Goal: Information Seeking & Learning: Learn about a topic

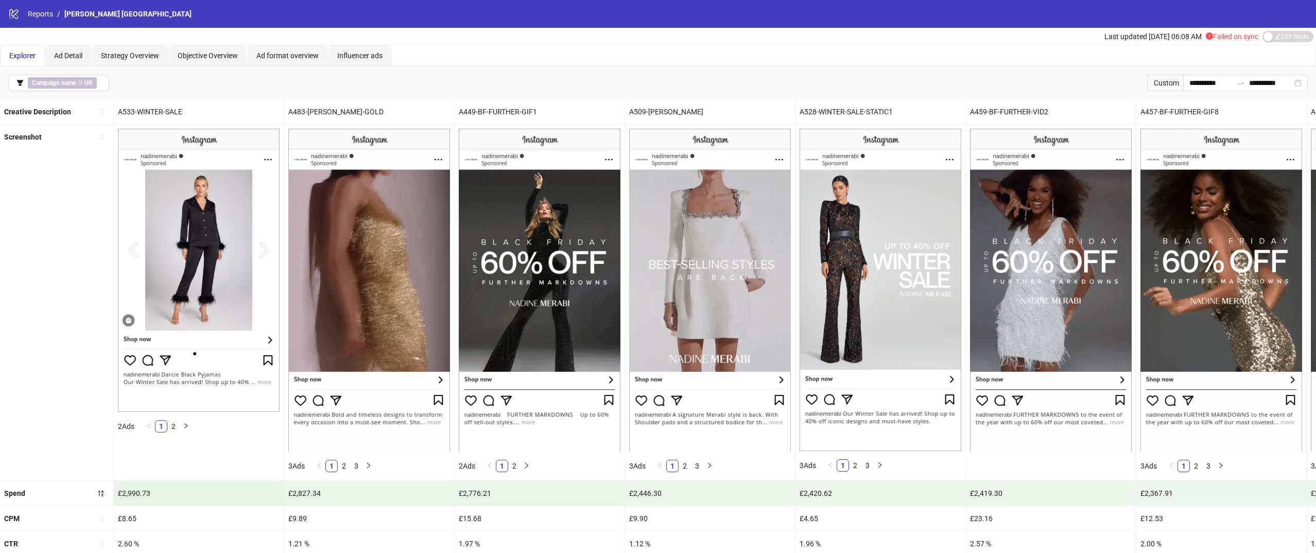
scroll to position [0, 165]
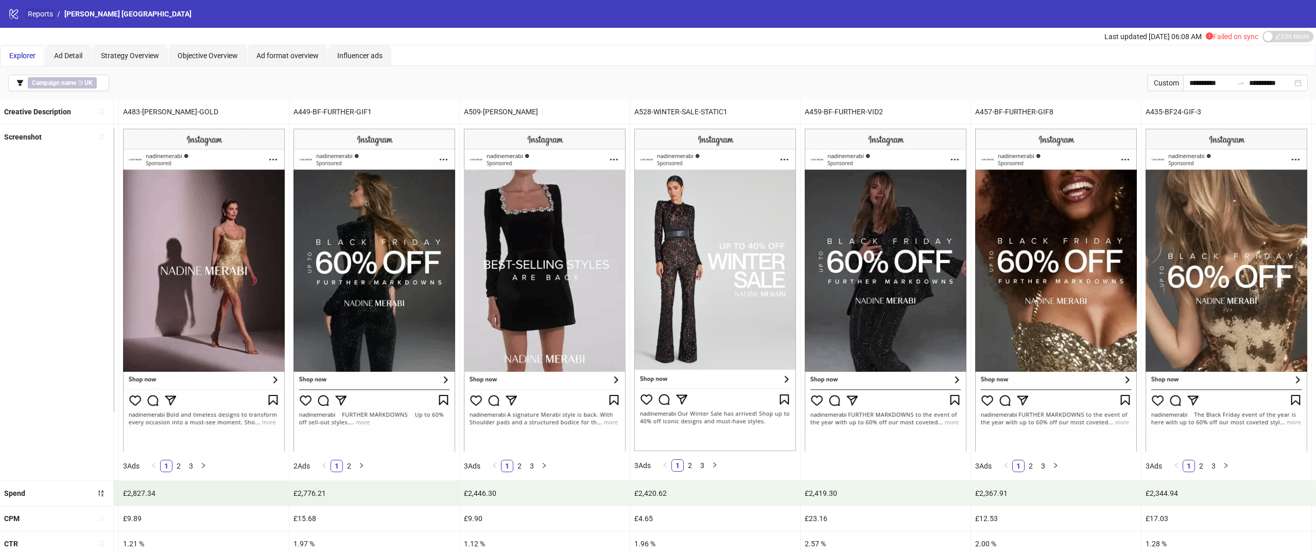
click at [46, 15] on link "Reports" at bounding box center [40, 13] width 29 height 11
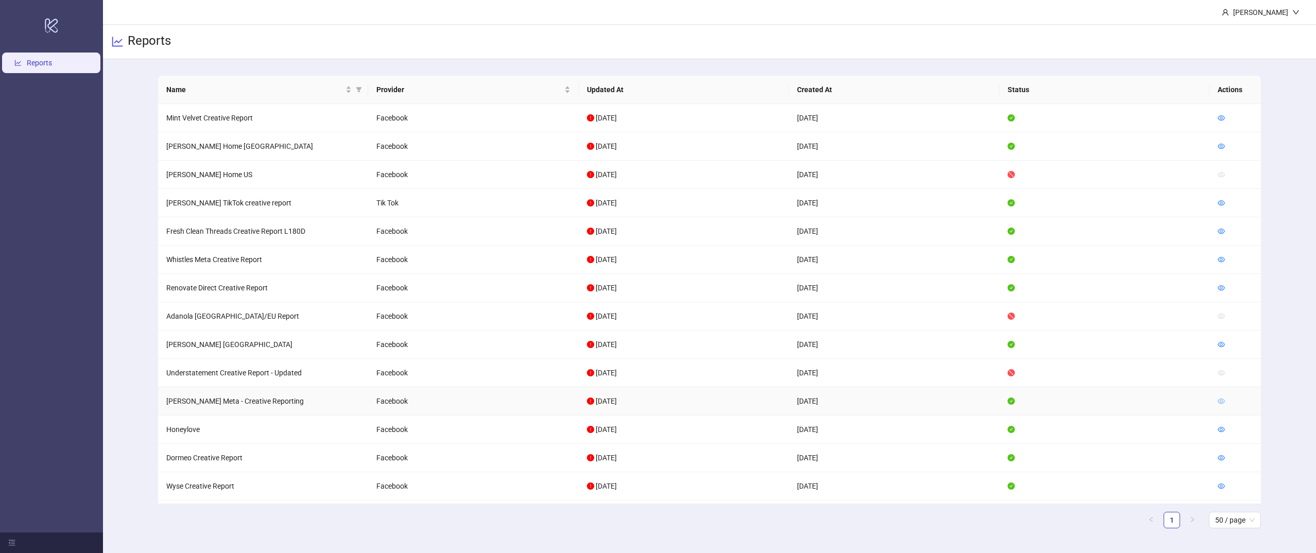
click at [1221, 403] on icon "eye" at bounding box center [1221, 400] width 7 height 7
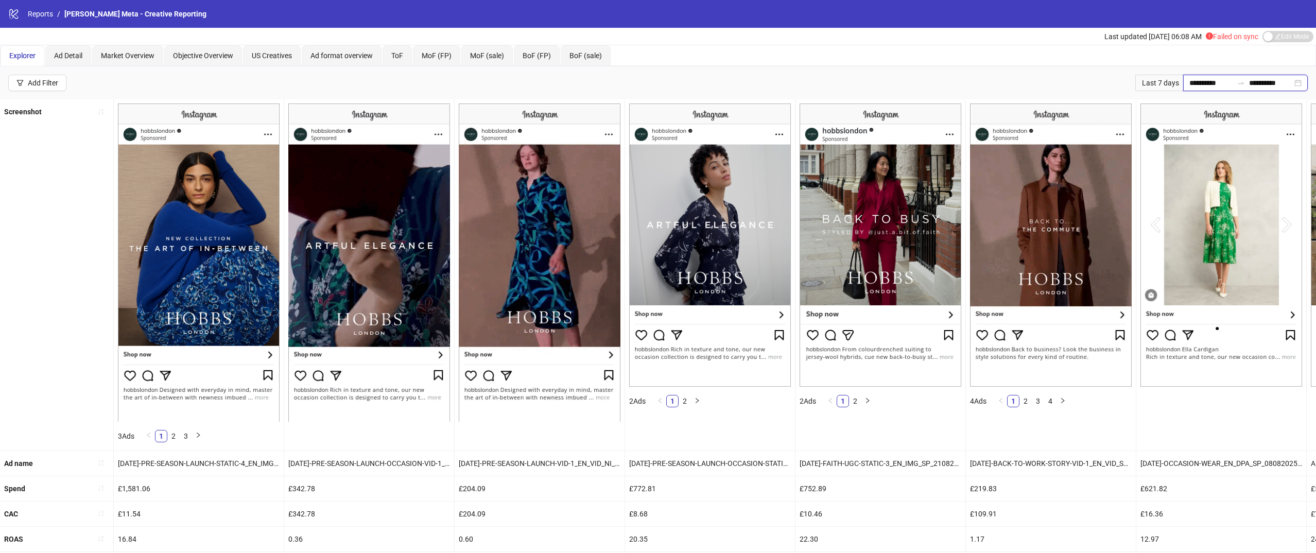
click at [1201, 77] on input "**********" at bounding box center [1210, 82] width 43 height 11
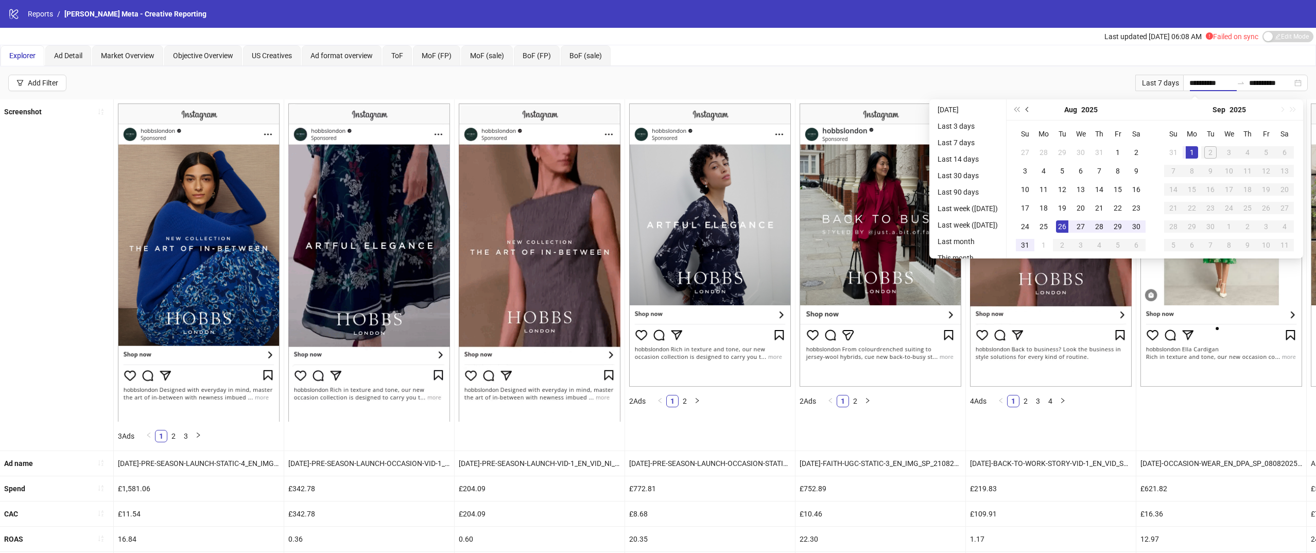
click at [1033, 112] on button "Previous month (PageUp)" at bounding box center [1027, 109] width 11 height 21
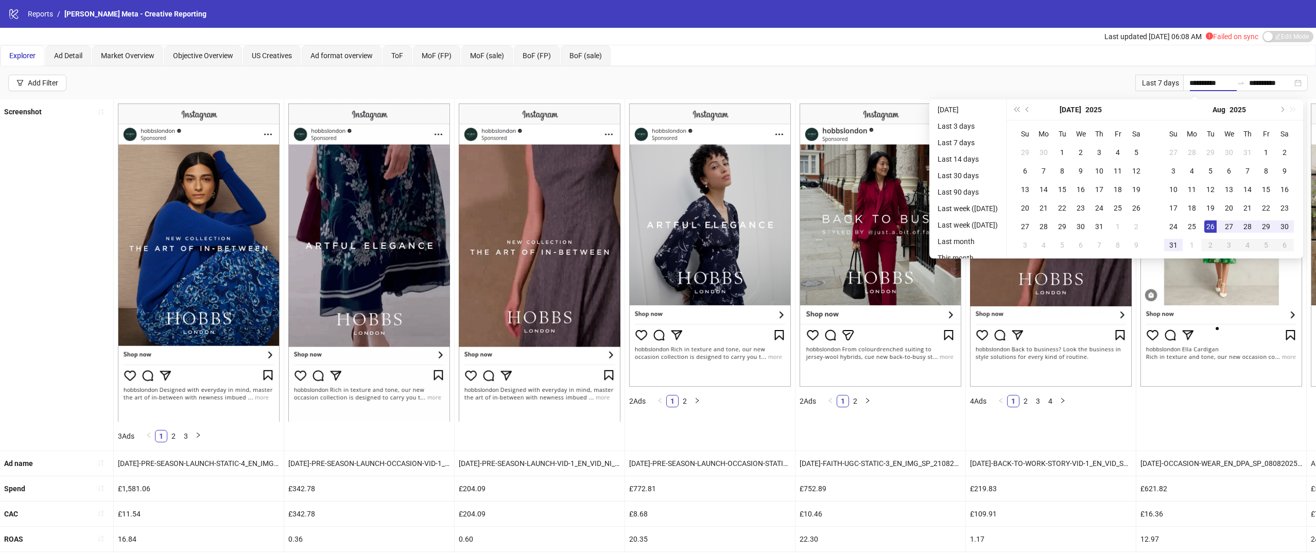
click at [1046, 85] on div "**********" at bounding box center [658, 82] width 1316 height 33
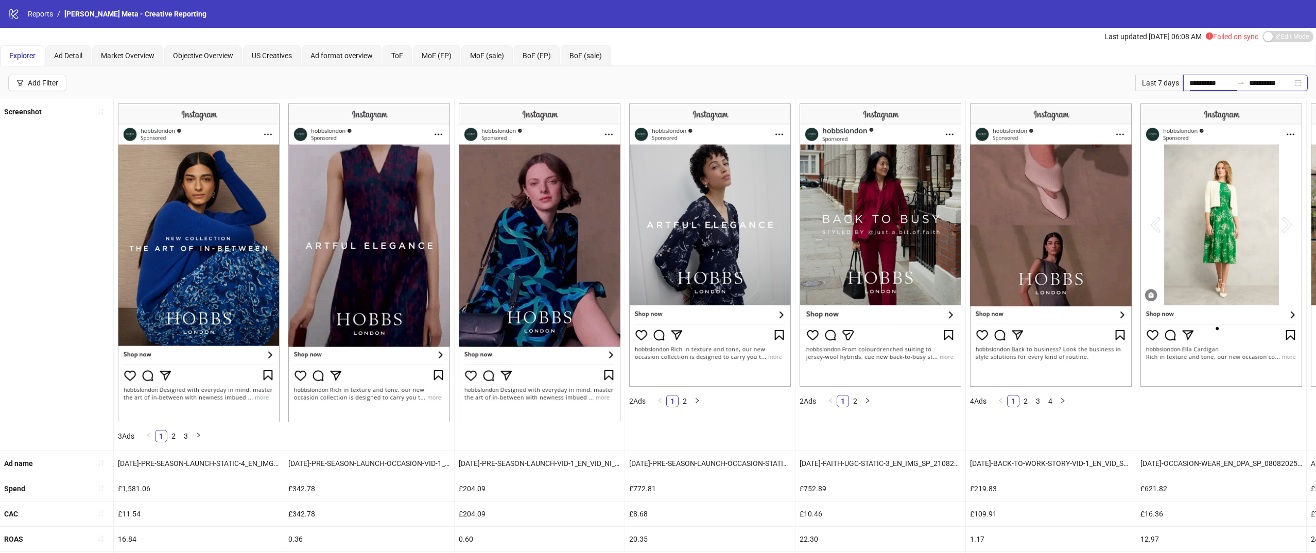
click at [1208, 88] on input "**********" at bounding box center [1210, 82] width 43 height 11
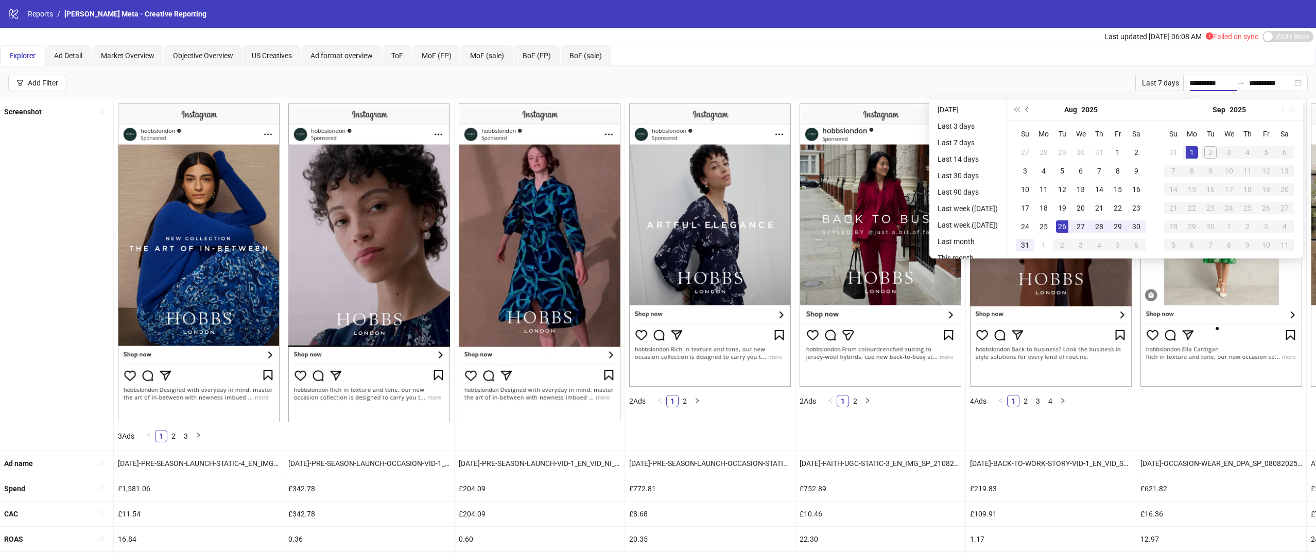
click at [1029, 109] on button "Previous month (PageUp)" at bounding box center [1027, 109] width 11 height 21
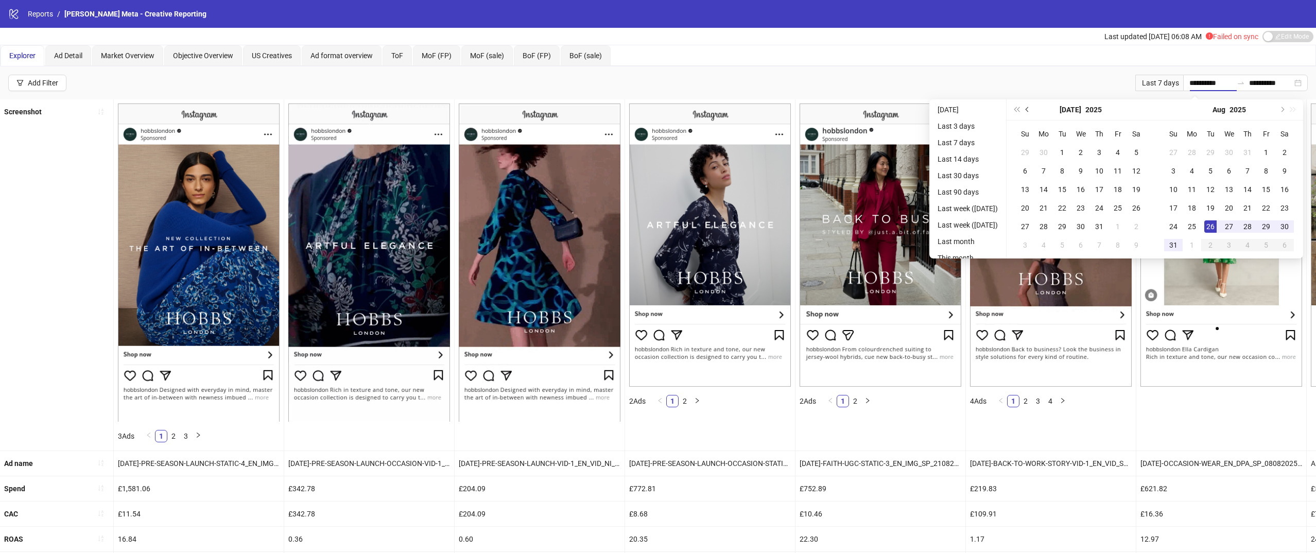
click at [1033, 107] on button "Previous month (PageUp)" at bounding box center [1027, 109] width 11 height 21
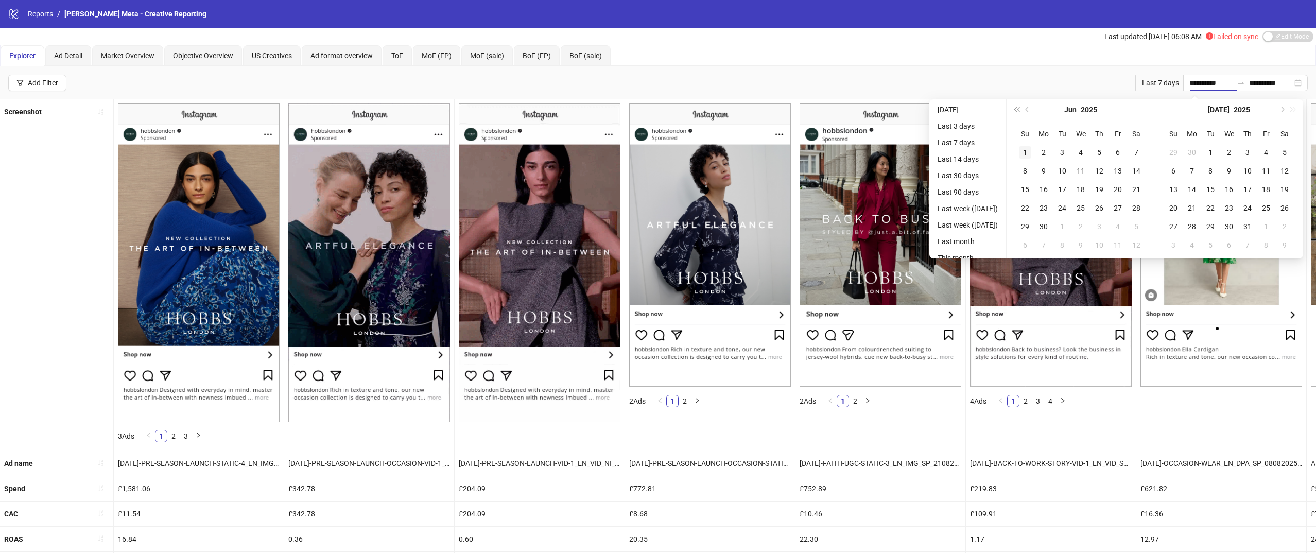
type input "**********"
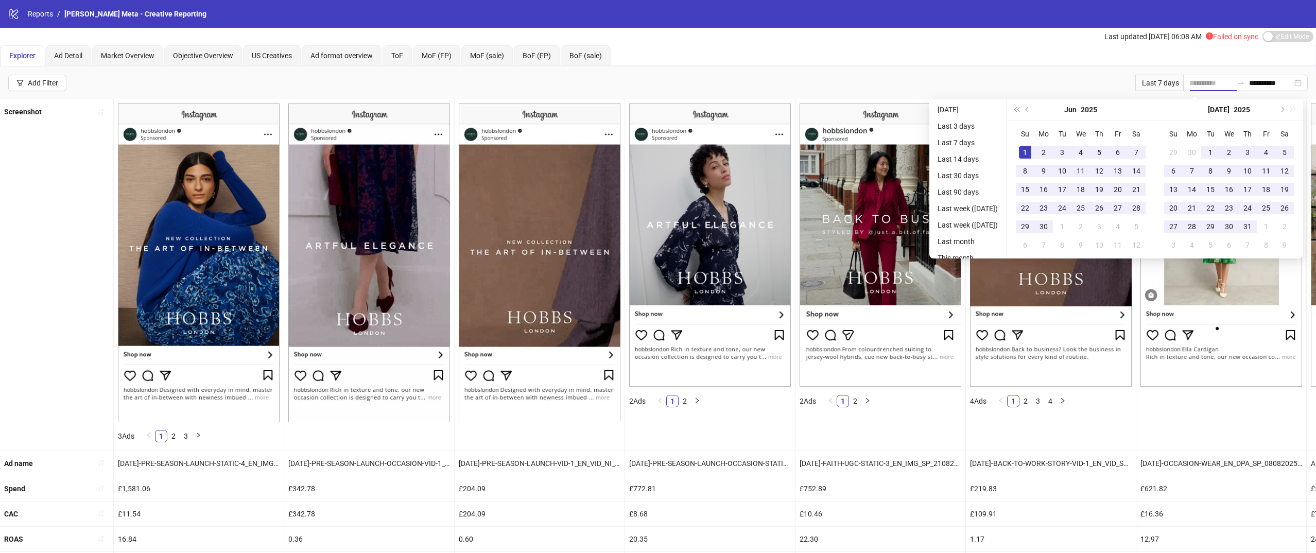
click at [1031, 149] on div "1" at bounding box center [1025, 152] width 12 height 12
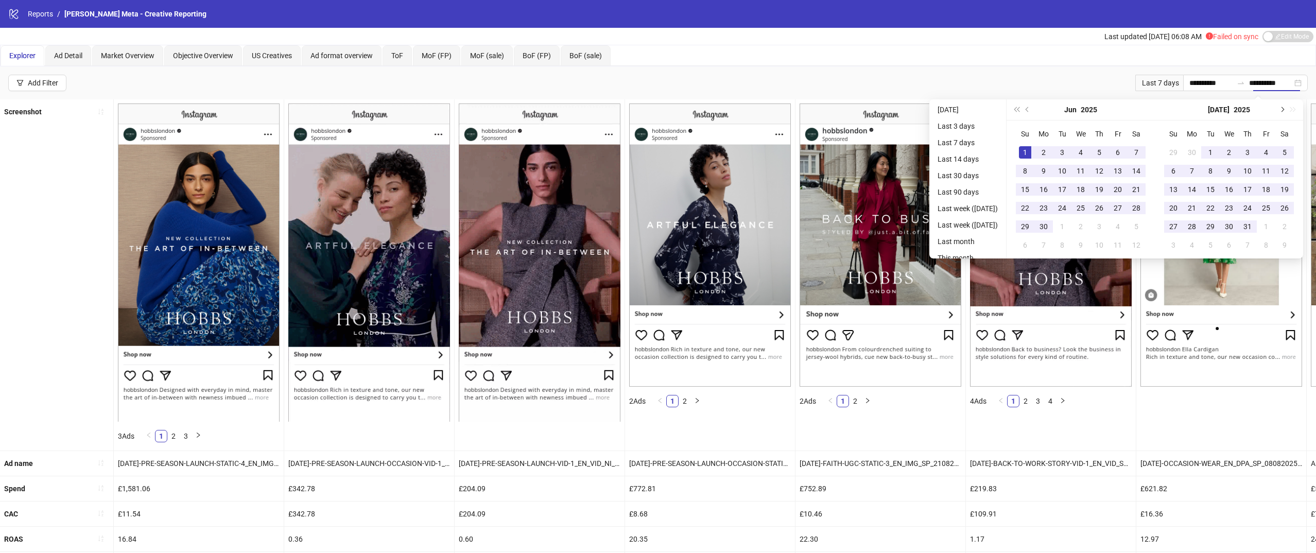
click at [1282, 106] on button "Next month (PageDown)" at bounding box center [1281, 109] width 11 height 21
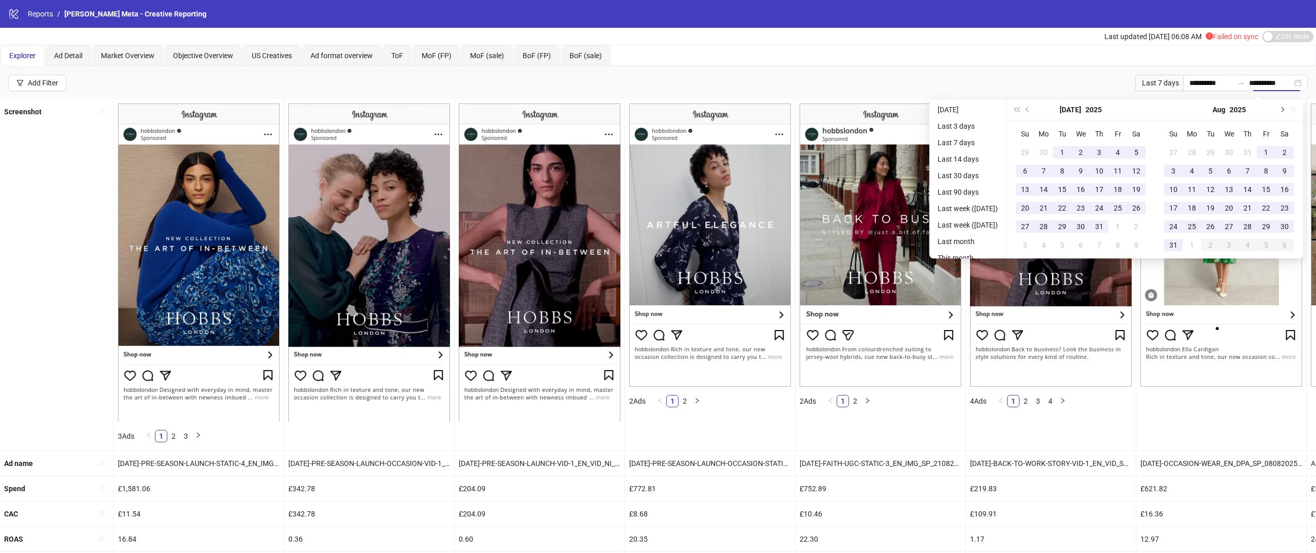
click at [1282, 106] on button "Next month (PageDown)" at bounding box center [1281, 109] width 11 height 21
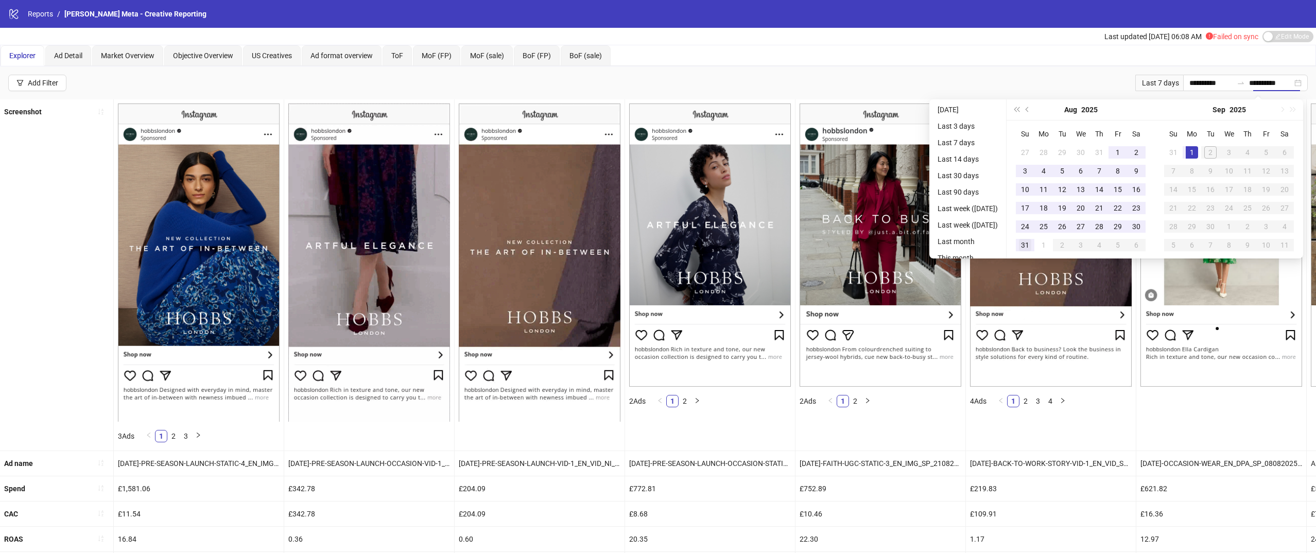
type input "**********"
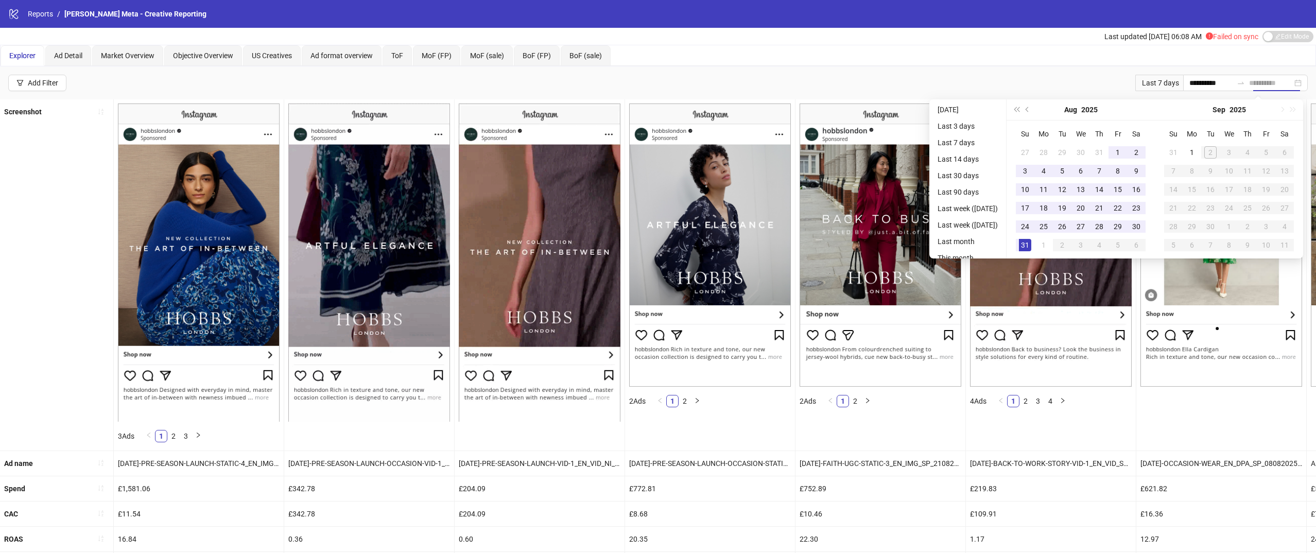
click at [1031, 244] on div "31" at bounding box center [1025, 245] width 12 height 12
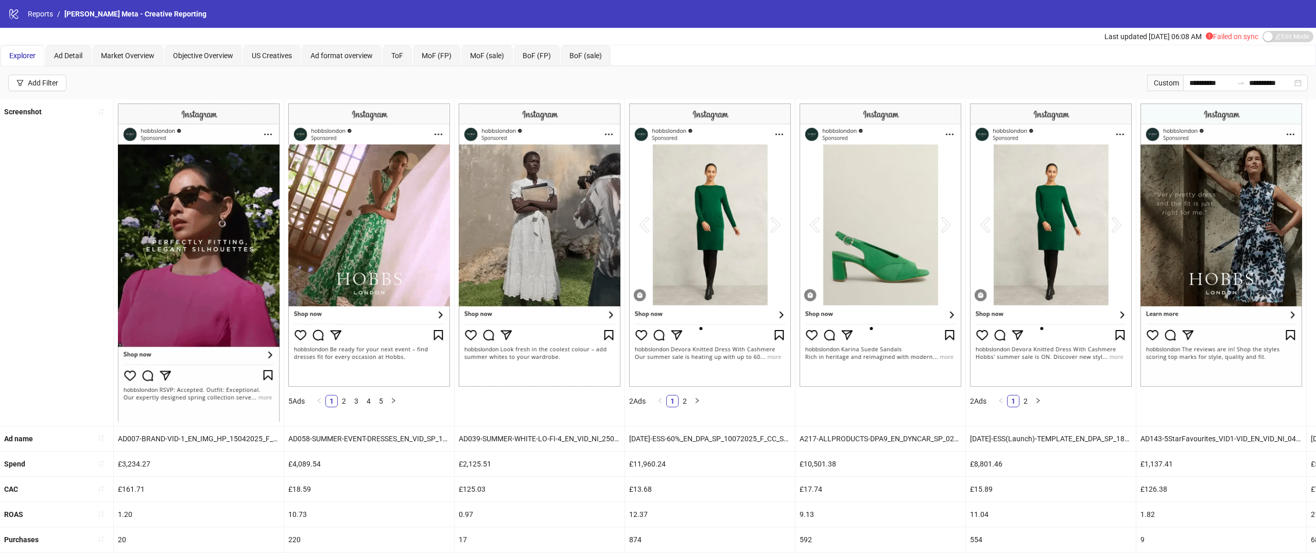
click at [1161, 80] on div "Custom" at bounding box center [1165, 83] width 36 height 16
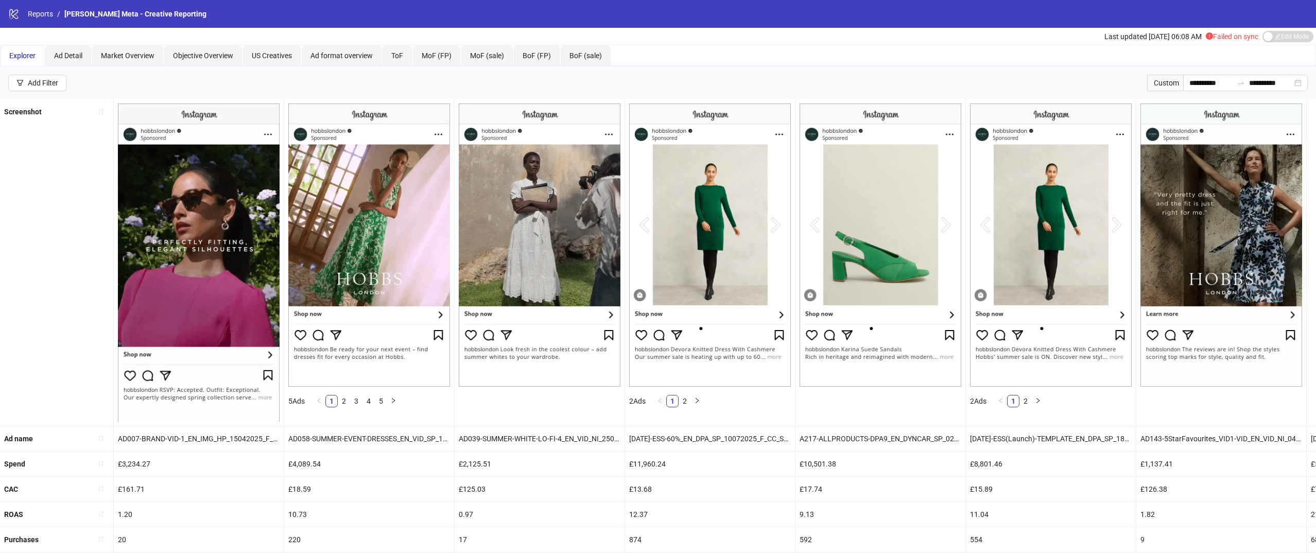
click at [1150, 82] on div "Custom" at bounding box center [1165, 83] width 36 height 16
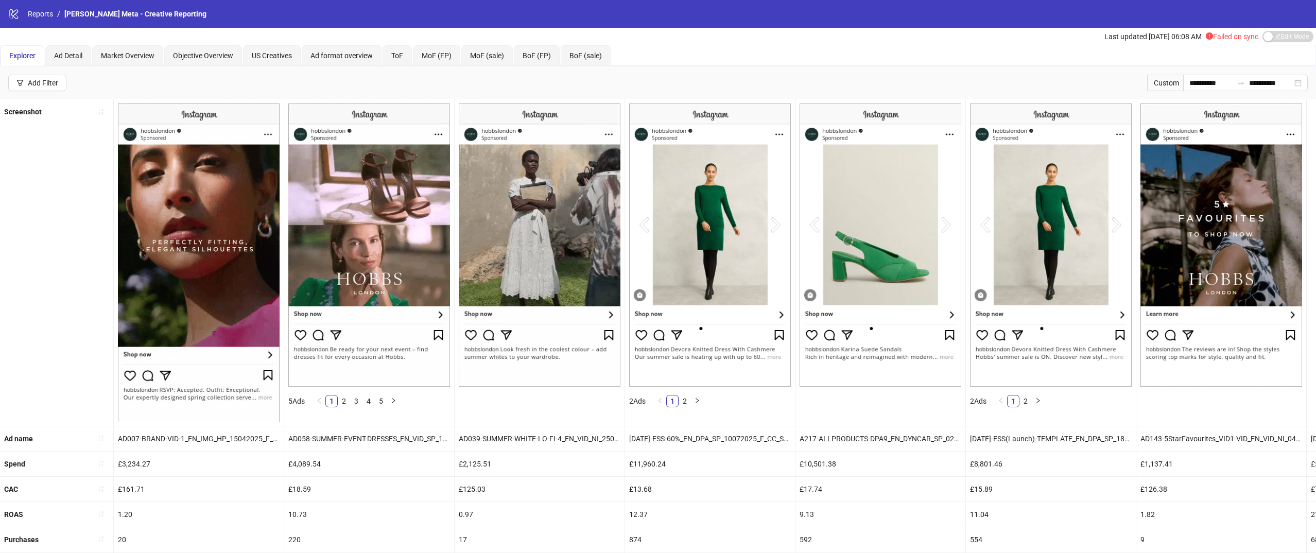
click at [995, 109] on img at bounding box center [1051, 244] width 162 height 283
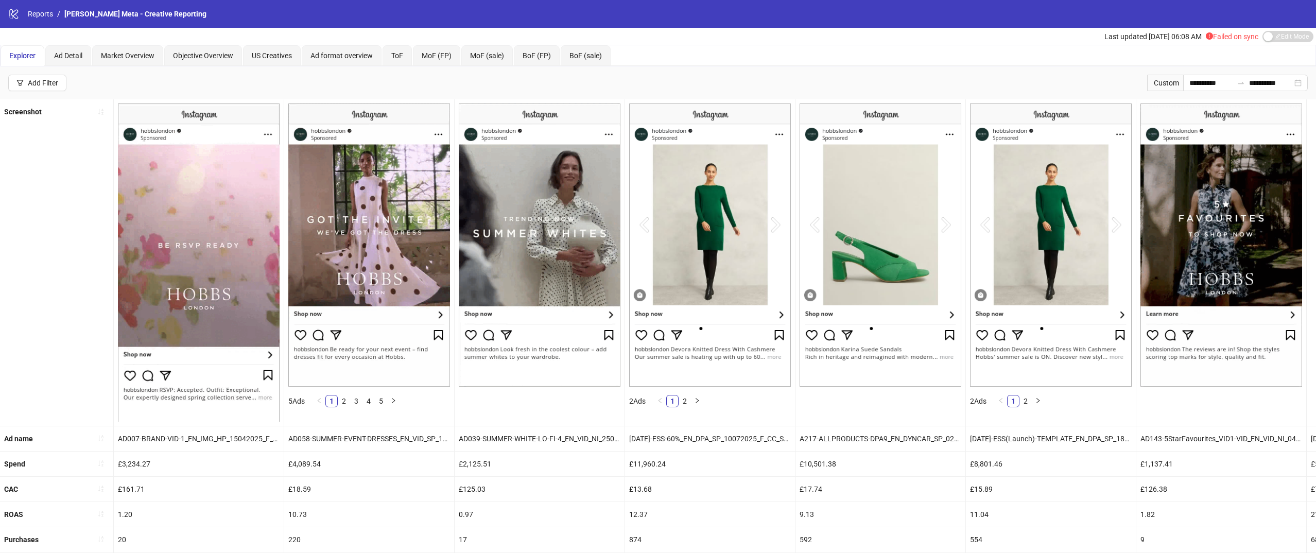
click at [42, 92] on div "**********" at bounding box center [658, 82] width 1316 height 33
click at [46, 80] on div "Add Filter" at bounding box center [43, 83] width 30 height 8
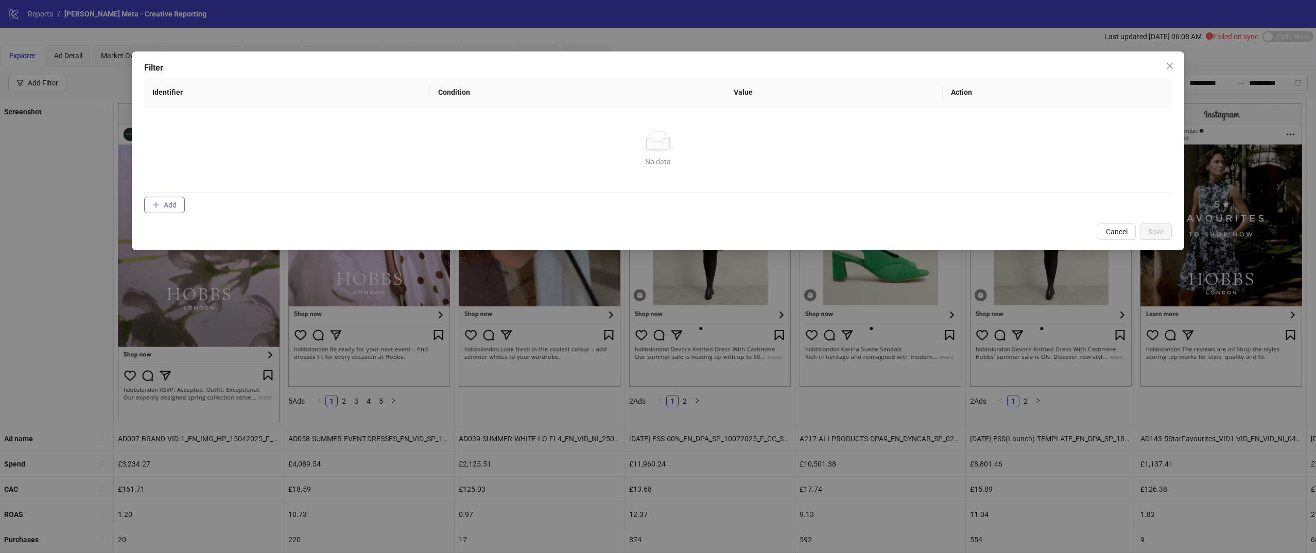
click at [169, 209] on span "Add" at bounding box center [170, 205] width 13 height 8
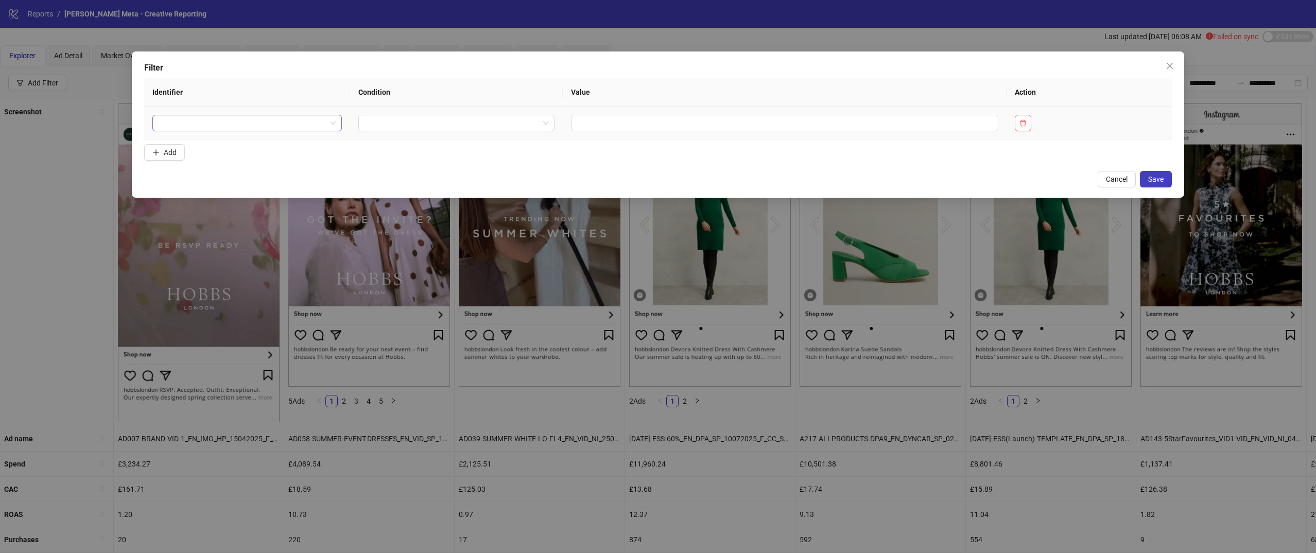
click at [301, 127] on input "search" at bounding box center [243, 122] width 168 height 15
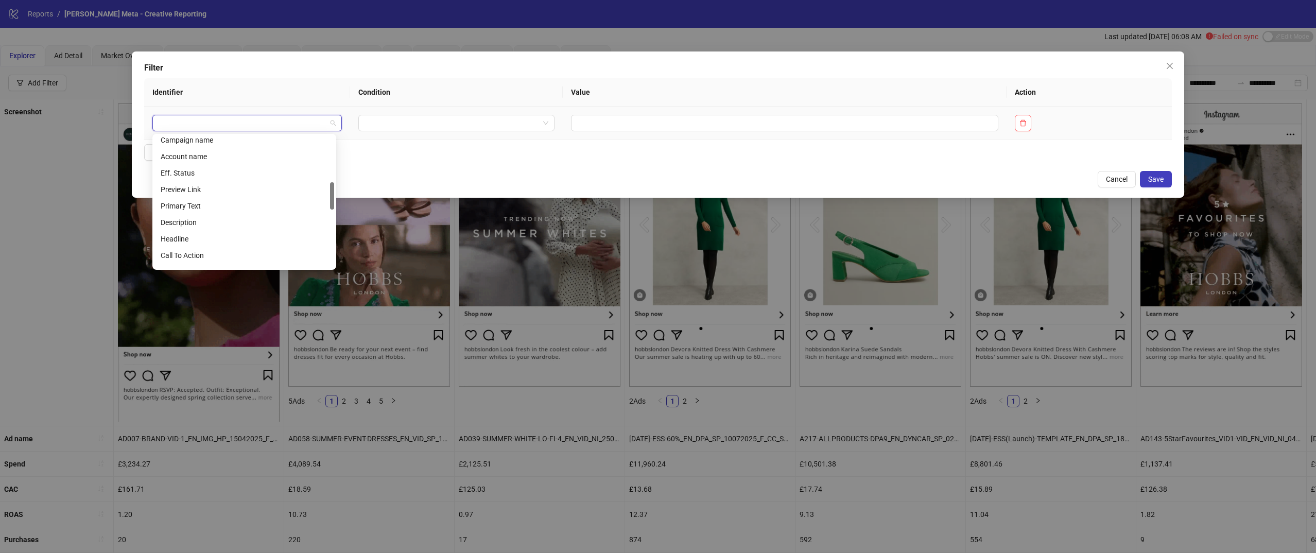
scroll to position [189, 0]
click at [243, 150] on div "Ad name" at bounding box center [244, 152] width 167 height 11
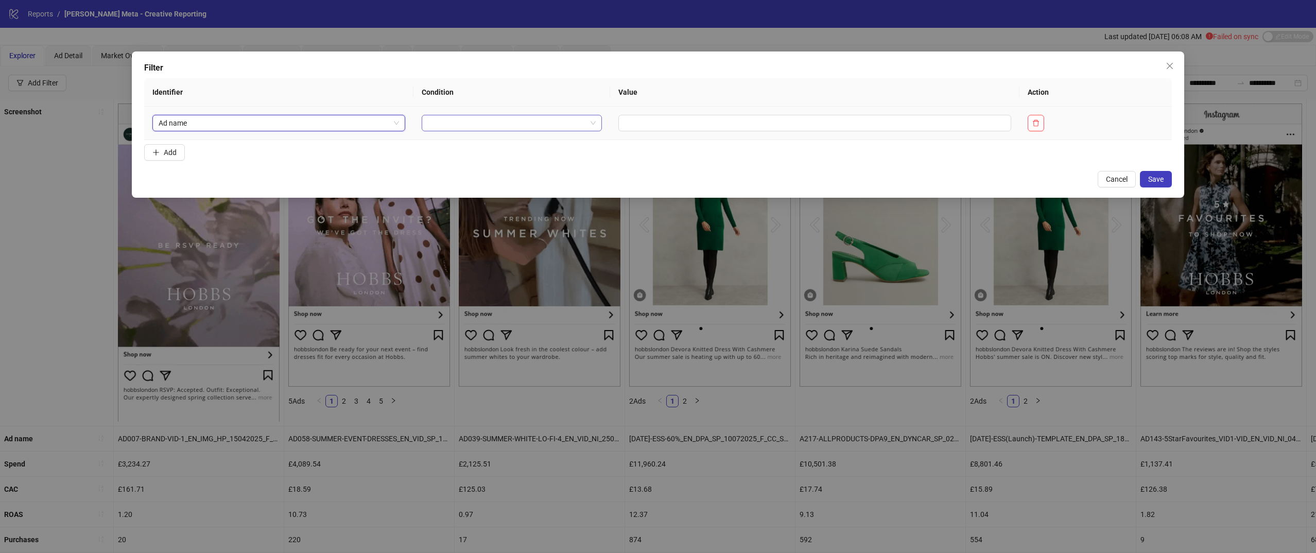
click at [490, 129] on input "search" at bounding box center [507, 122] width 159 height 15
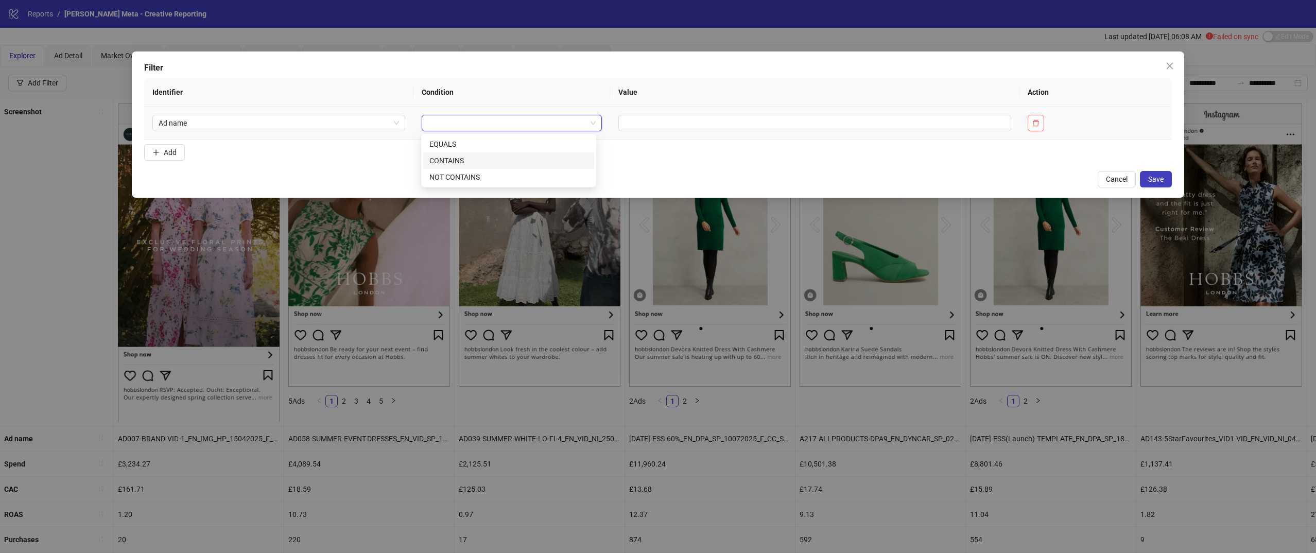
click at [482, 155] on div "CONTAINS" at bounding box center [508, 160] width 159 height 11
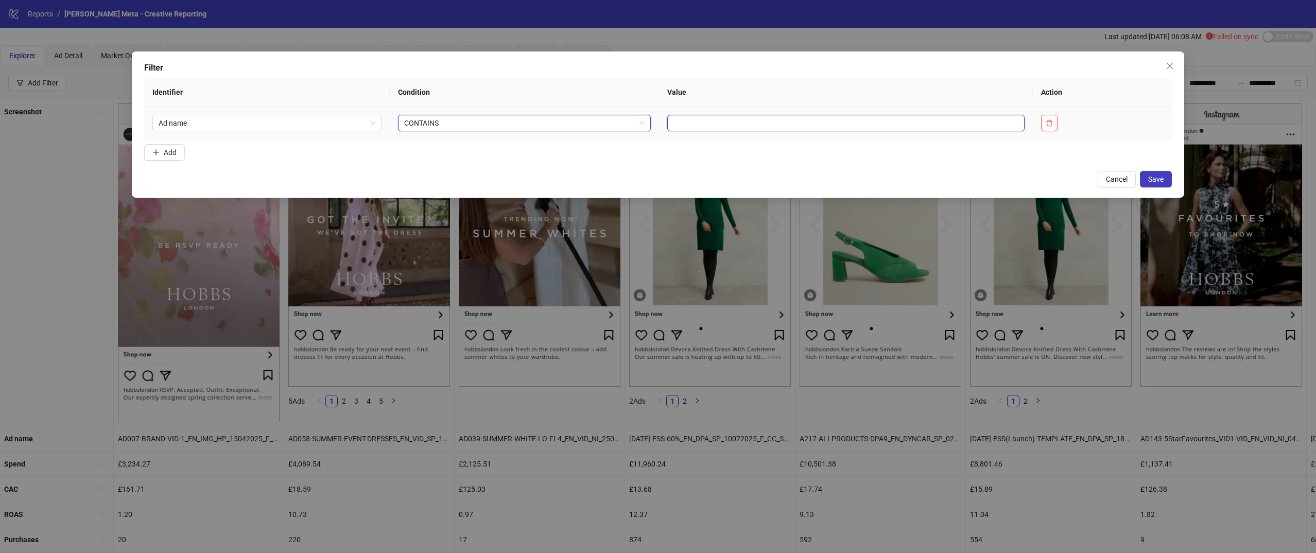
click at [679, 126] on input "text" at bounding box center [845, 123] width 357 height 16
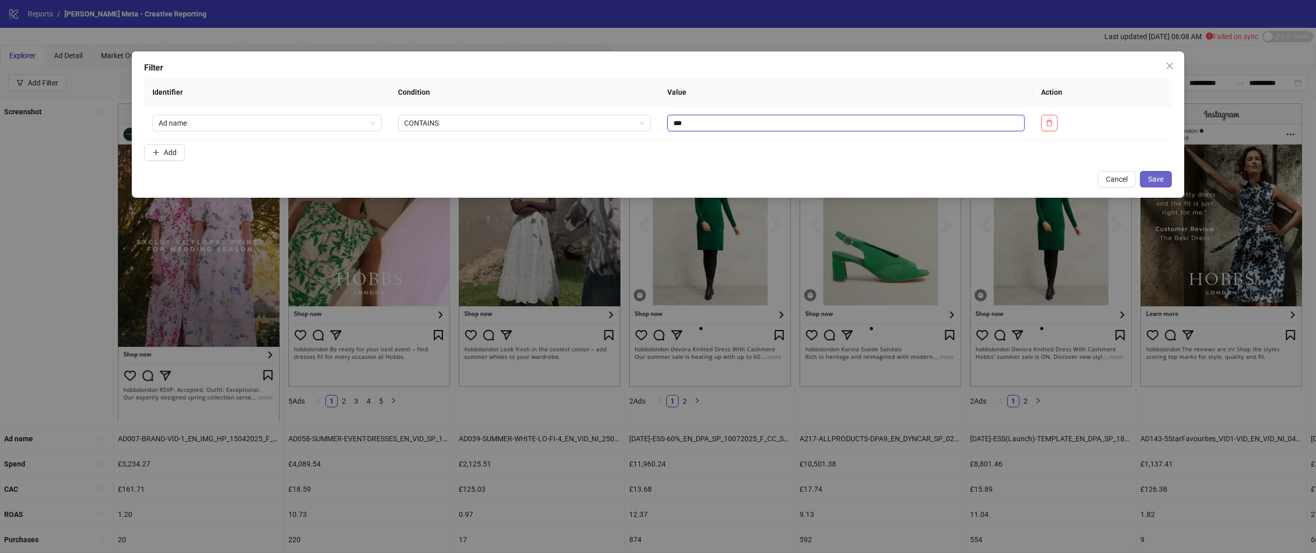
type input "***"
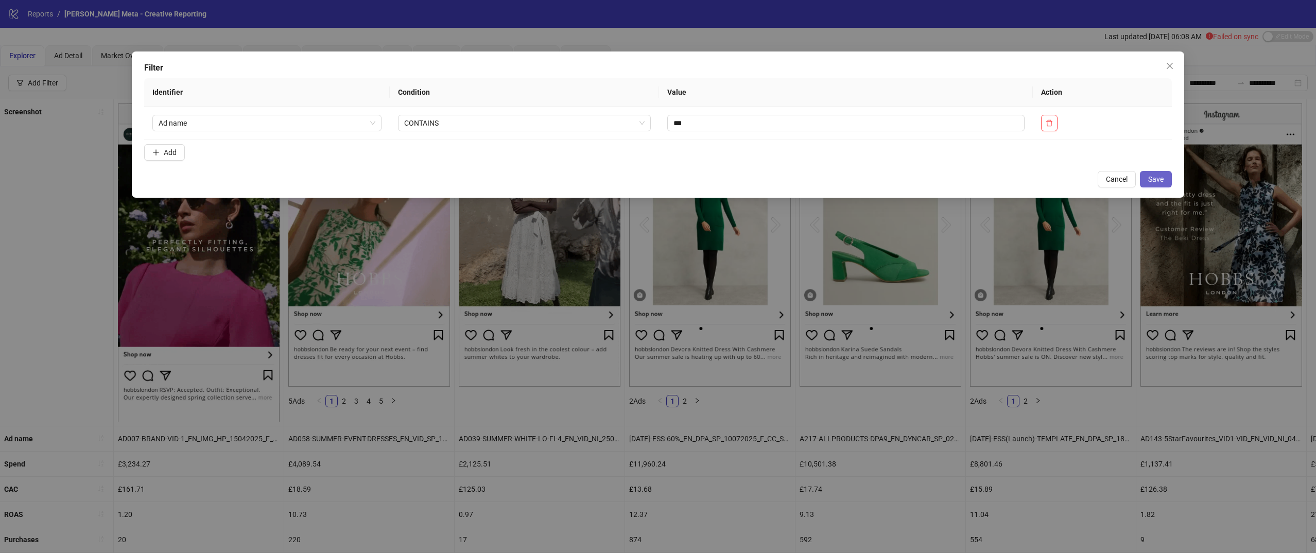
click at [1146, 177] on button "Save" at bounding box center [1156, 179] width 32 height 16
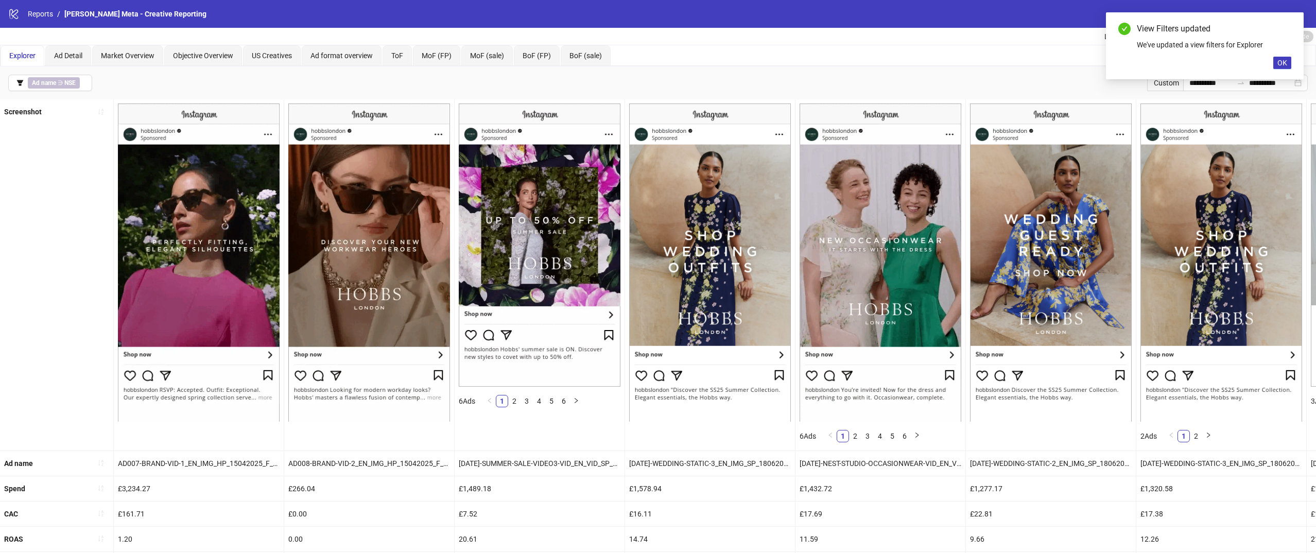
click at [1283, 55] on div "View Filters updated We've updated a view filters for Explorer OK" at bounding box center [1205, 45] width 198 height 67
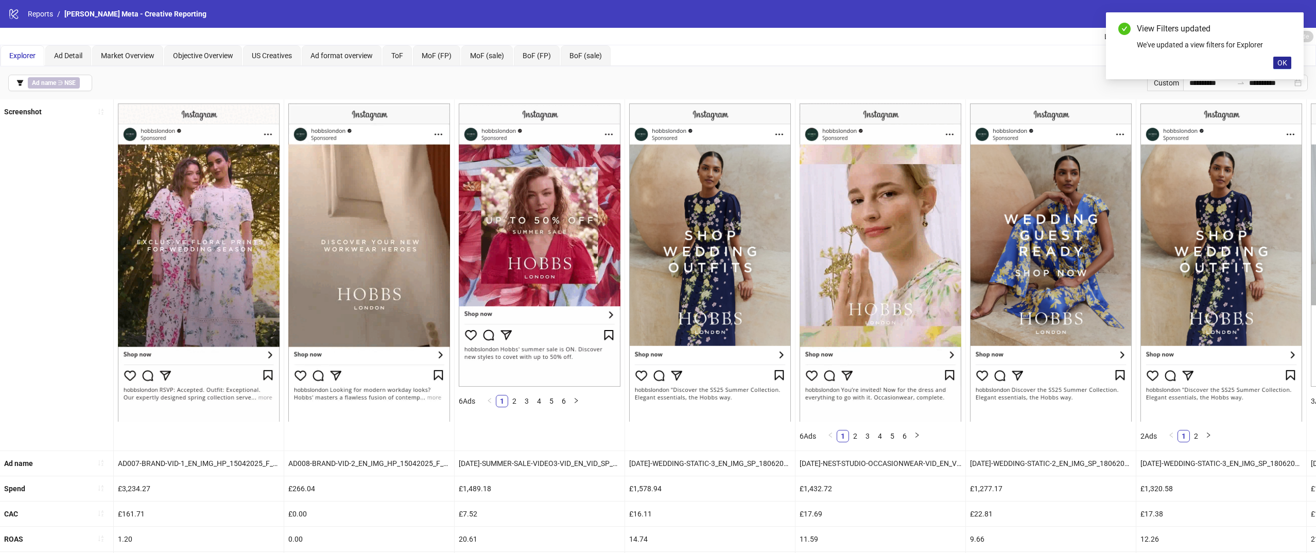
click at [1281, 60] on span "OK" at bounding box center [1282, 63] width 10 height 8
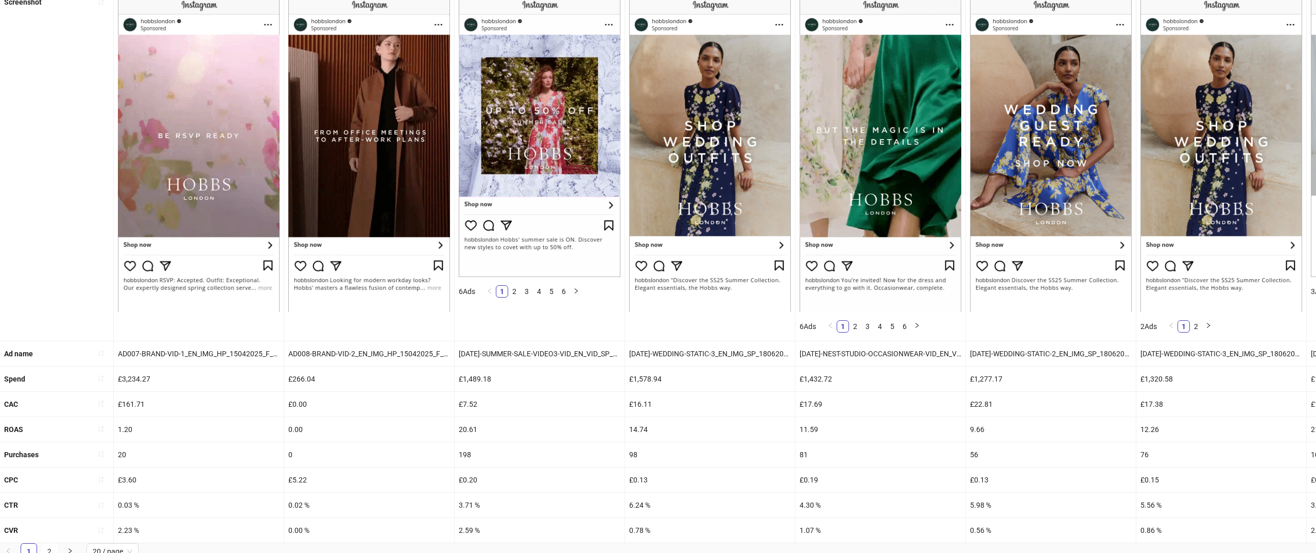
scroll to position [118, 0]
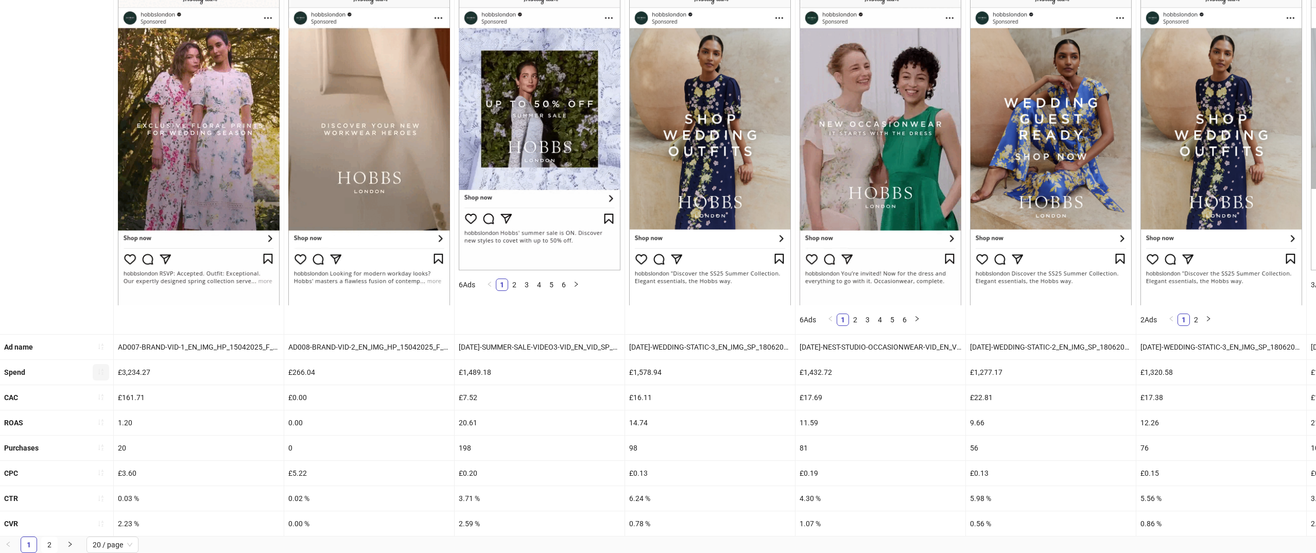
click at [102, 373] on icon "sort-ascending" at bounding box center [100, 371] width 7 height 7
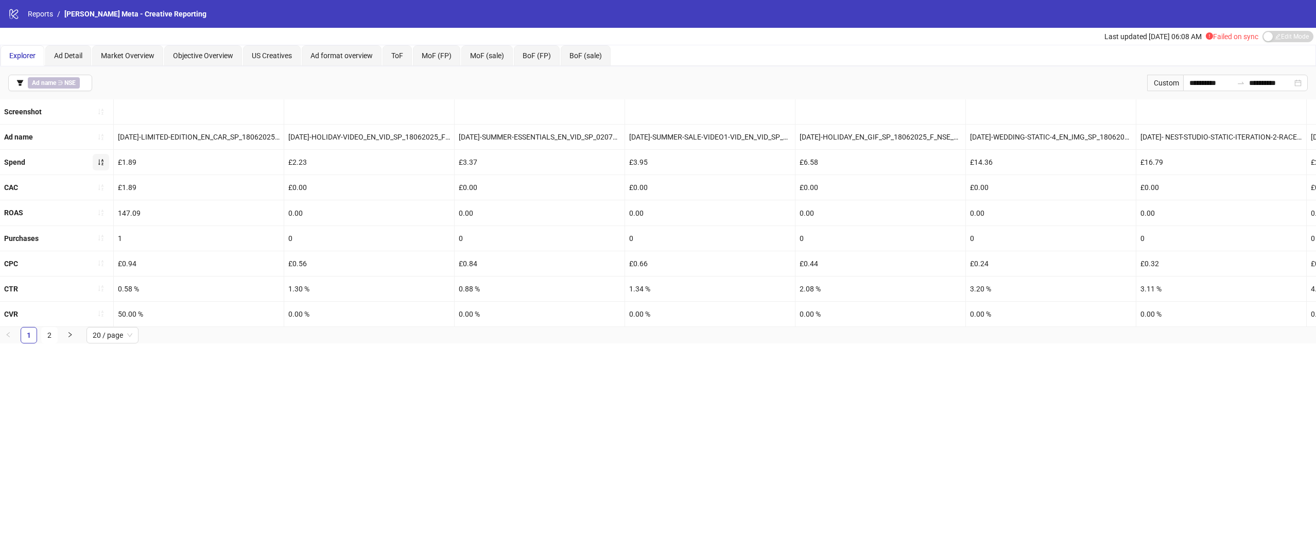
scroll to position [0, 0]
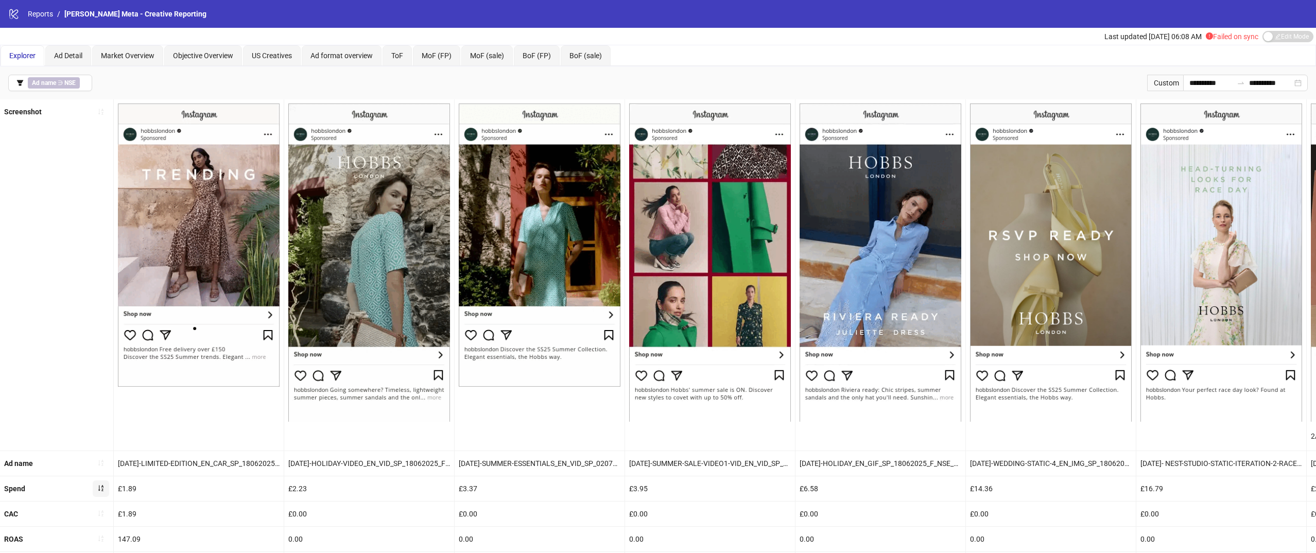
click at [103, 486] on icon "sort-ascending" at bounding box center [100, 487] width 7 height 7
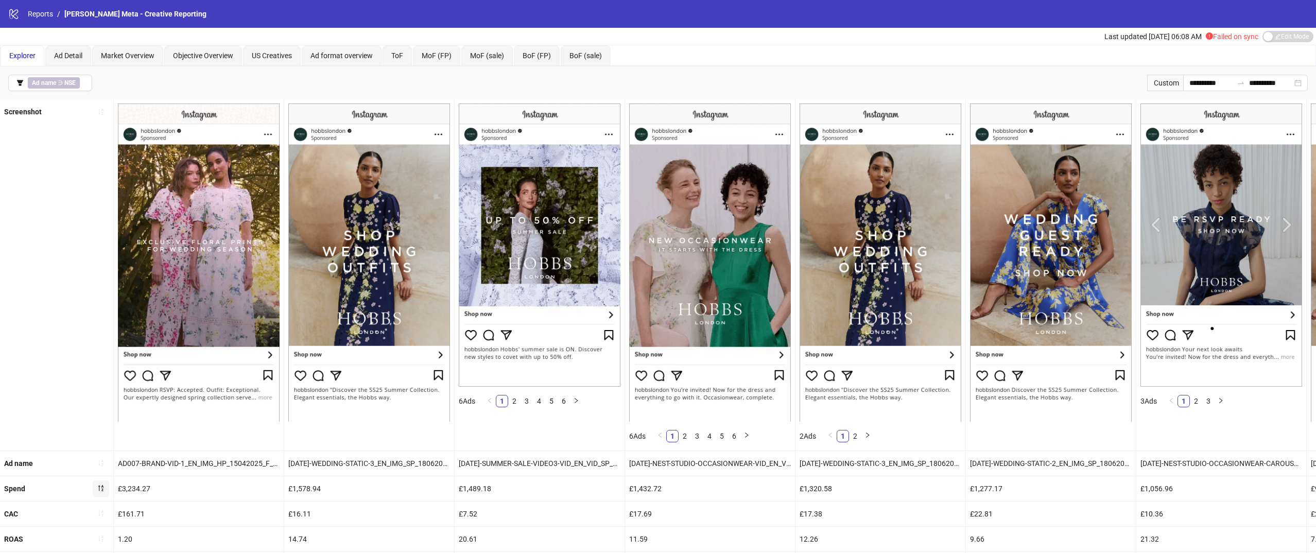
scroll to position [118, 0]
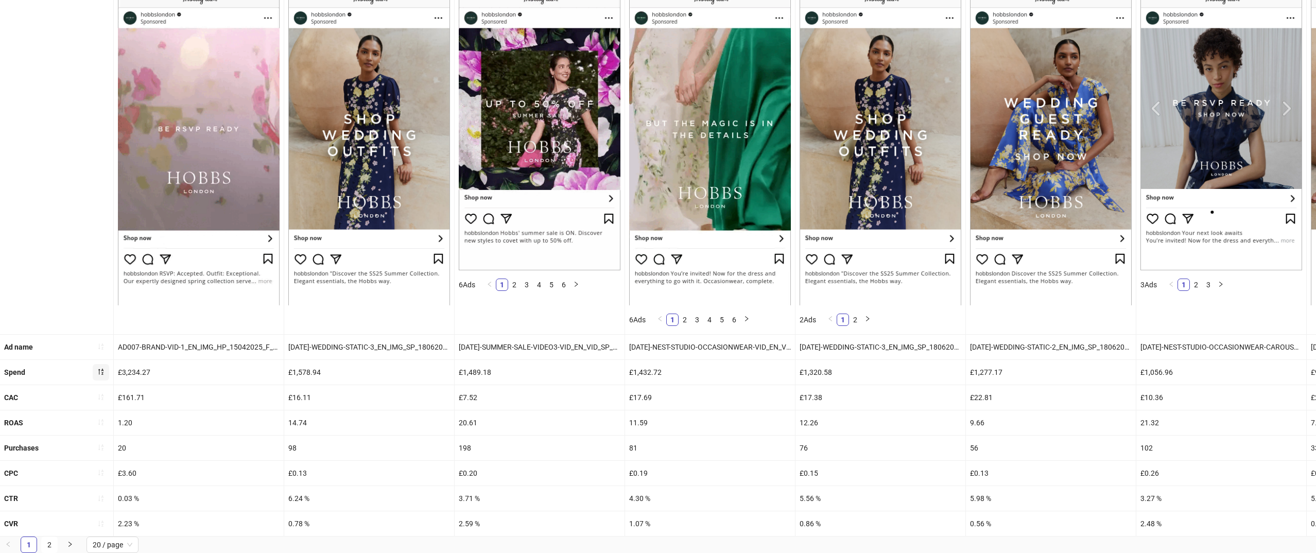
click at [148, 496] on div "0.03 %" at bounding box center [199, 498] width 170 height 25
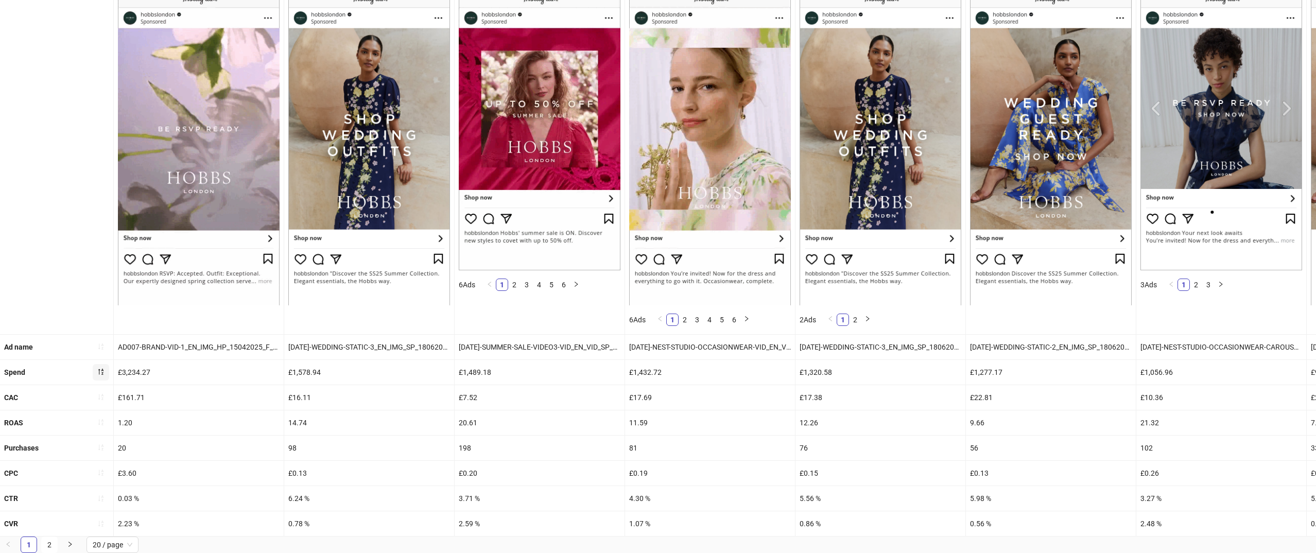
click at [146, 521] on div "2.23 %" at bounding box center [199, 523] width 170 height 25
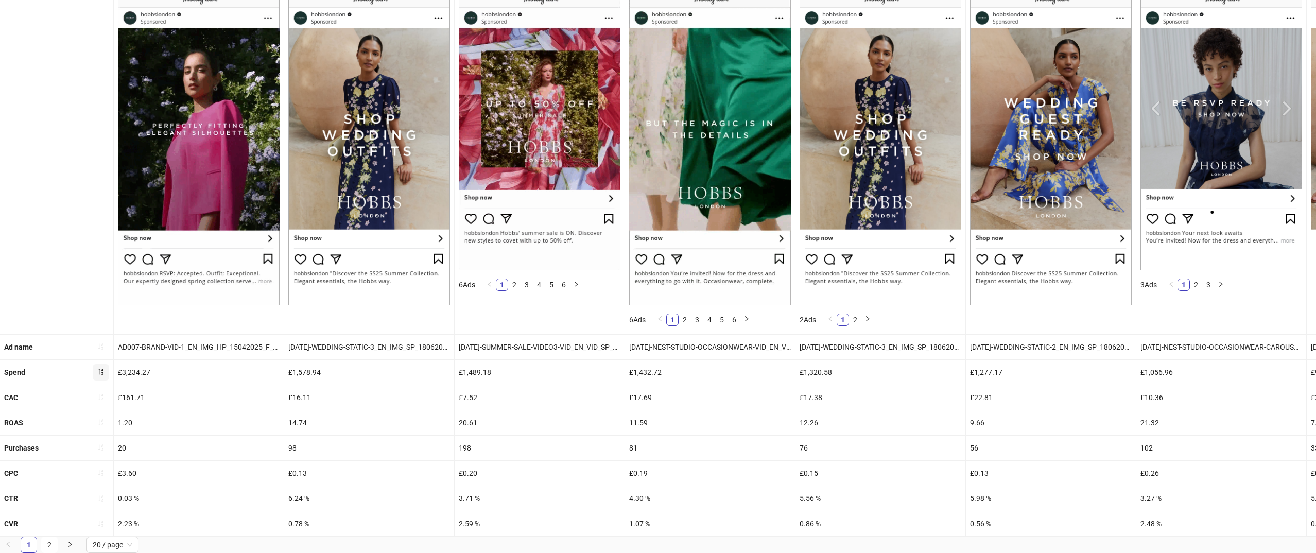
scroll to position [0, 0]
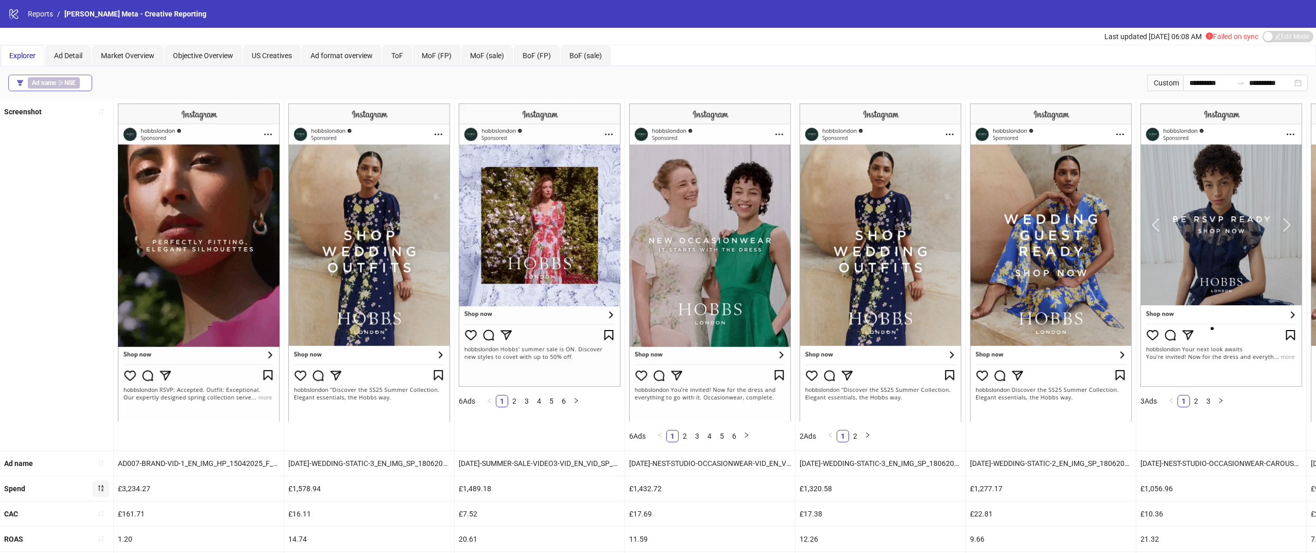
click at [55, 88] on span "Ad name ∋ NSE" at bounding box center [54, 82] width 52 height 11
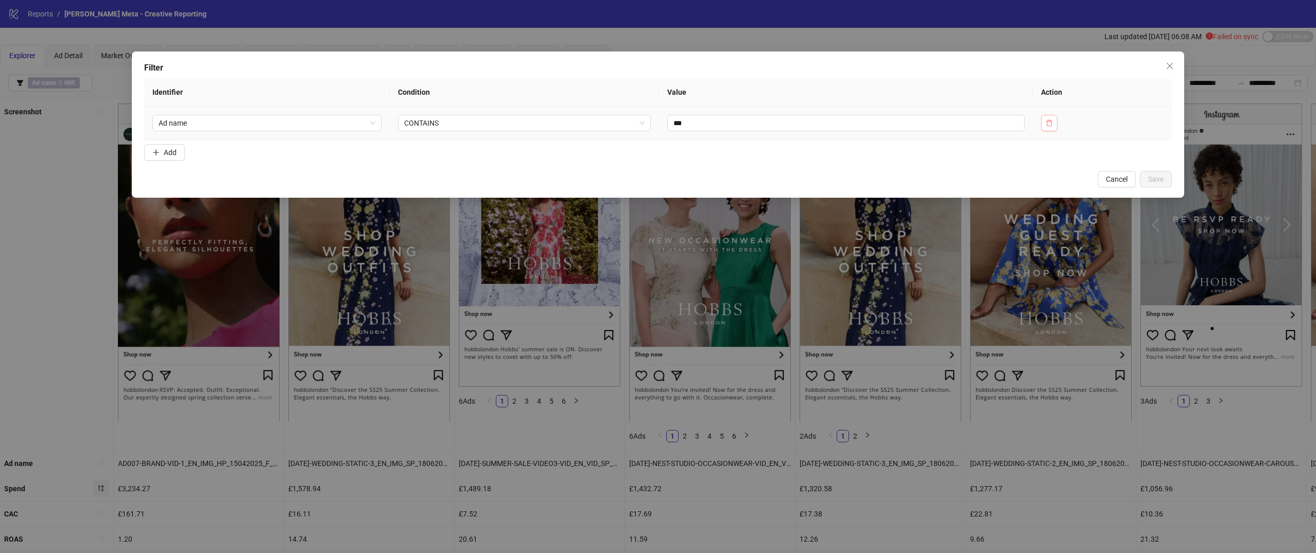
click at [1044, 127] on button "button" at bounding box center [1049, 123] width 16 height 16
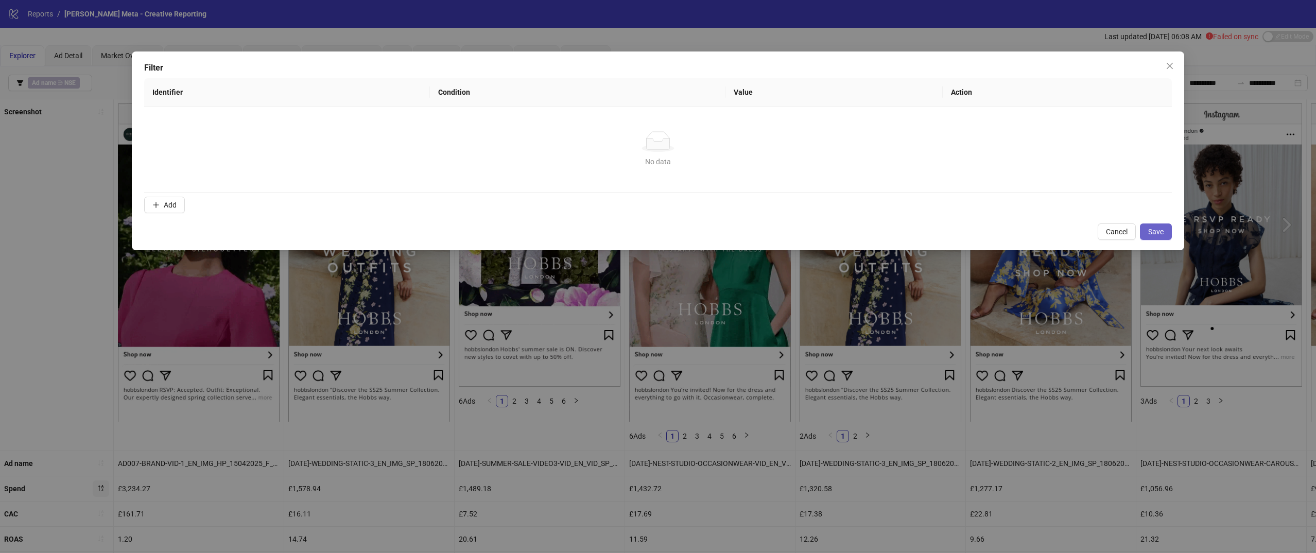
click at [1152, 223] on button "Save" at bounding box center [1156, 231] width 32 height 16
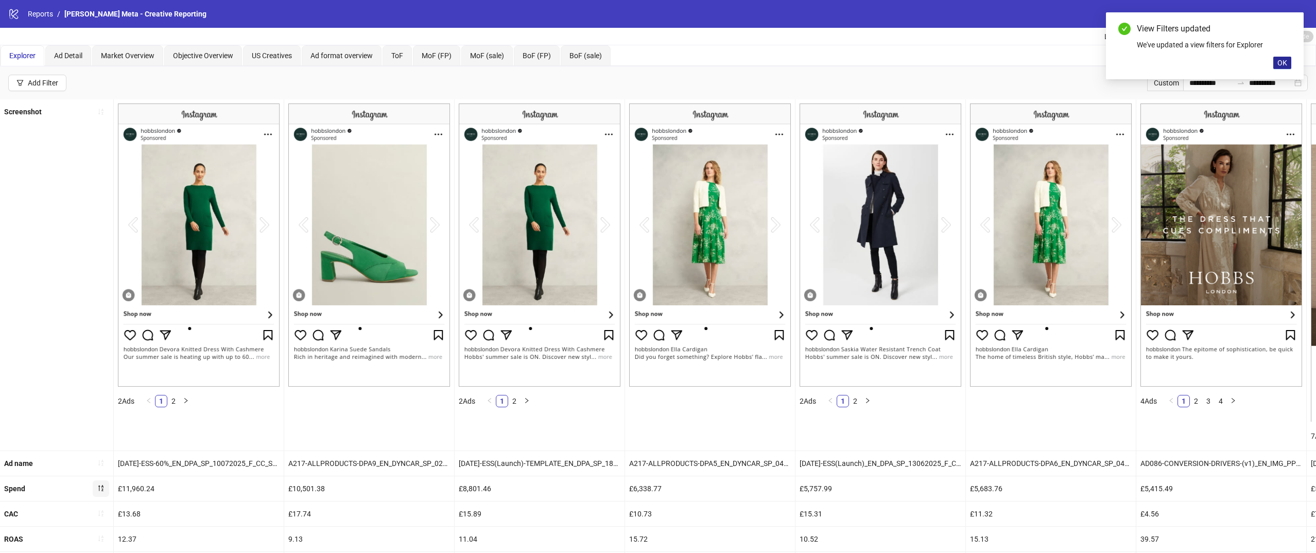
click at [1285, 61] on span "OK" at bounding box center [1282, 63] width 10 height 8
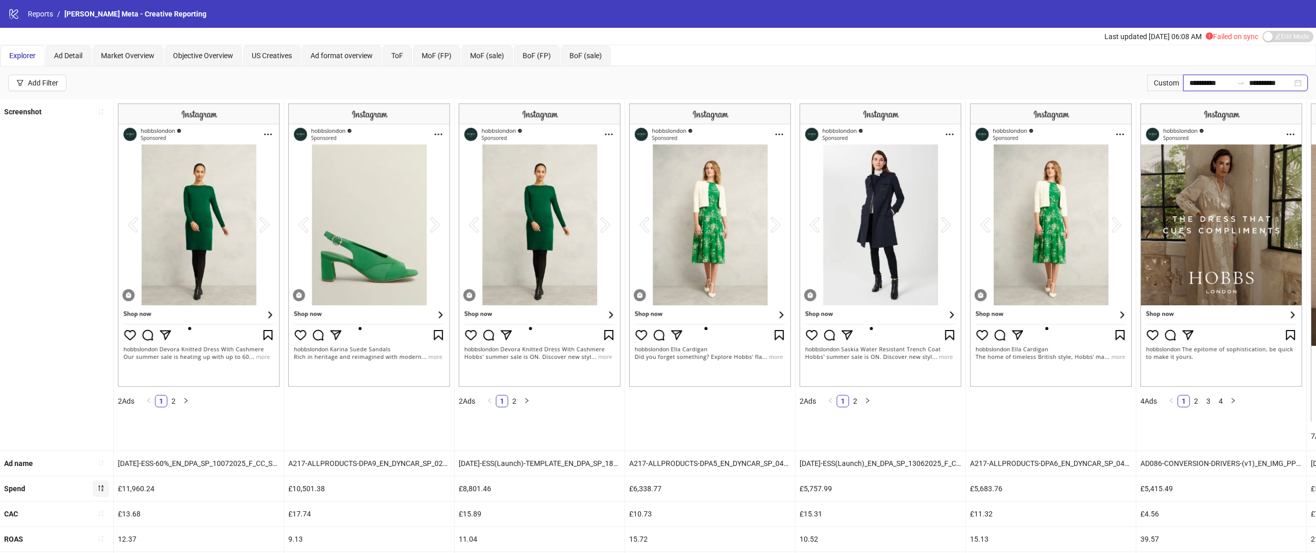
click at [1221, 80] on input "**********" at bounding box center [1210, 82] width 43 height 11
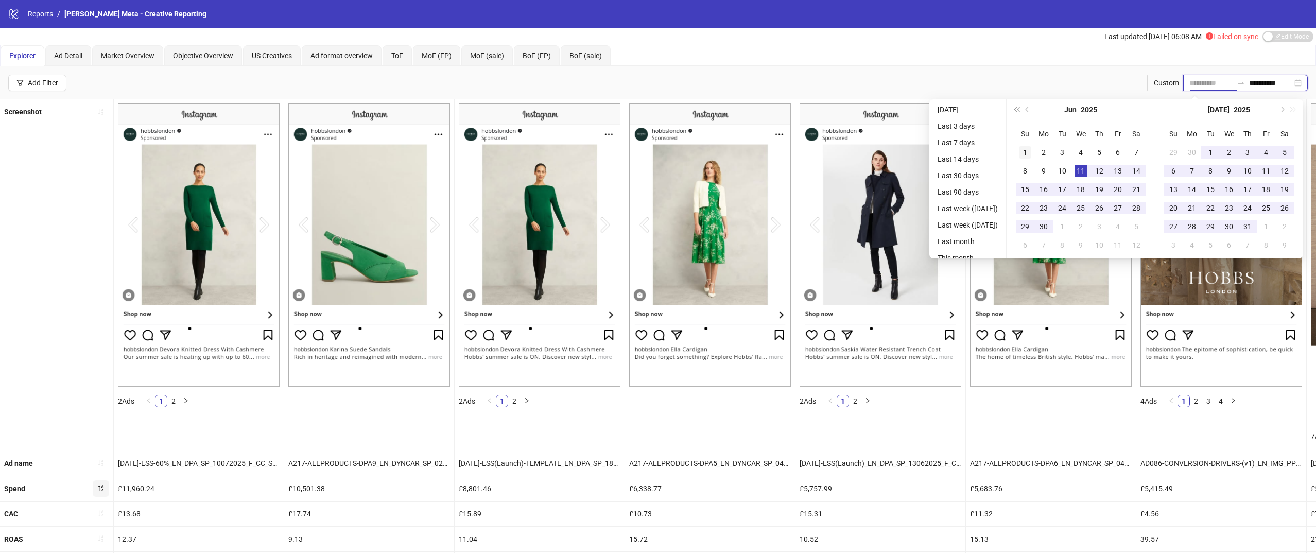
type input "**********"
click at [1026, 154] on div "1" at bounding box center [1025, 152] width 12 height 12
type input "**********"
click at [1251, 225] on div "31" at bounding box center [1247, 226] width 12 height 12
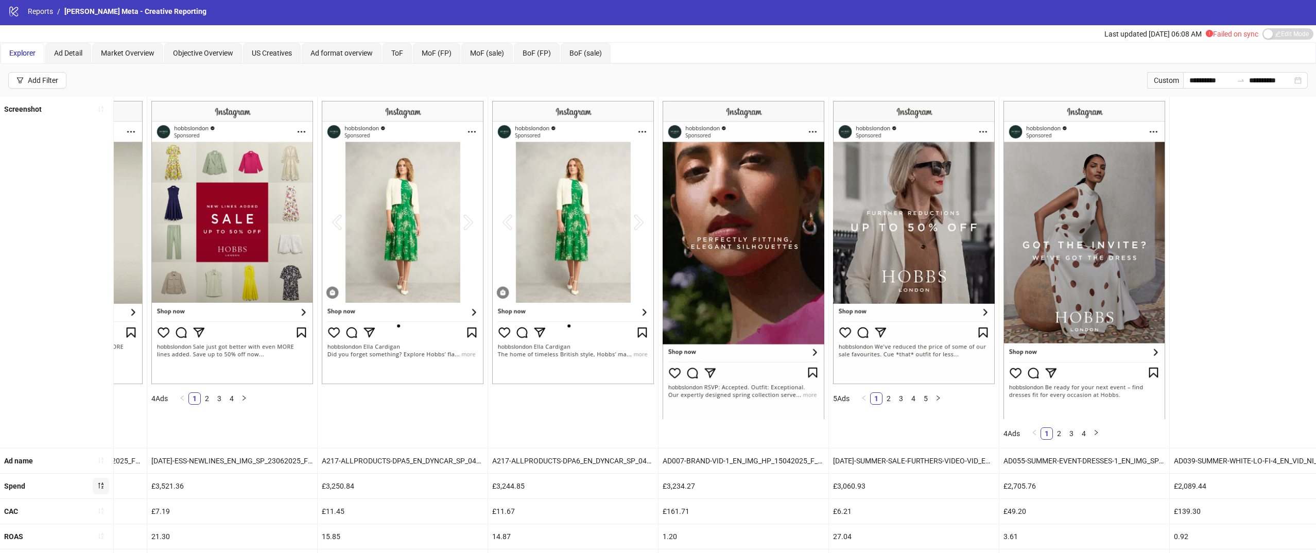
scroll to position [0, 1497]
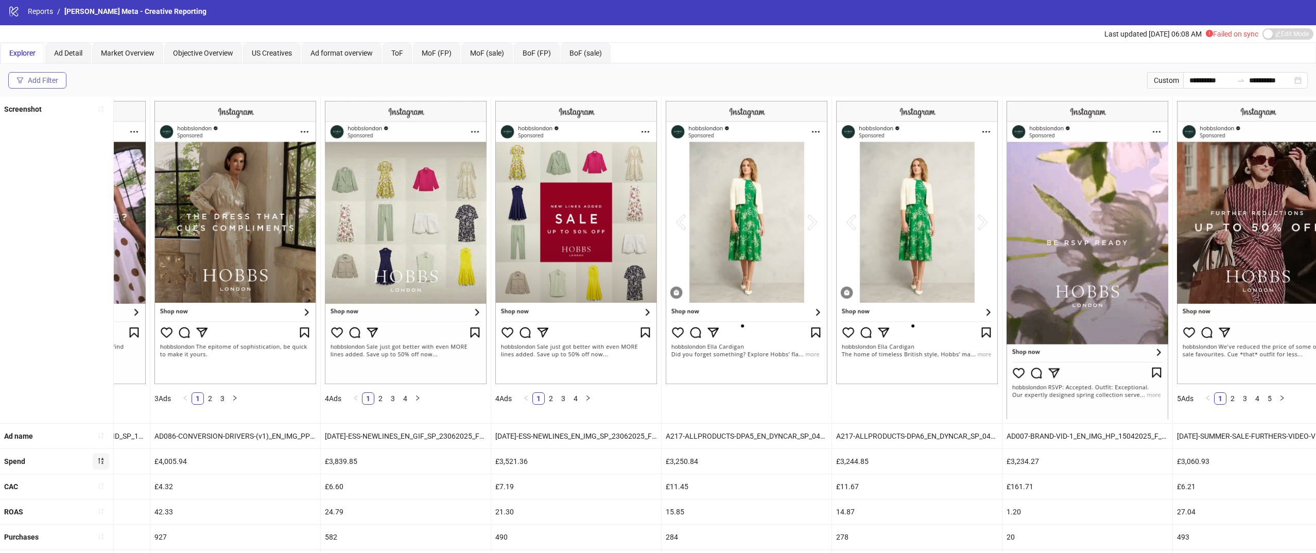
click at [30, 84] on div "Add Filter" at bounding box center [43, 80] width 30 height 8
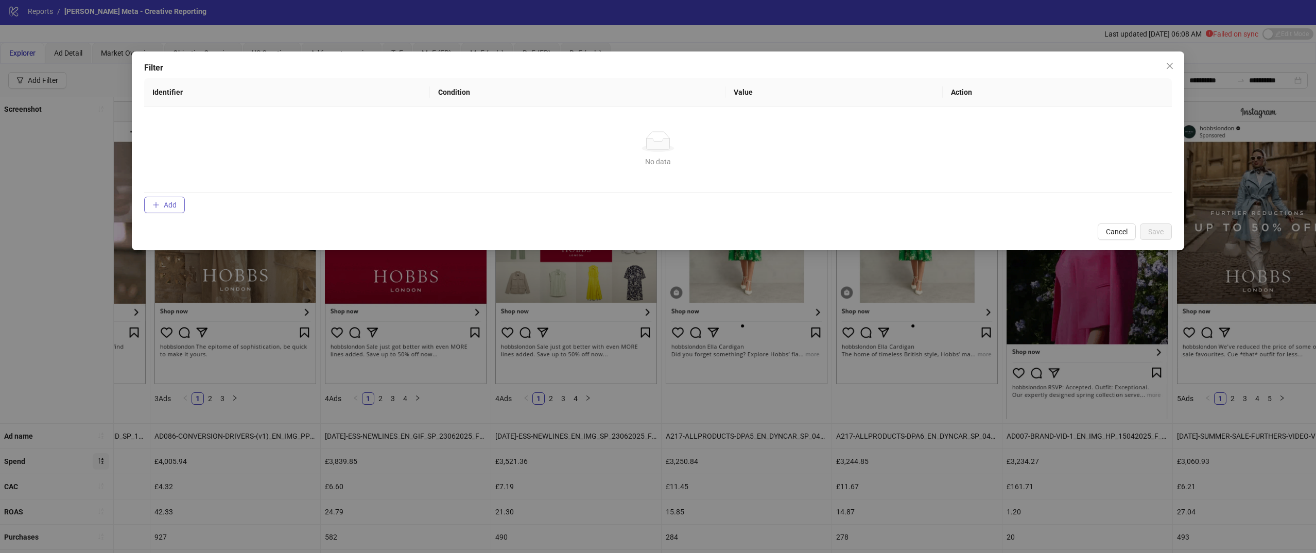
click at [162, 201] on button "Add" at bounding box center [164, 205] width 41 height 16
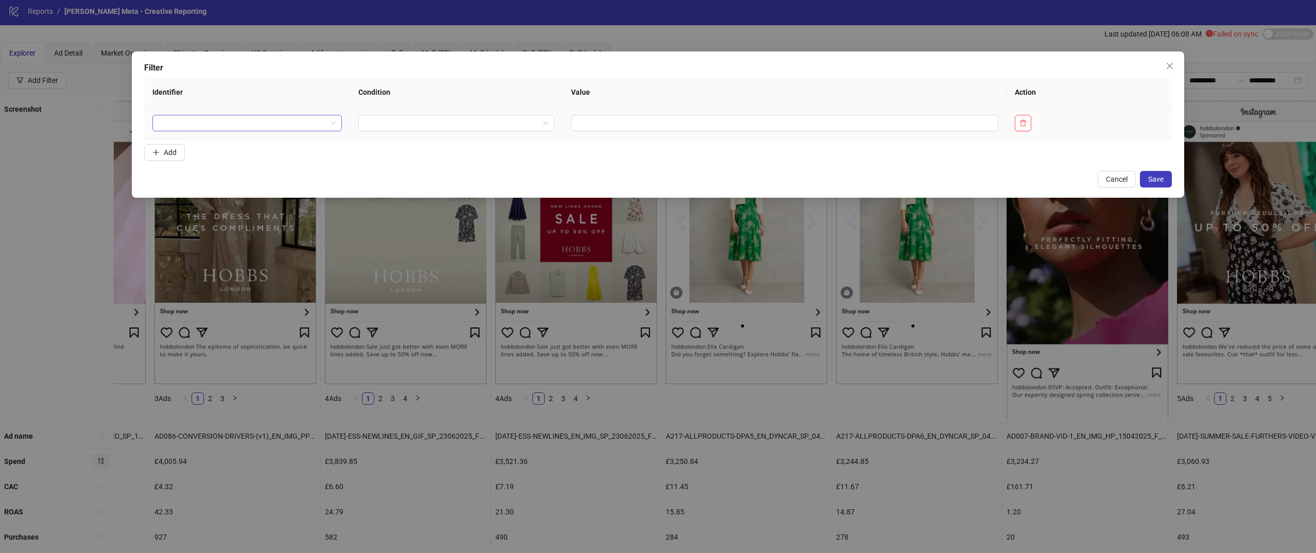
click at [224, 123] on input "search" at bounding box center [243, 122] width 168 height 15
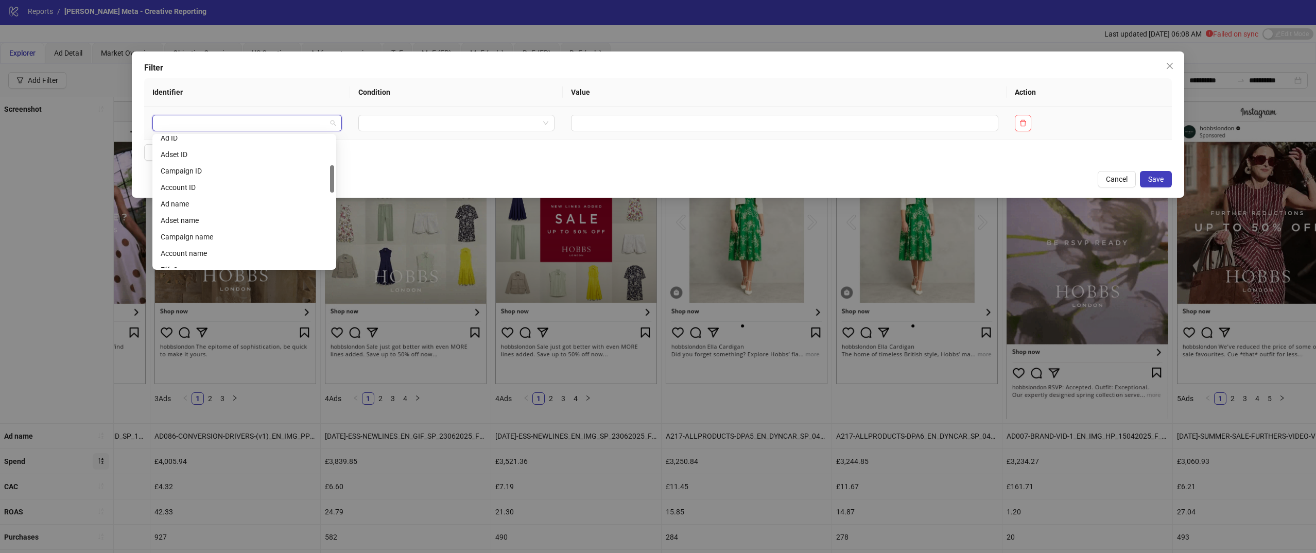
scroll to position [141, 0]
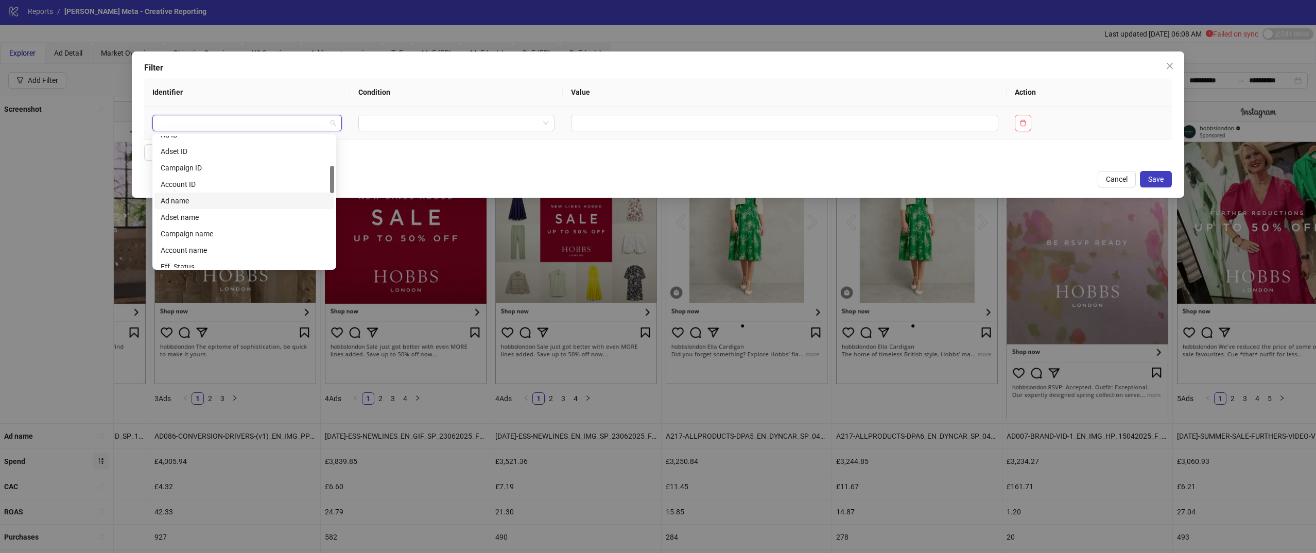
click at [199, 199] on div "Ad name" at bounding box center [244, 200] width 167 height 11
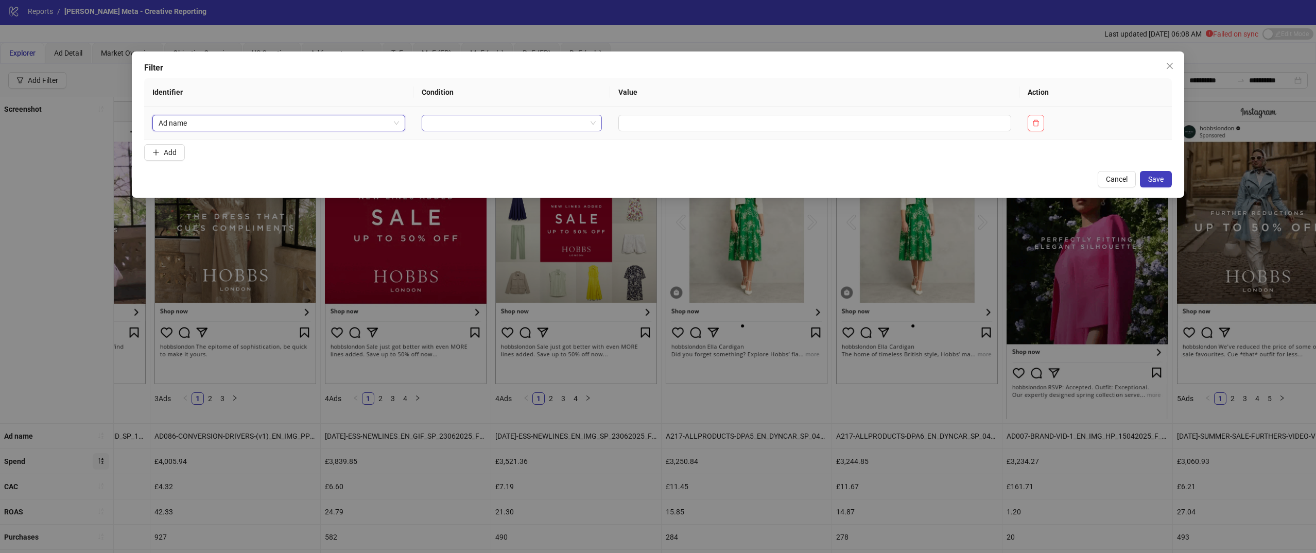
click at [455, 118] on input "search" at bounding box center [507, 122] width 159 height 15
click at [463, 158] on div "CONTAINS" at bounding box center [508, 160] width 159 height 11
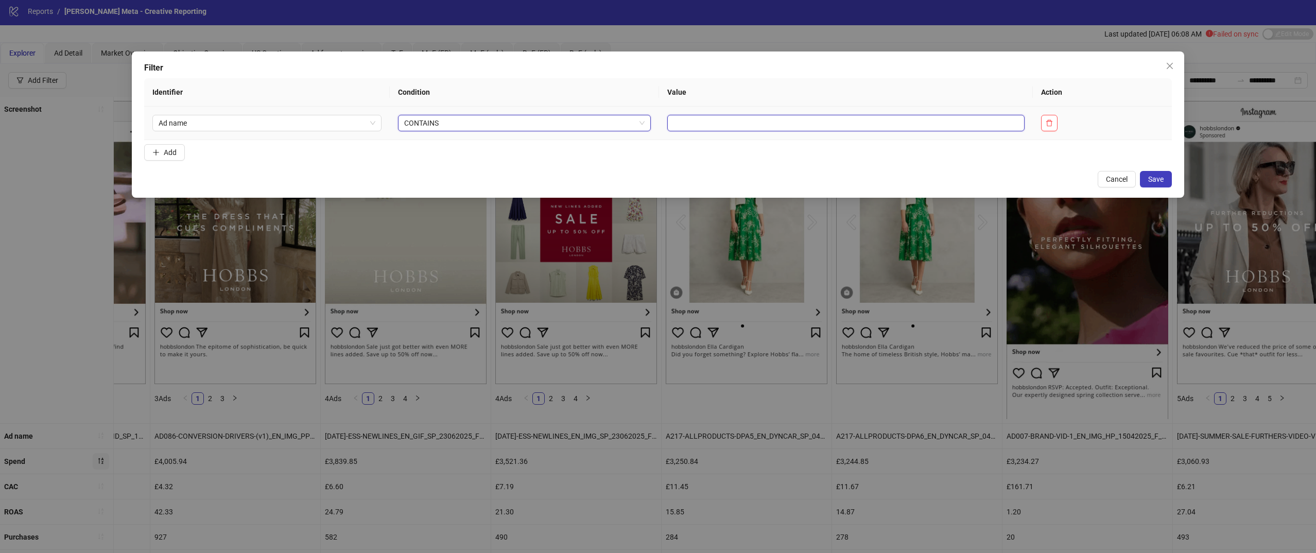
click at [718, 127] on input "text" at bounding box center [845, 123] width 357 height 16
type input "****"
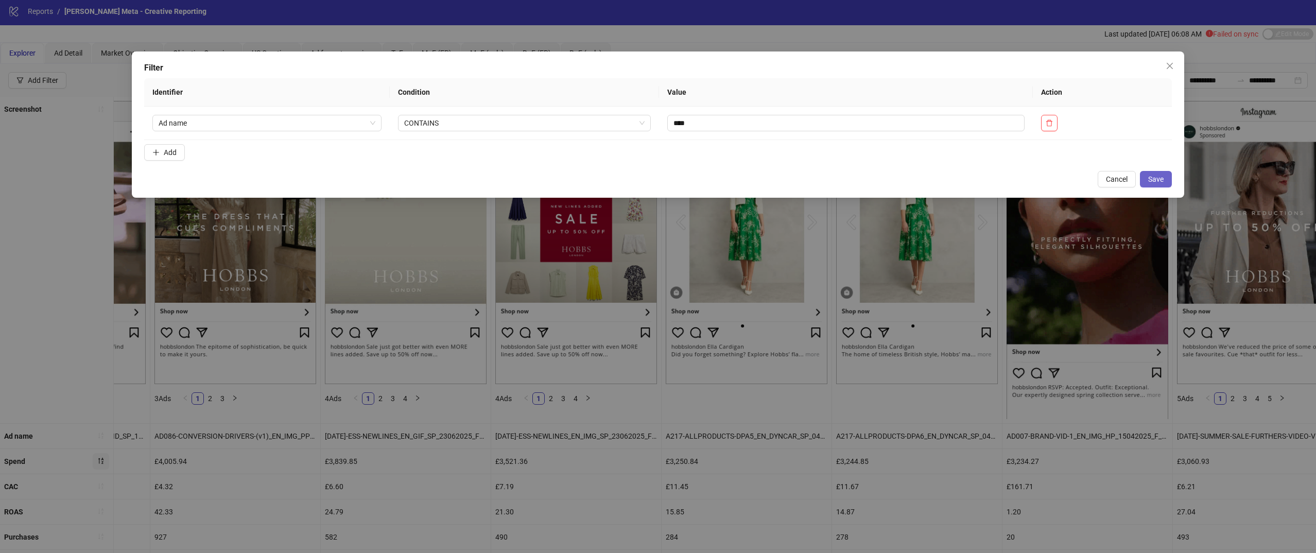
click at [1149, 184] on button "Save" at bounding box center [1156, 179] width 32 height 16
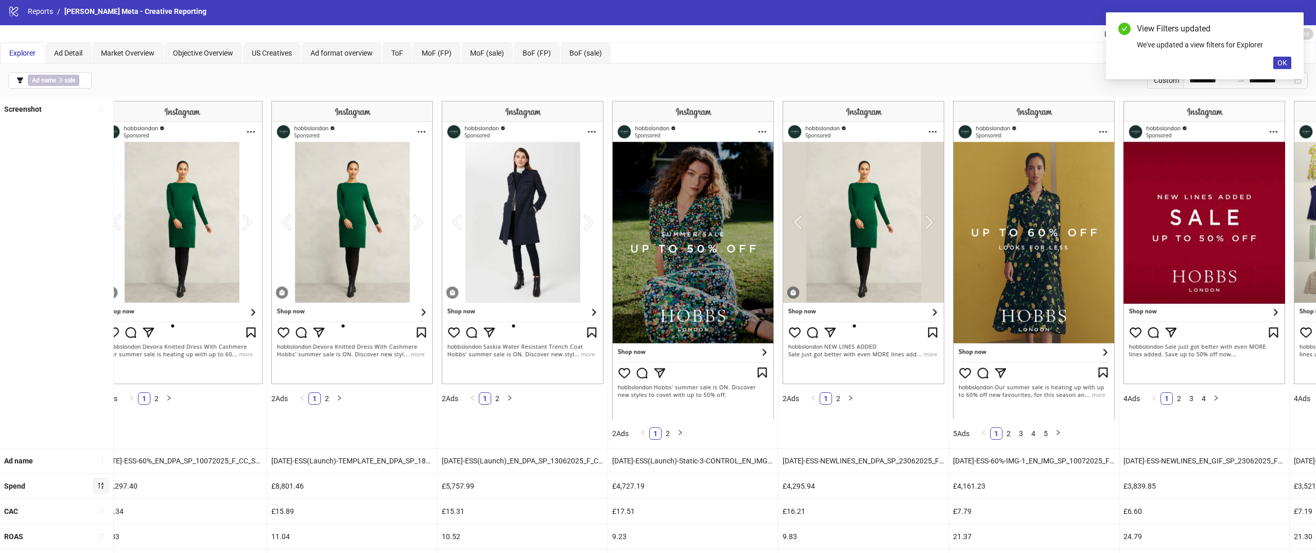
scroll to position [0, 0]
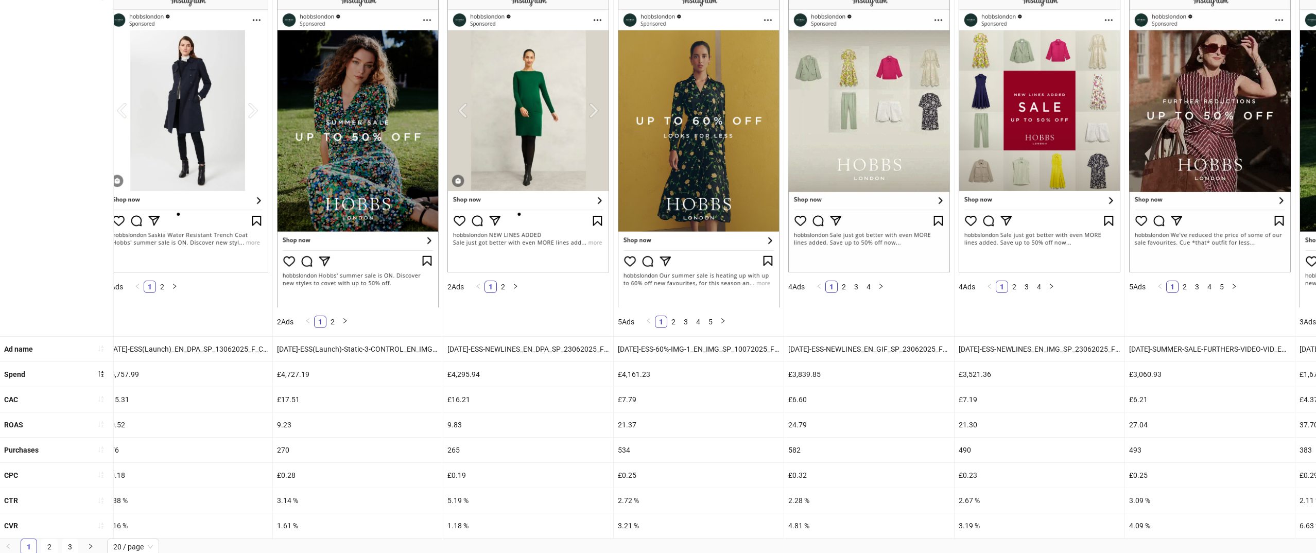
scroll to position [118, 0]
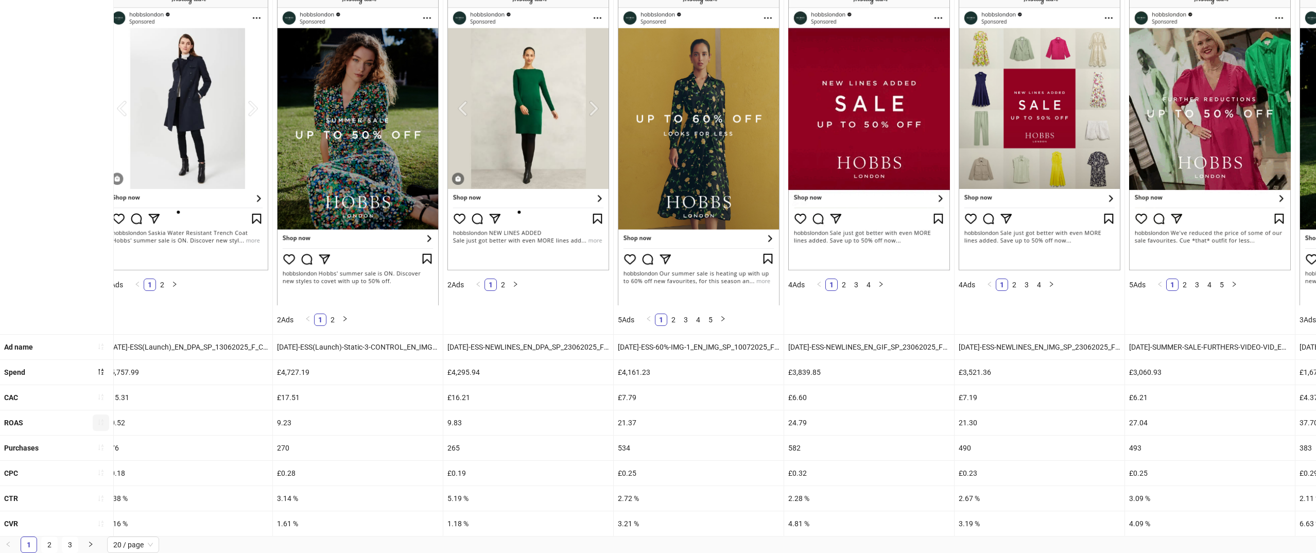
click at [101, 421] on icon "sort-ascending" at bounding box center [100, 422] width 7 height 7
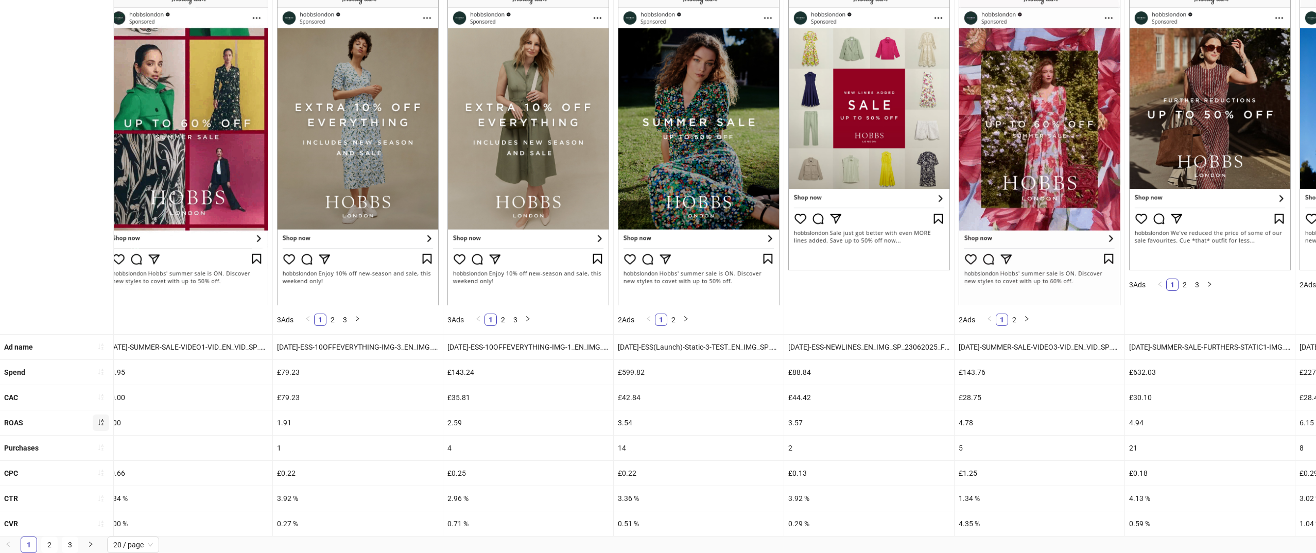
click at [106, 423] on button "button" at bounding box center [101, 422] width 16 height 16
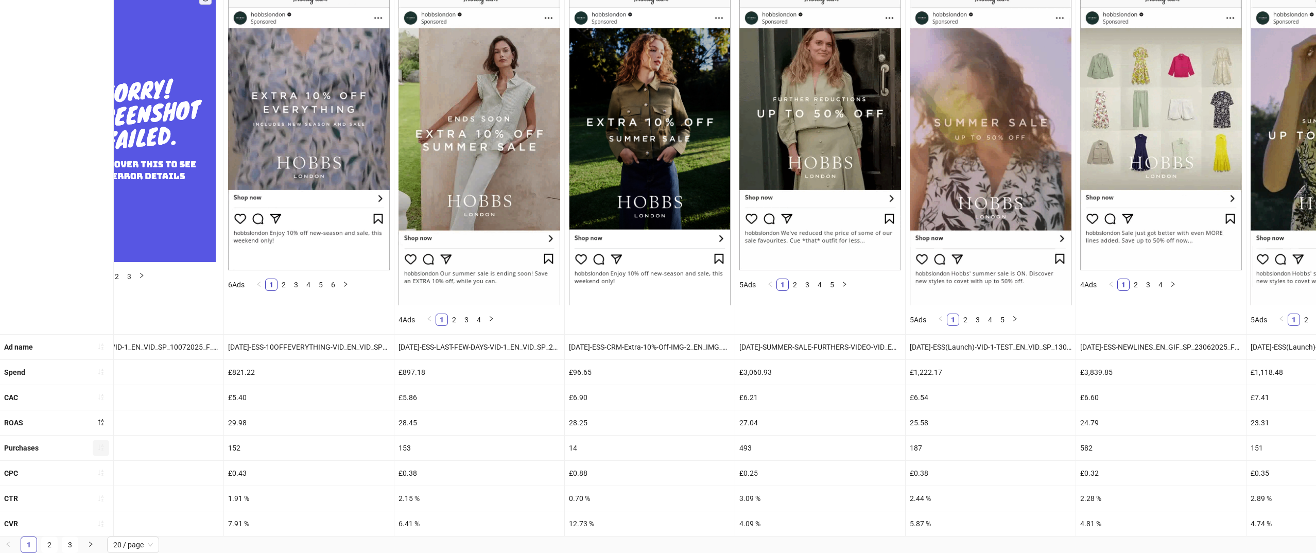
click at [96, 447] on button "button" at bounding box center [101, 448] width 16 height 16
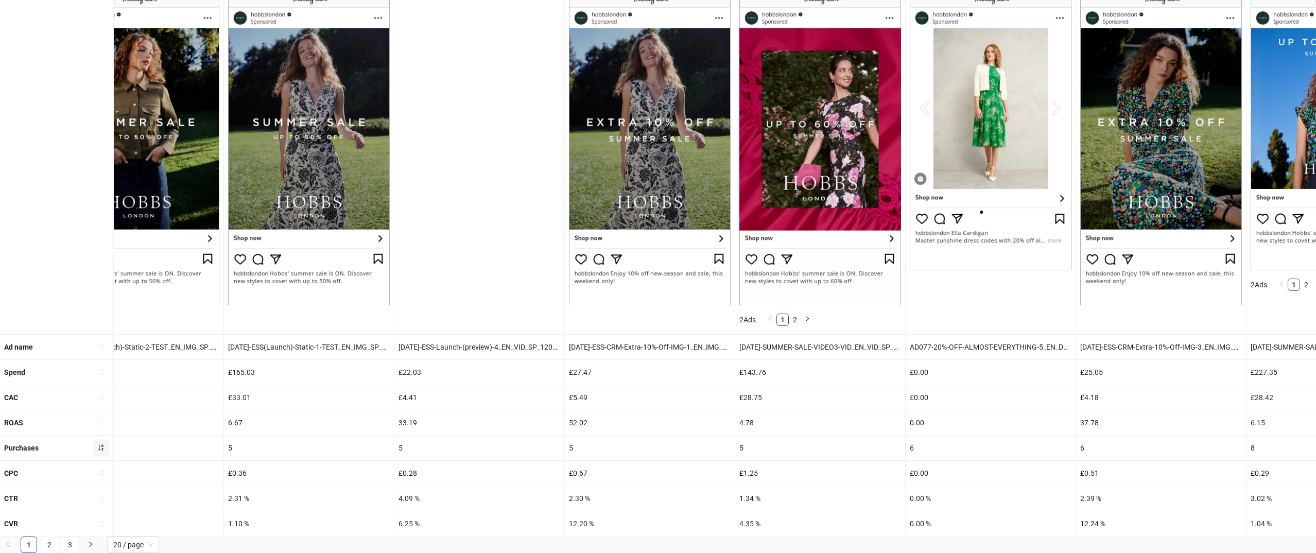
click at [102, 447] on icon "sort-ascending" at bounding box center [100, 448] width 5 height 6
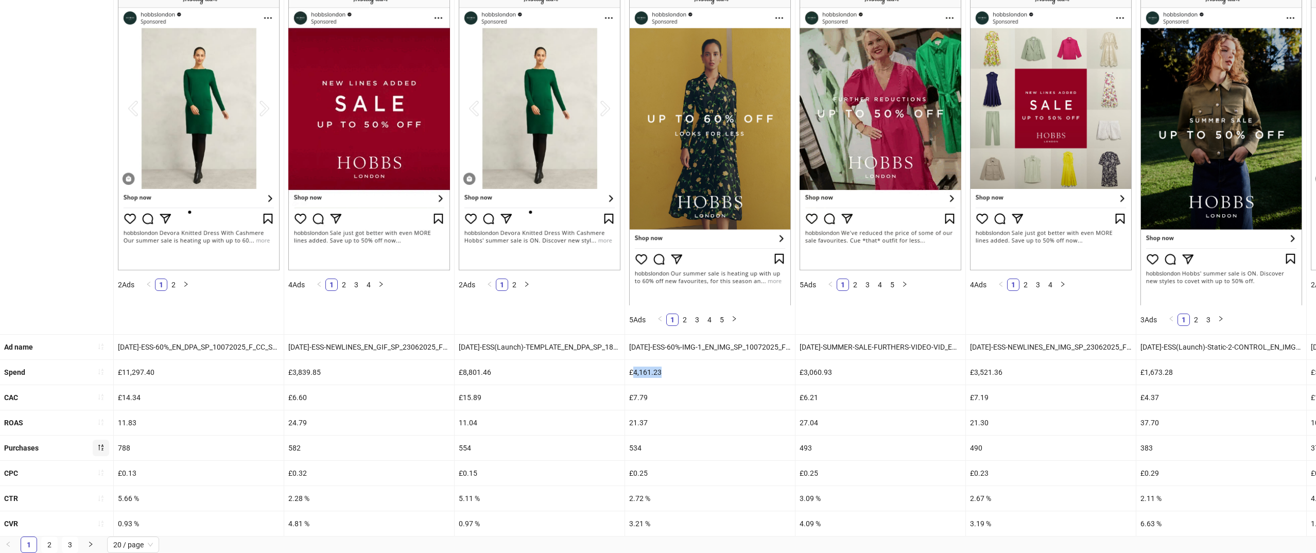
drag, startPoint x: 633, startPoint y: 369, endPoint x: 690, endPoint y: 371, distance: 56.7
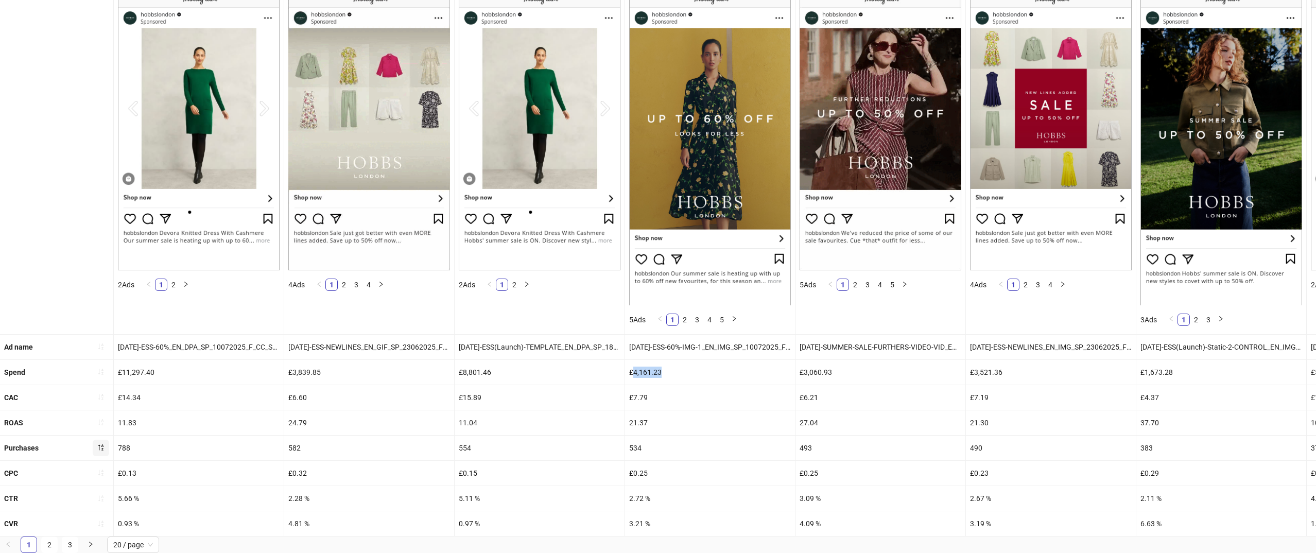
click at [690, 371] on div "£4,161.23" at bounding box center [710, 372] width 170 height 25
copy div "4,161.23"
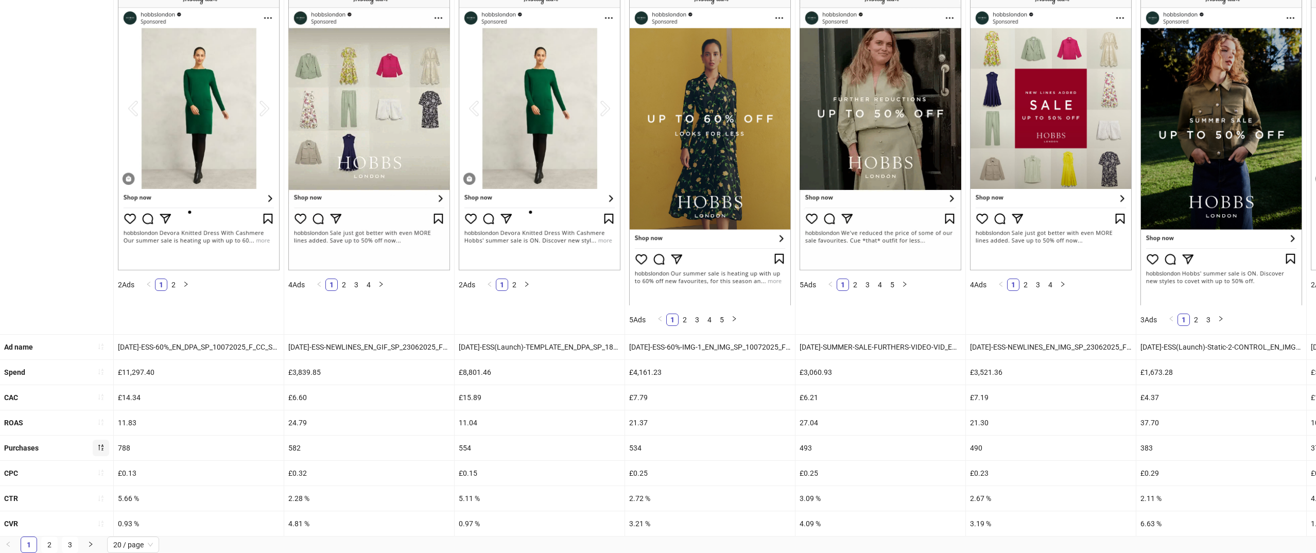
click at [640, 399] on div "£7.79" at bounding box center [710, 397] width 170 height 25
click at [632, 448] on div "534" at bounding box center [710, 448] width 170 height 25
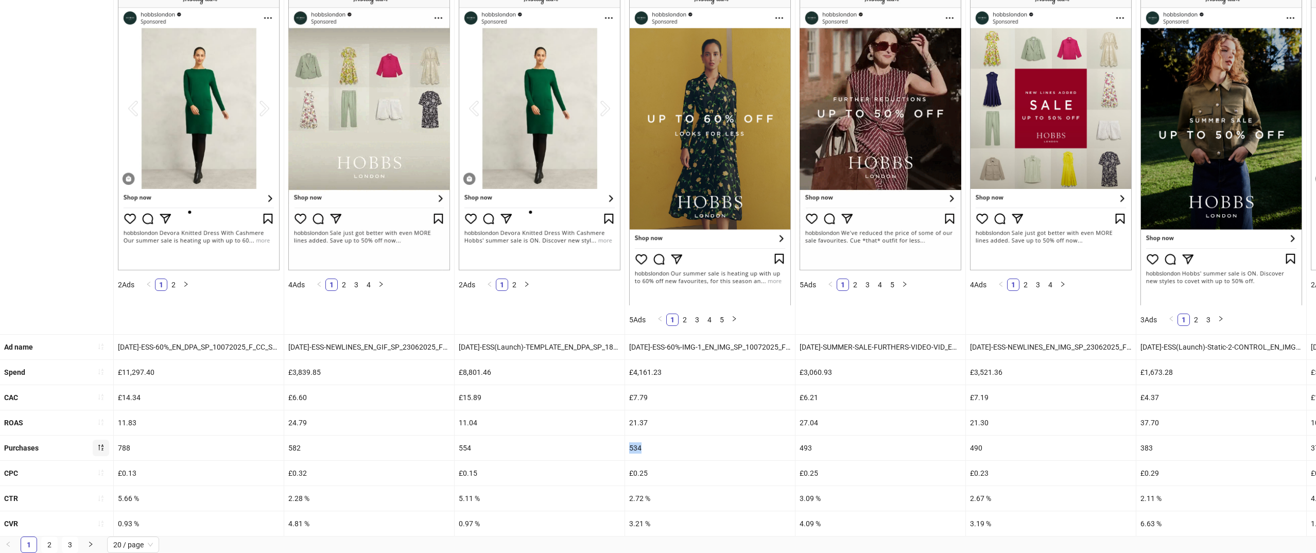
click at [632, 448] on div "534" at bounding box center [710, 448] width 170 height 25
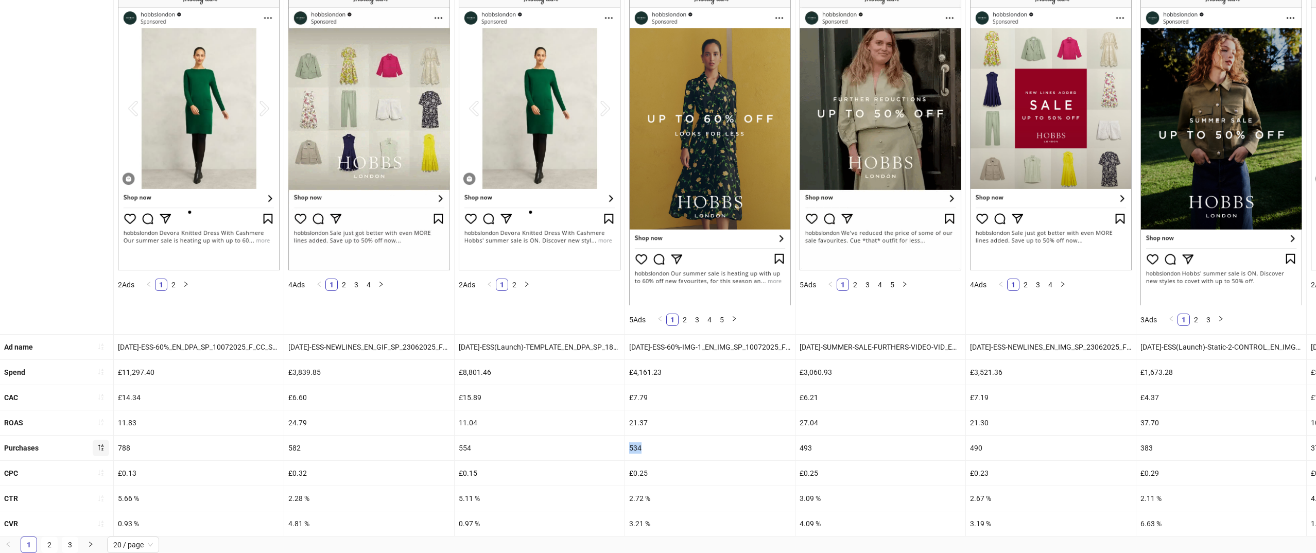
copy div "534"
click at [627, 420] on div "21.37" at bounding box center [710, 422] width 170 height 25
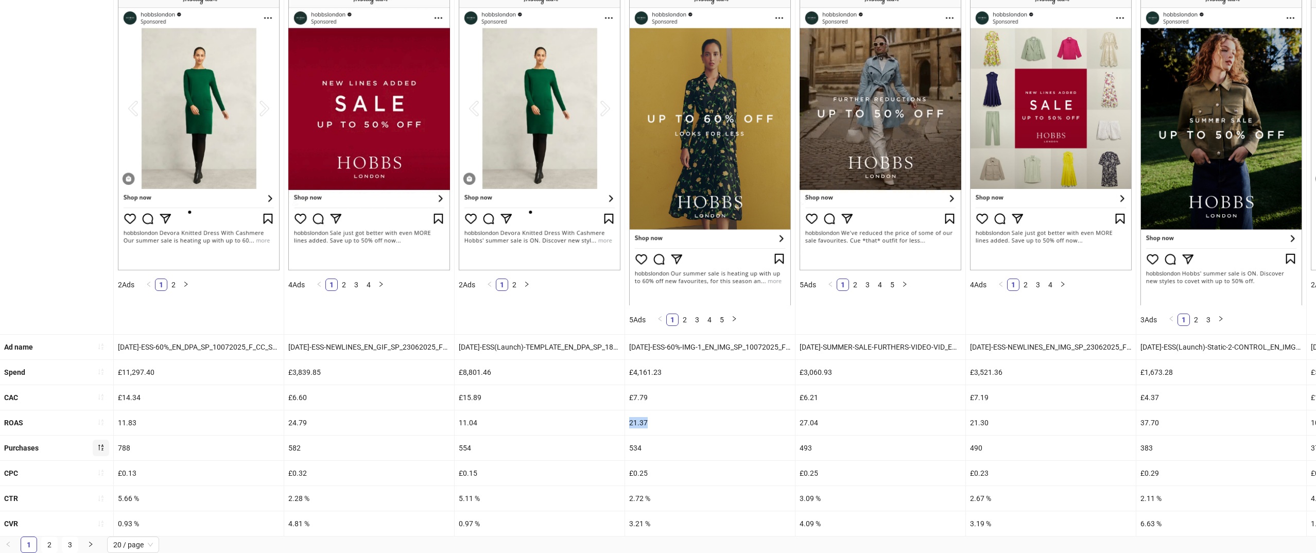
drag, startPoint x: 631, startPoint y: 421, endPoint x: 665, endPoint y: 421, distance: 34.5
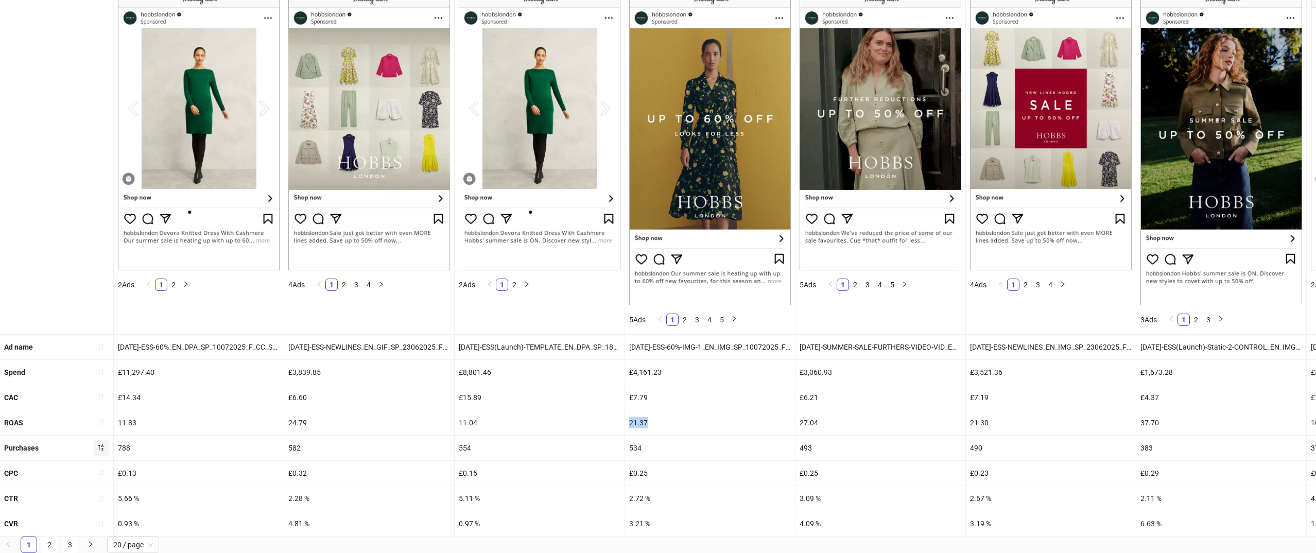
click at [665, 421] on div "21.37" at bounding box center [710, 422] width 170 height 25
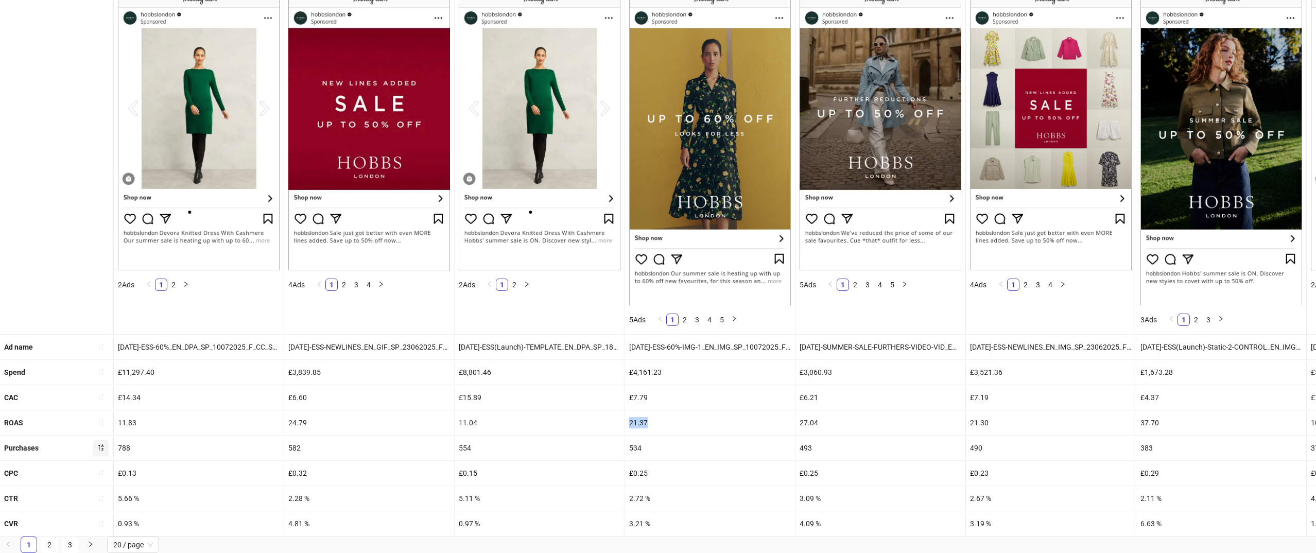
copy div "21.37"
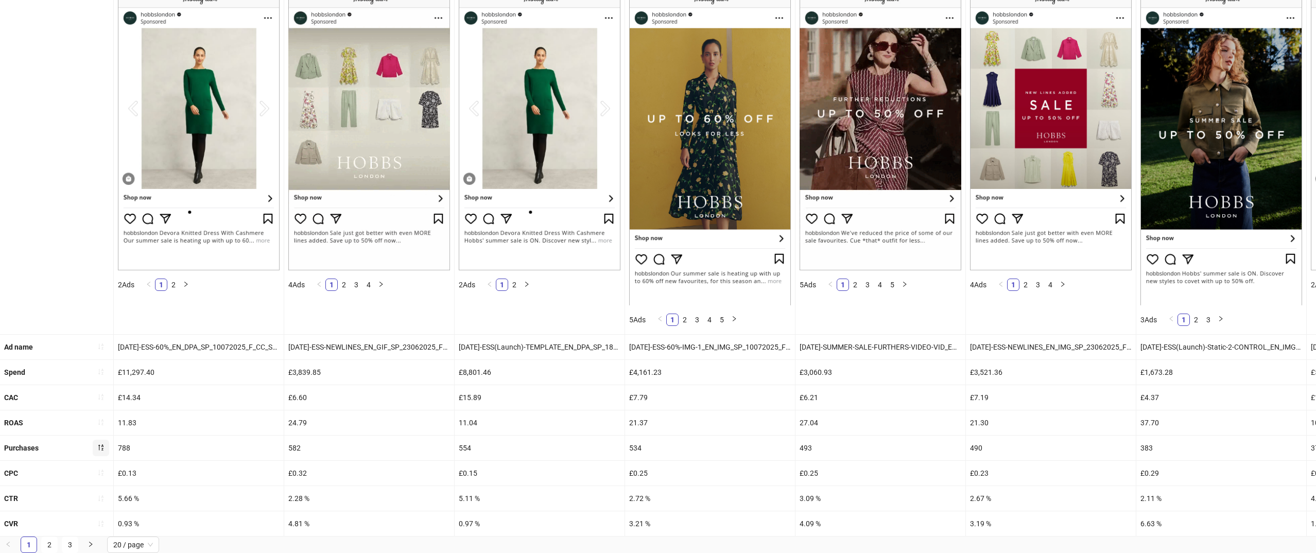
click at [292, 445] on div "582" at bounding box center [369, 448] width 170 height 25
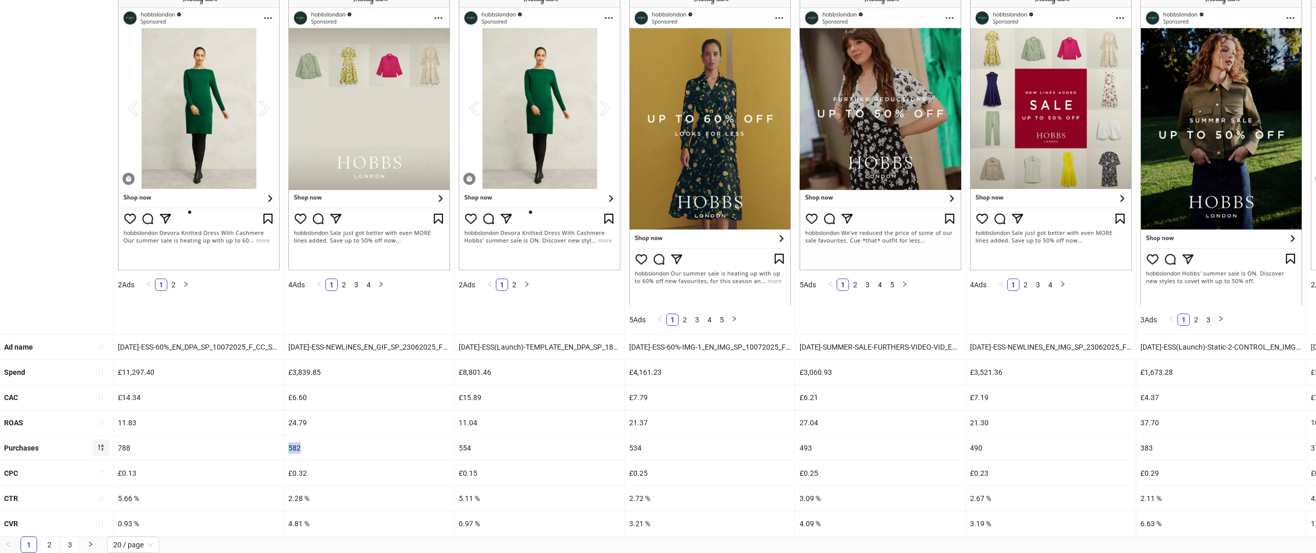
click at [292, 445] on div "582" at bounding box center [369, 448] width 170 height 25
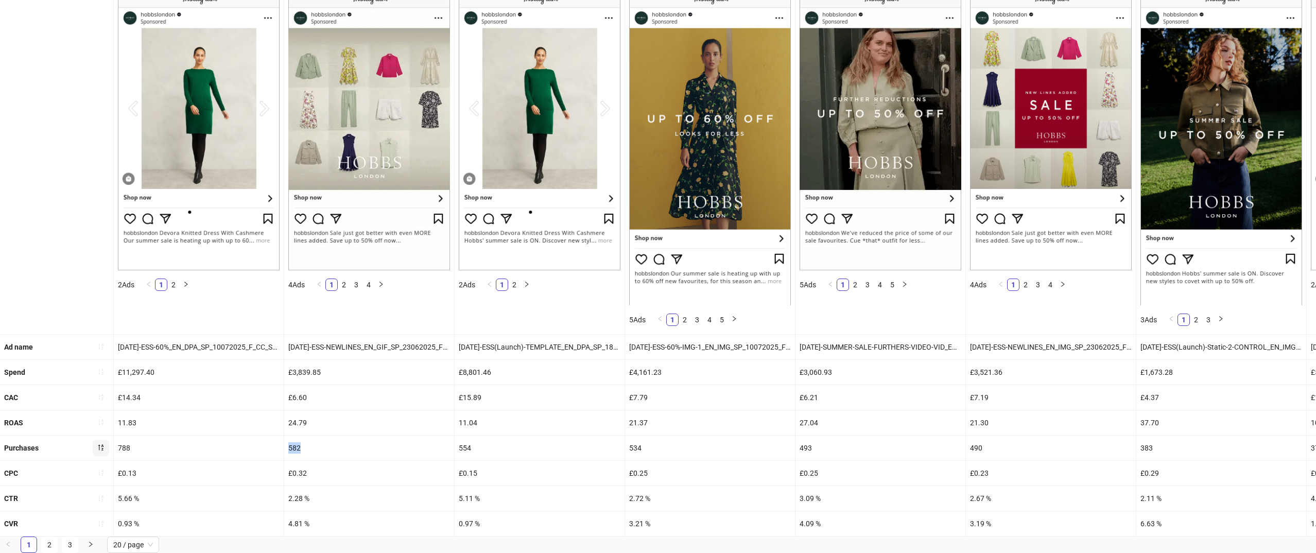
copy div "582"
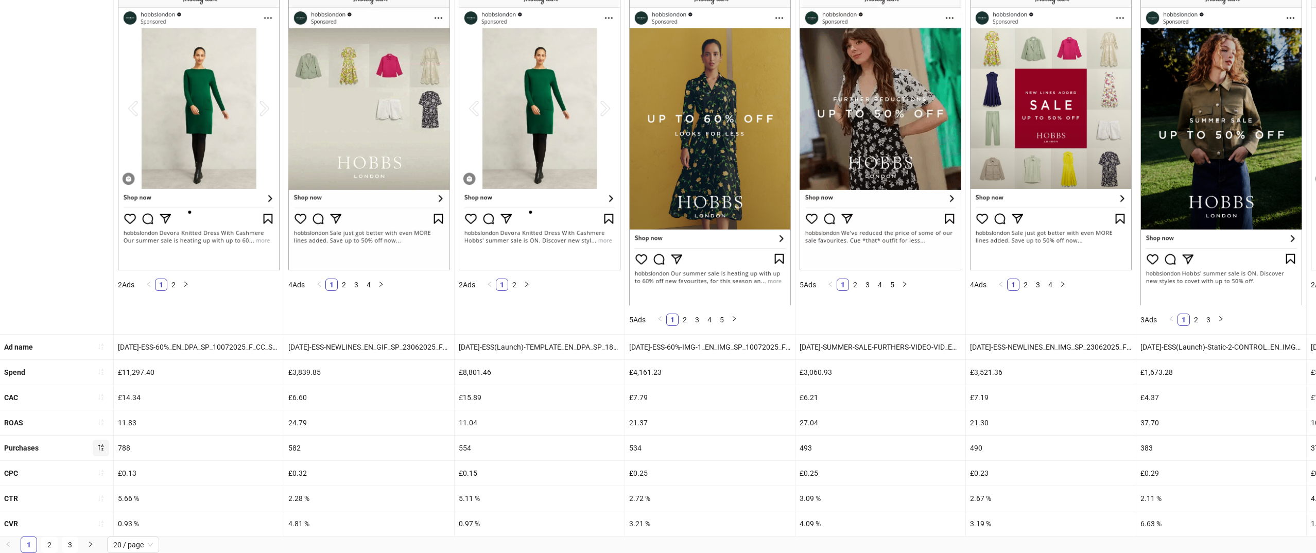
click at [298, 371] on div "£3,839.85" at bounding box center [369, 372] width 170 height 25
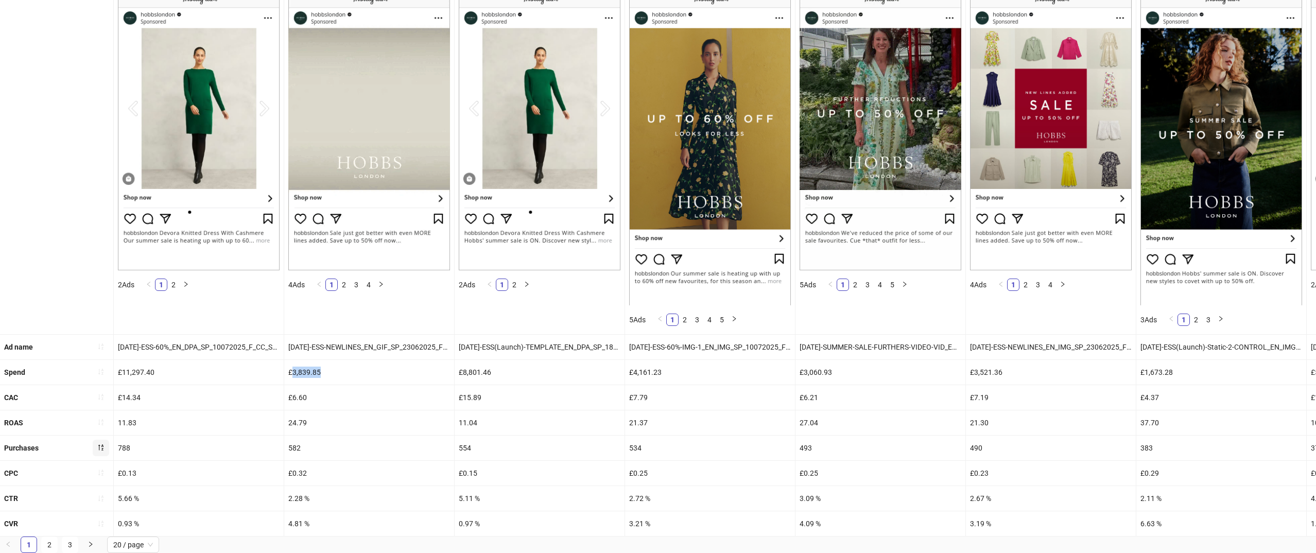
drag, startPoint x: 291, startPoint y: 371, endPoint x: 347, endPoint y: 373, distance: 55.2
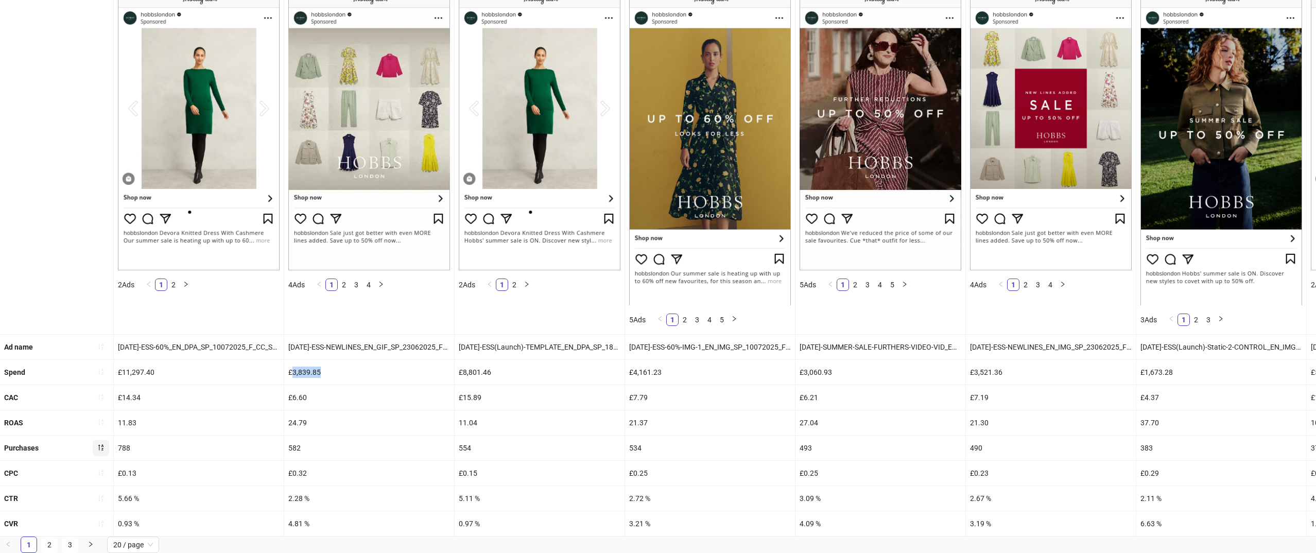
click at [347, 373] on div "£3,839.85" at bounding box center [369, 372] width 170 height 25
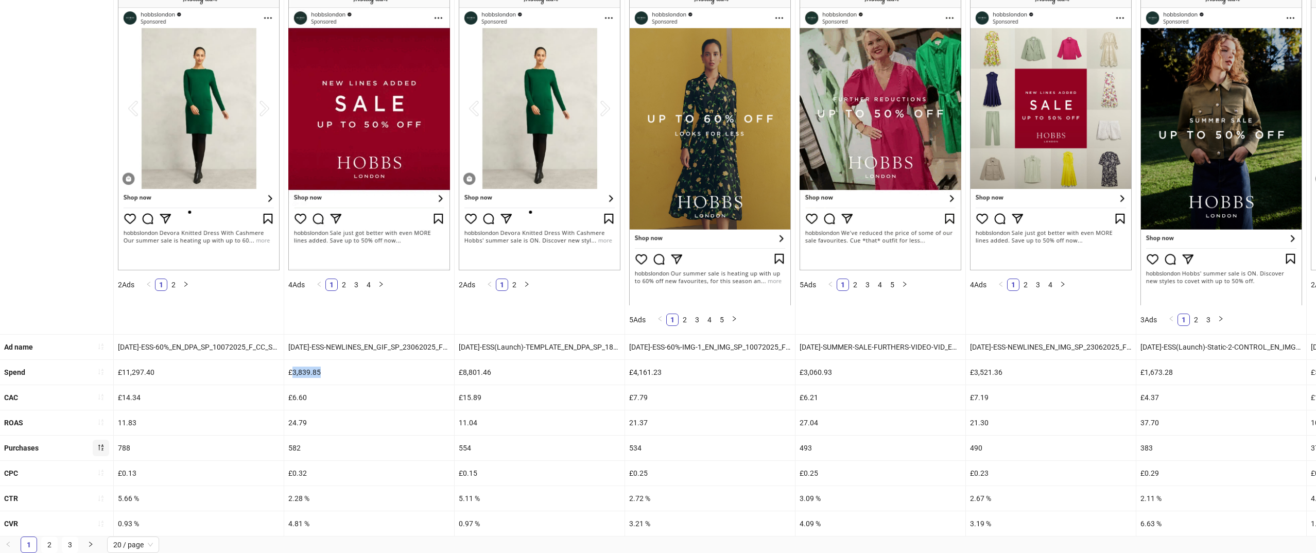
copy div "3,839.85"
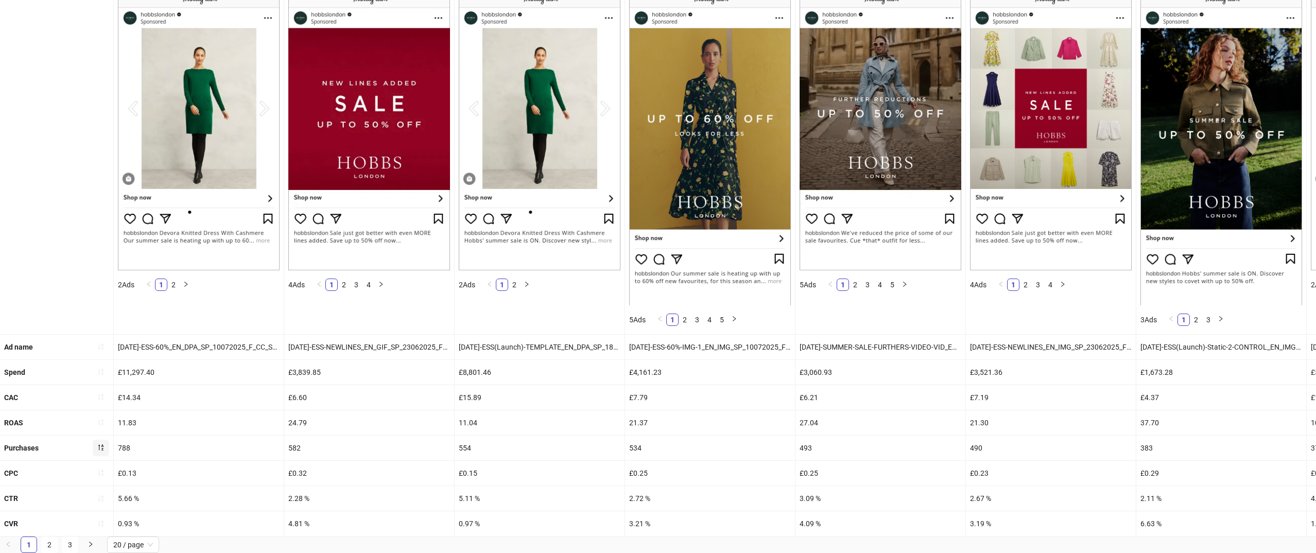
click at [296, 421] on div "24.79" at bounding box center [369, 422] width 170 height 25
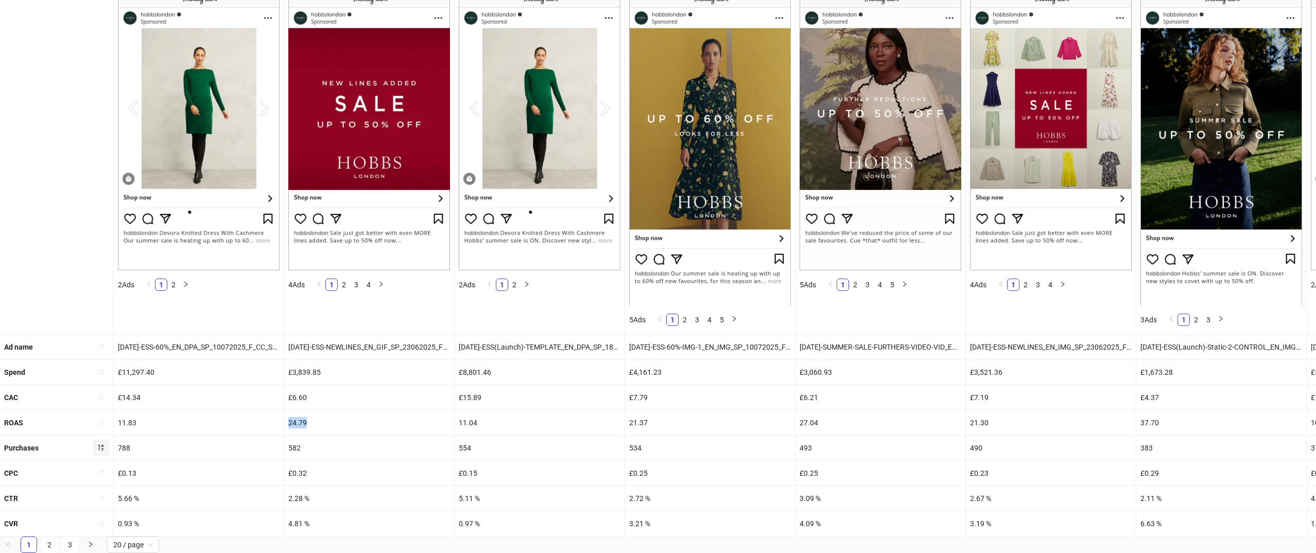
click at [296, 421] on div "24.79" at bounding box center [369, 422] width 170 height 25
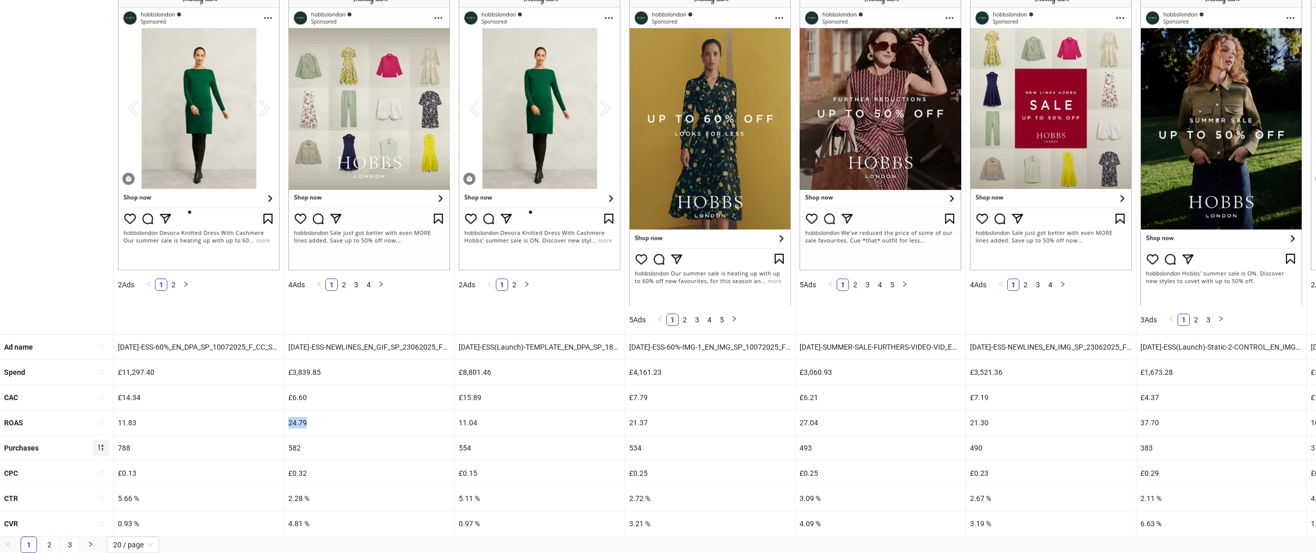
click at [296, 421] on div "24.79" at bounding box center [369, 422] width 170 height 25
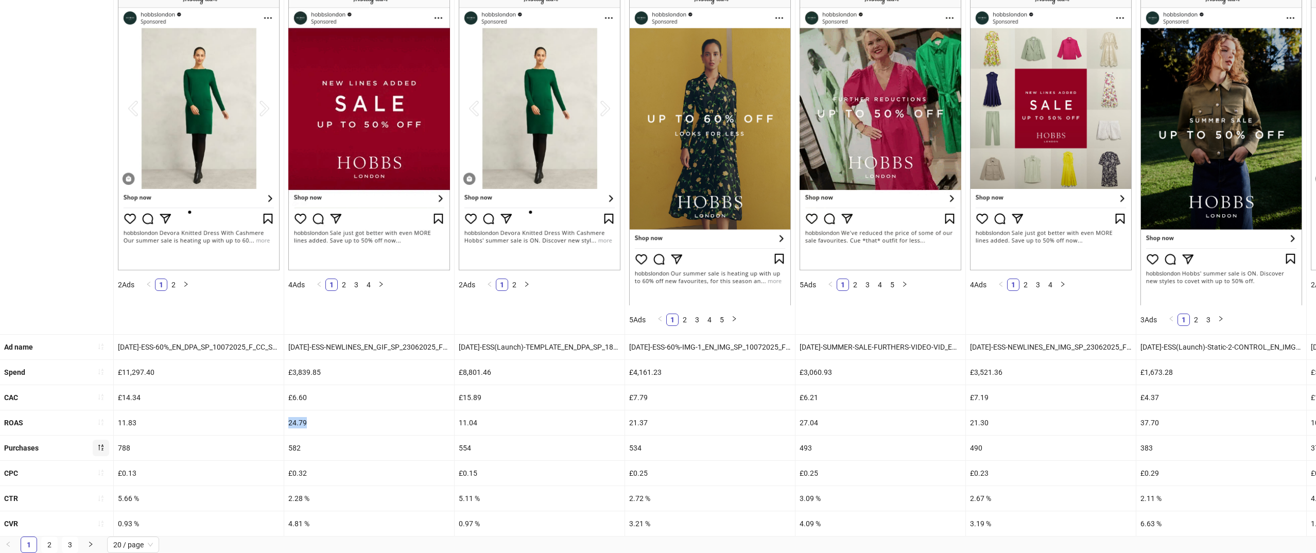
copy div "24.79"
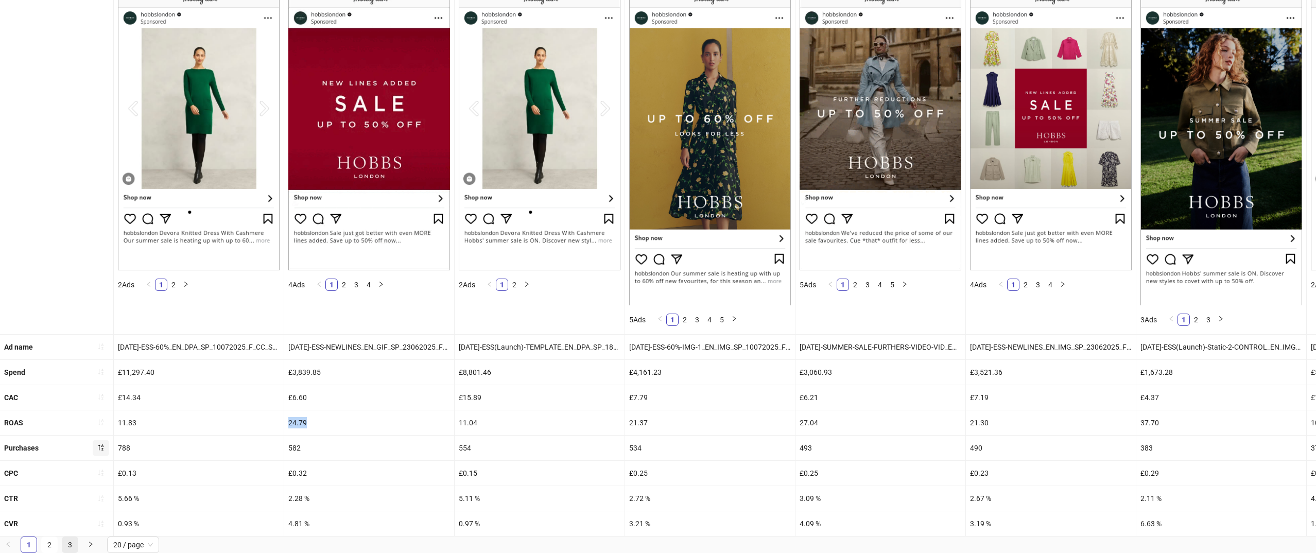
click at [71, 542] on link "3" at bounding box center [69, 544] width 15 height 15
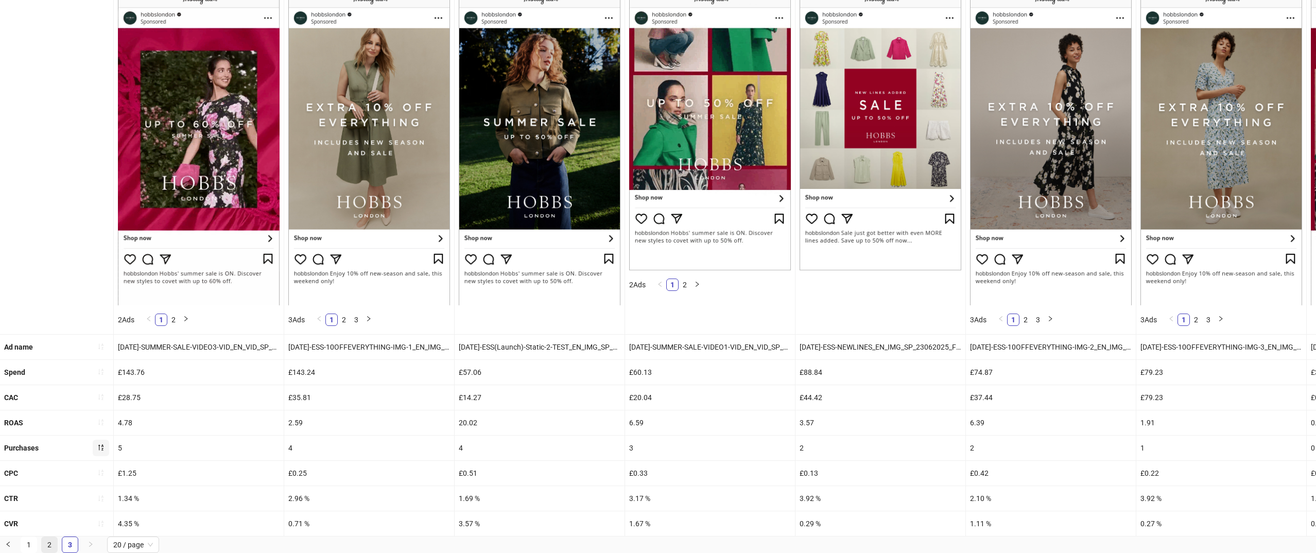
click at [45, 546] on link "2" at bounding box center [49, 544] width 15 height 15
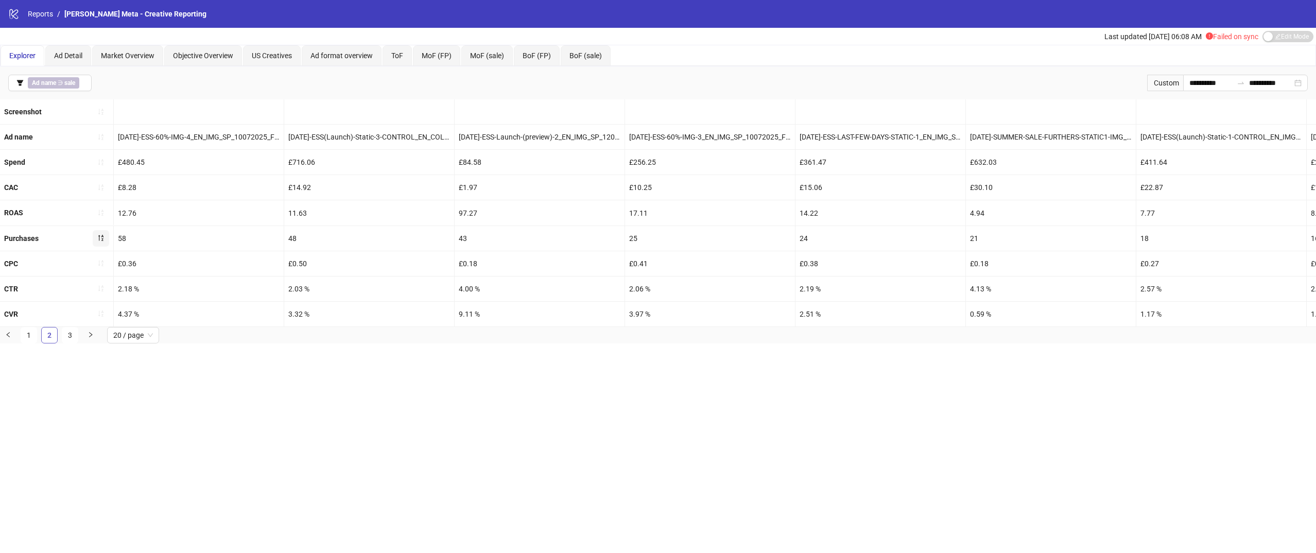
scroll to position [0, 0]
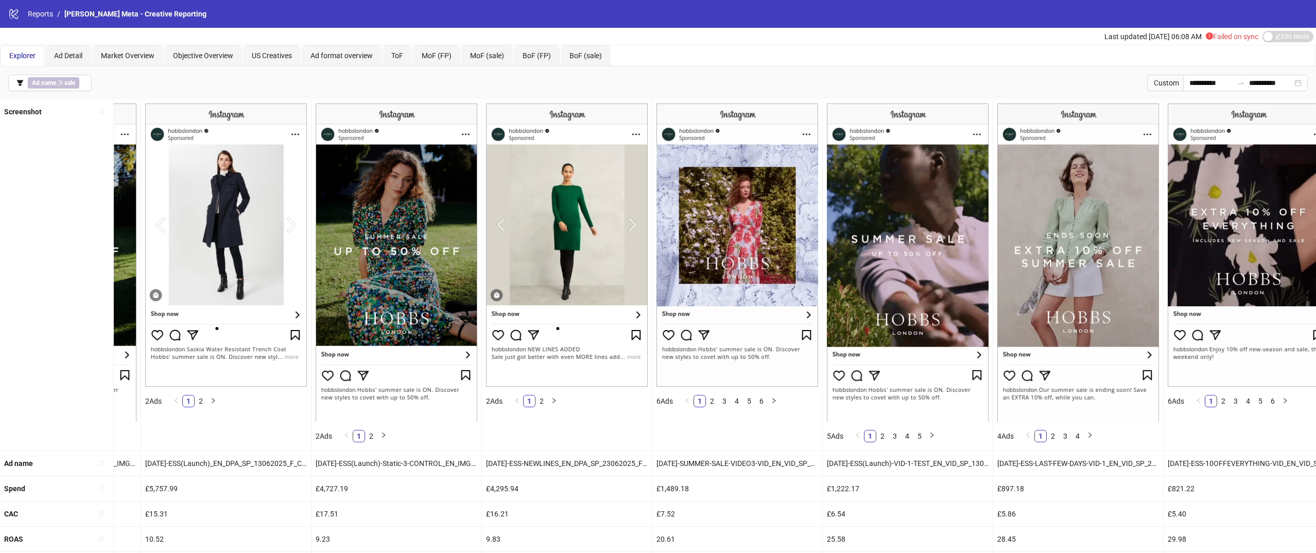
scroll to position [118, 0]
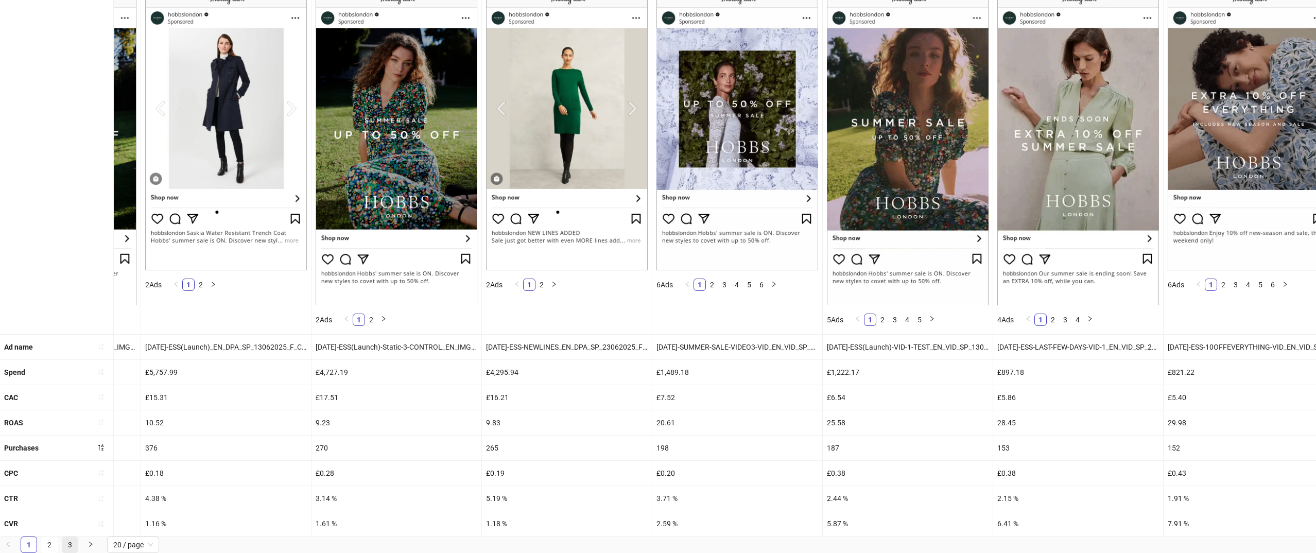
click at [68, 545] on link "3" at bounding box center [69, 544] width 15 height 15
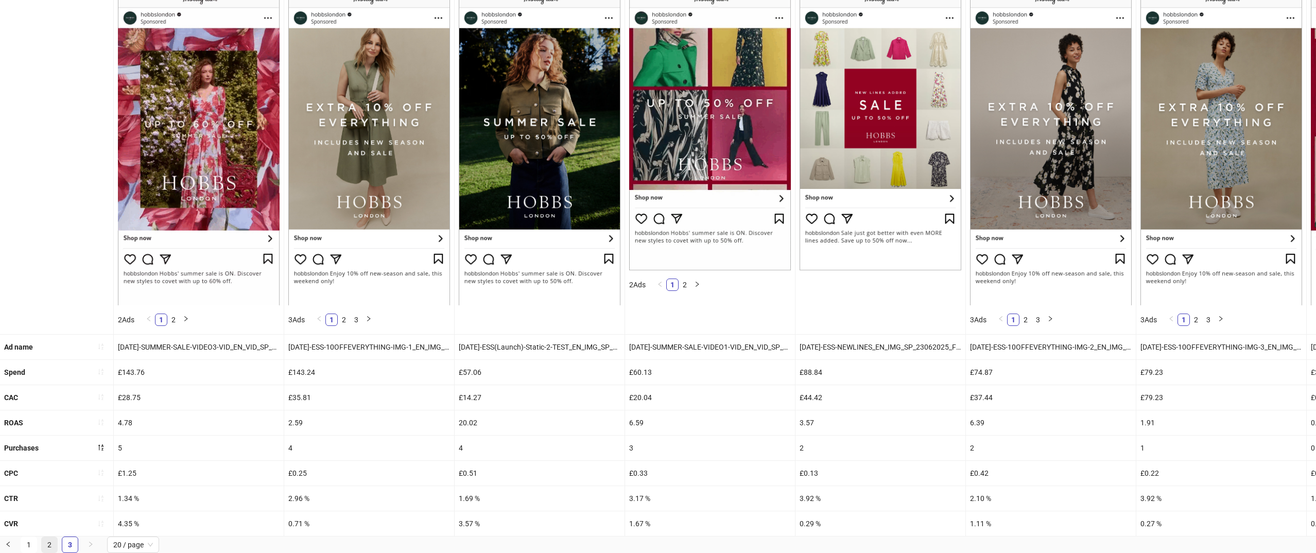
click at [49, 547] on link "2" at bounding box center [49, 544] width 15 height 15
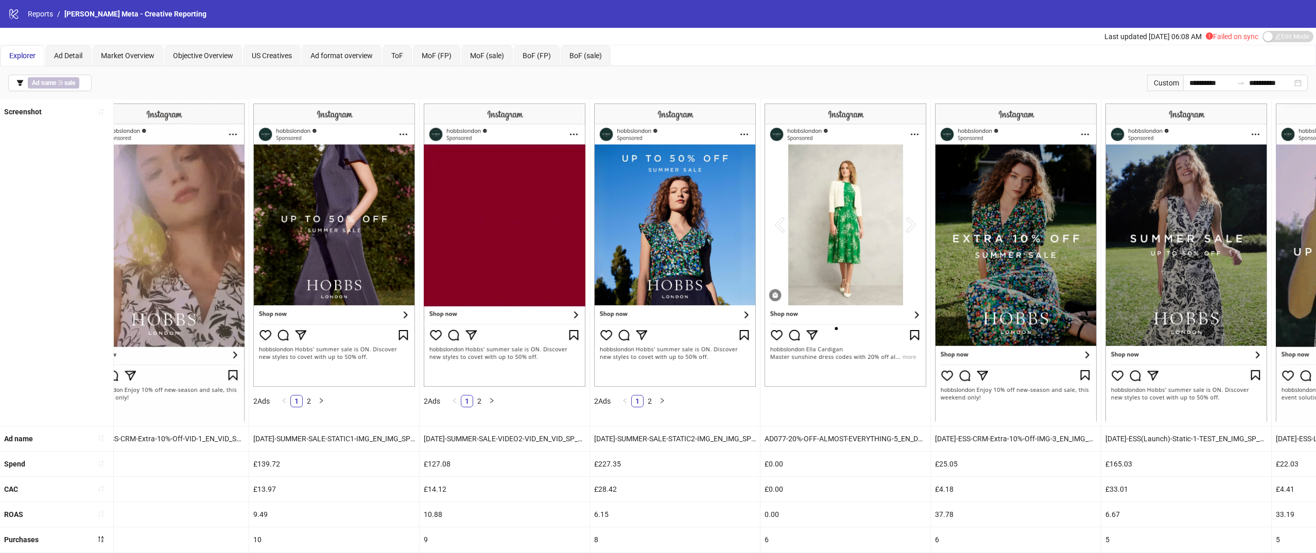
scroll to position [0, 1776]
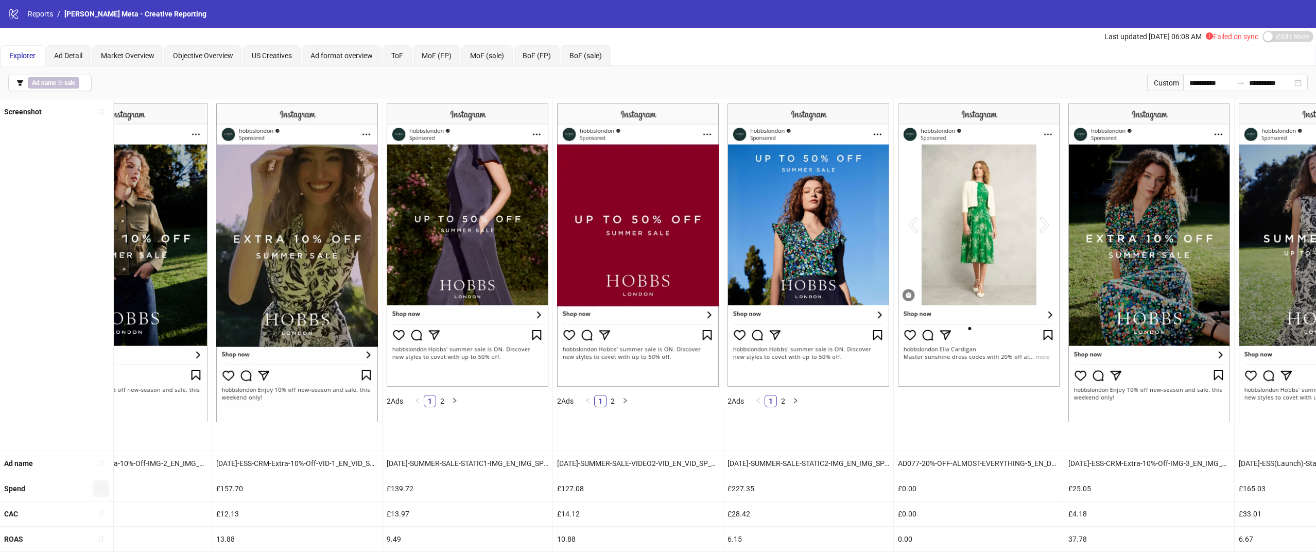
click at [102, 496] on button "button" at bounding box center [101, 488] width 16 height 16
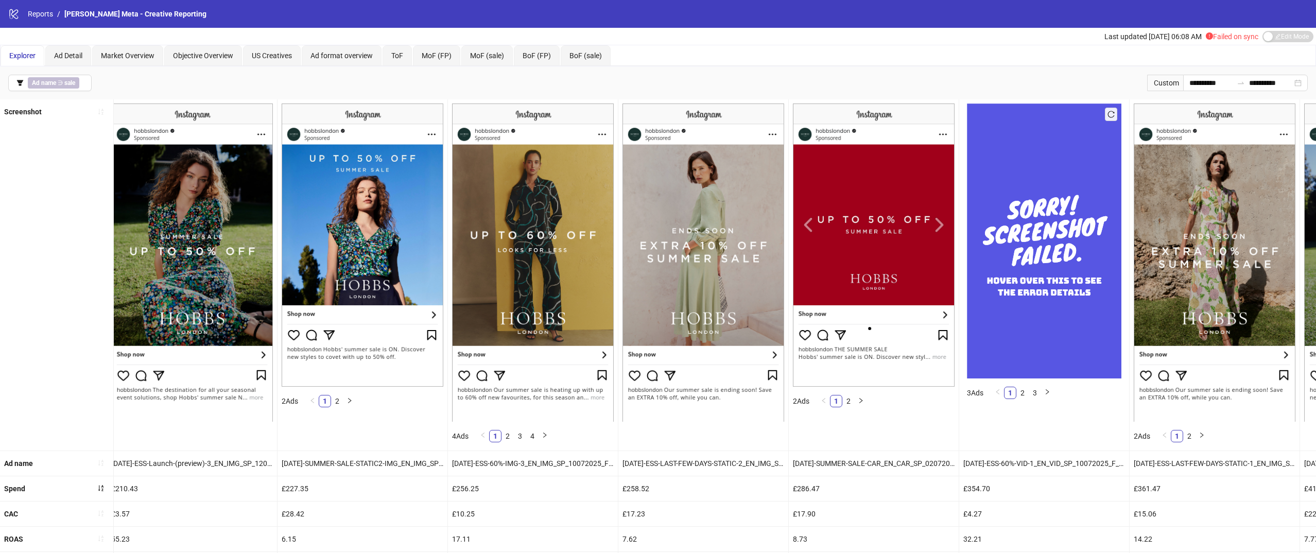
scroll to position [0, 0]
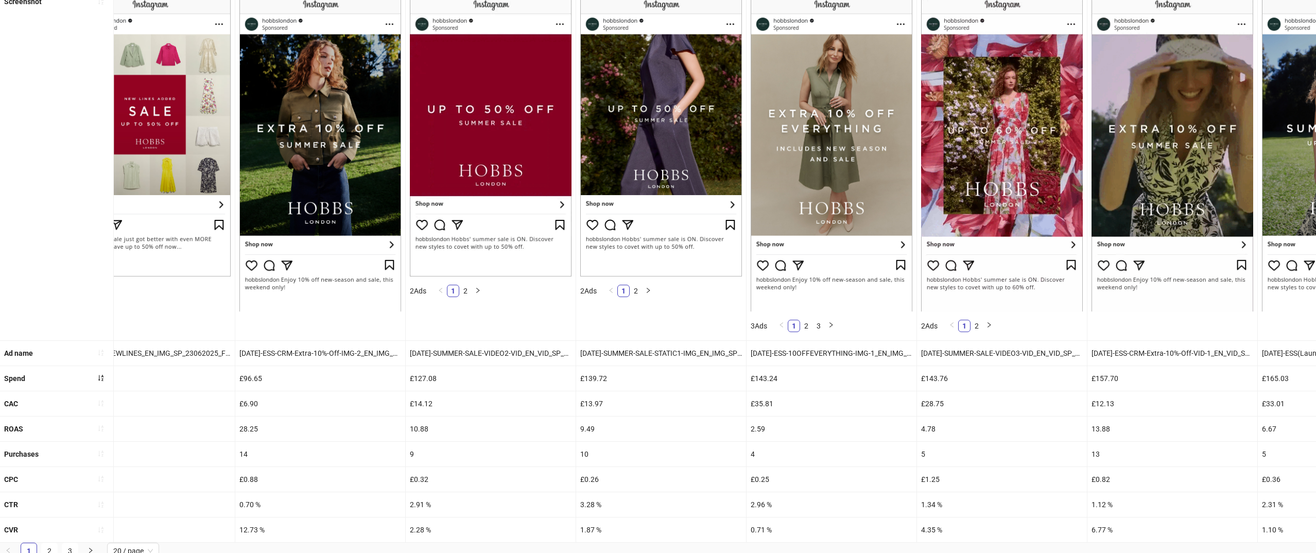
scroll to position [115, 0]
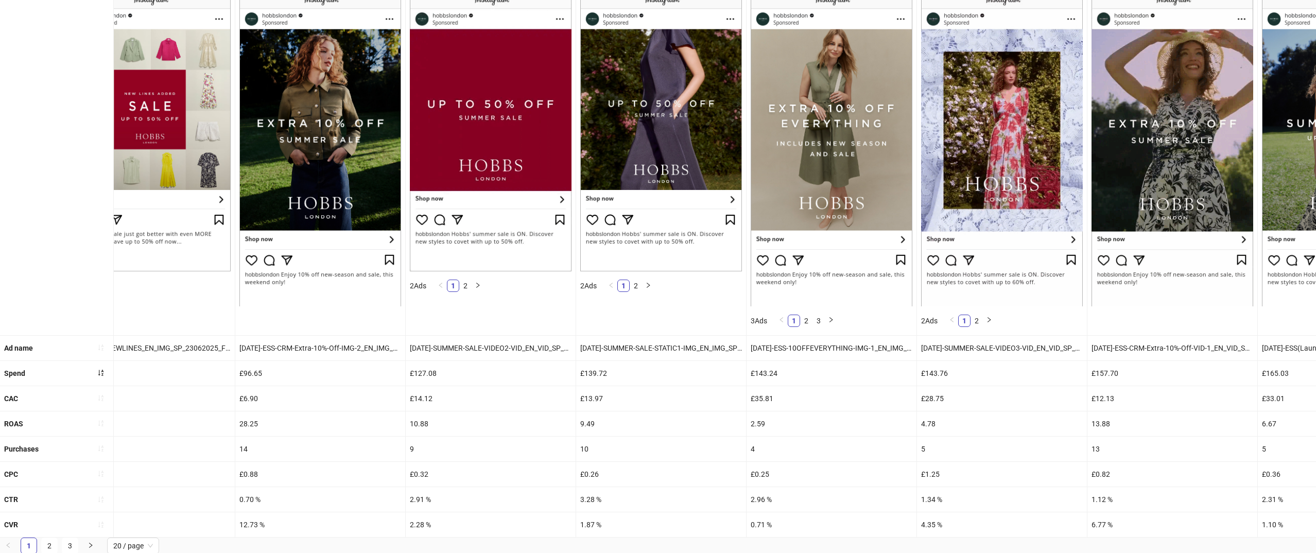
click at [423, 372] on div "£127.08" at bounding box center [491, 373] width 170 height 25
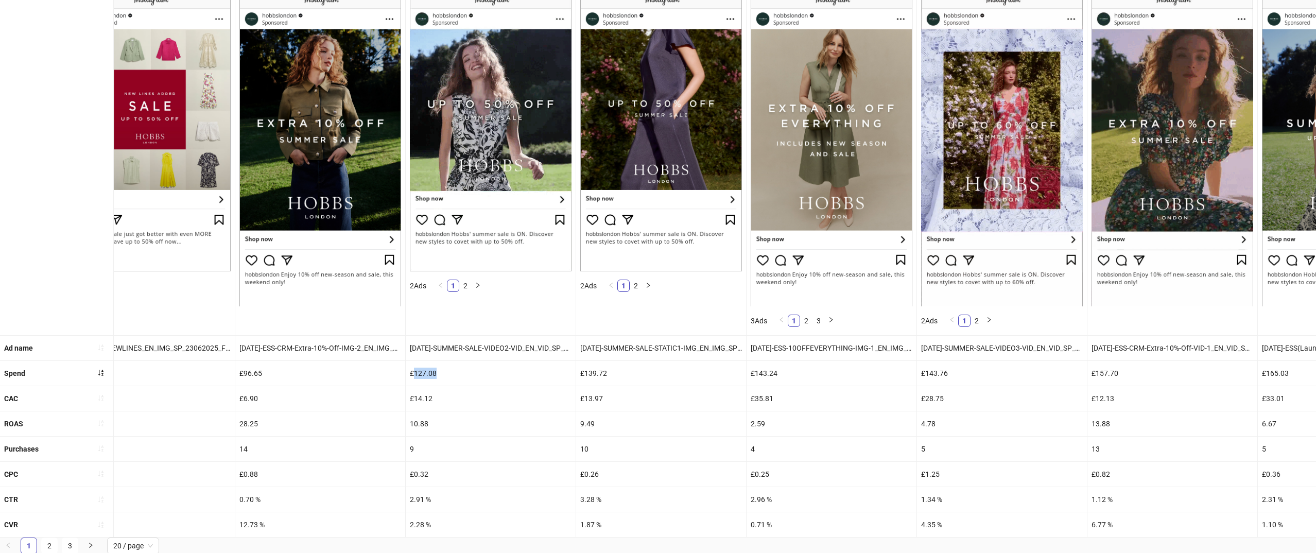
drag, startPoint x: 417, startPoint y: 374, endPoint x: 470, endPoint y: 374, distance: 53.5
click at [470, 374] on div "£127.08" at bounding box center [491, 373] width 170 height 25
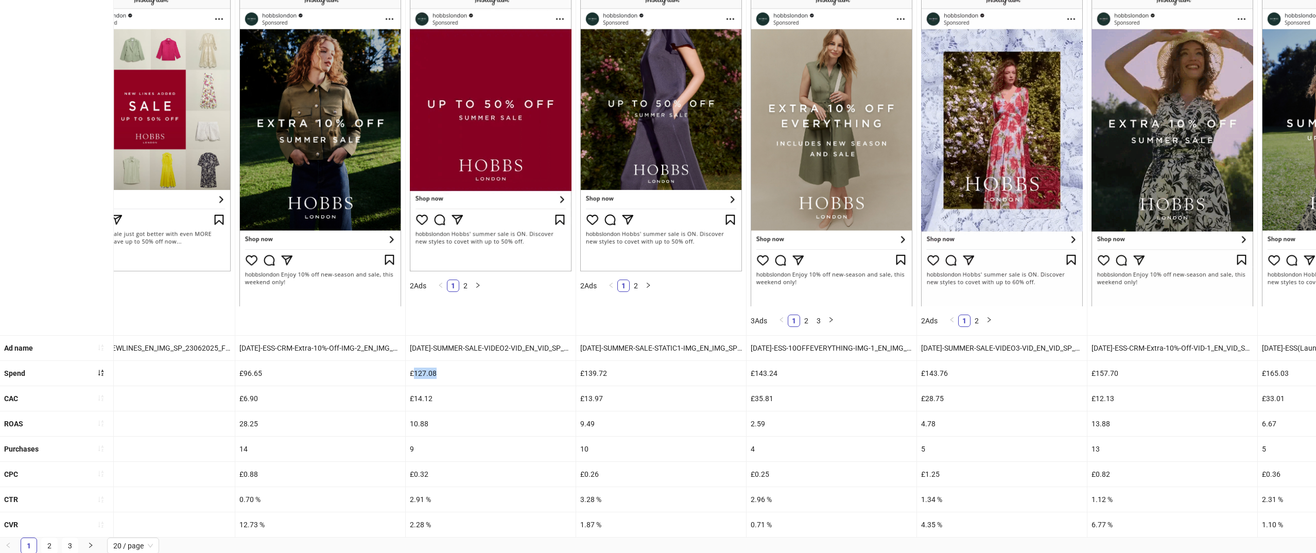
copy div "127.08"
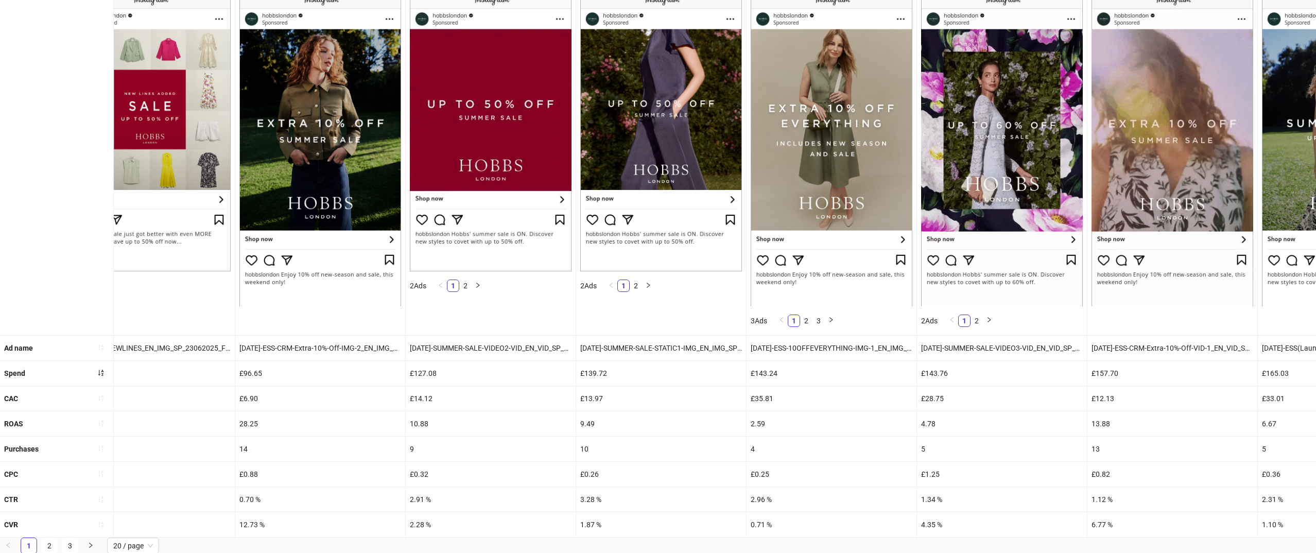
click at [463, 439] on div "9" at bounding box center [491, 449] width 170 height 25
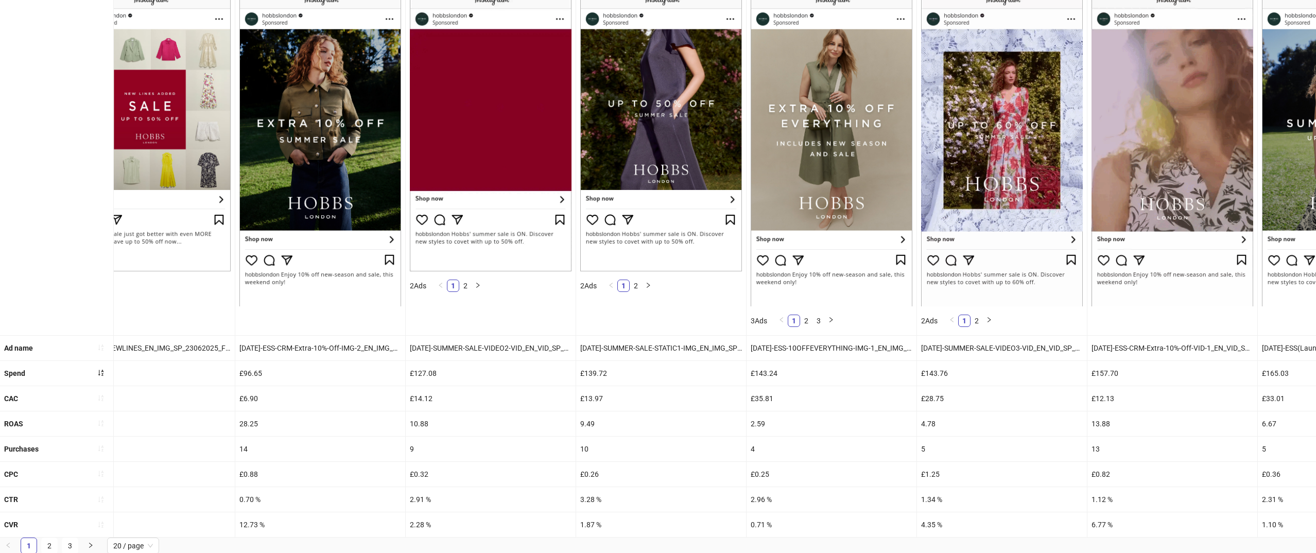
click at [422, 420] on div "10.88" at bounding box center [491, 423] width 170 height 25
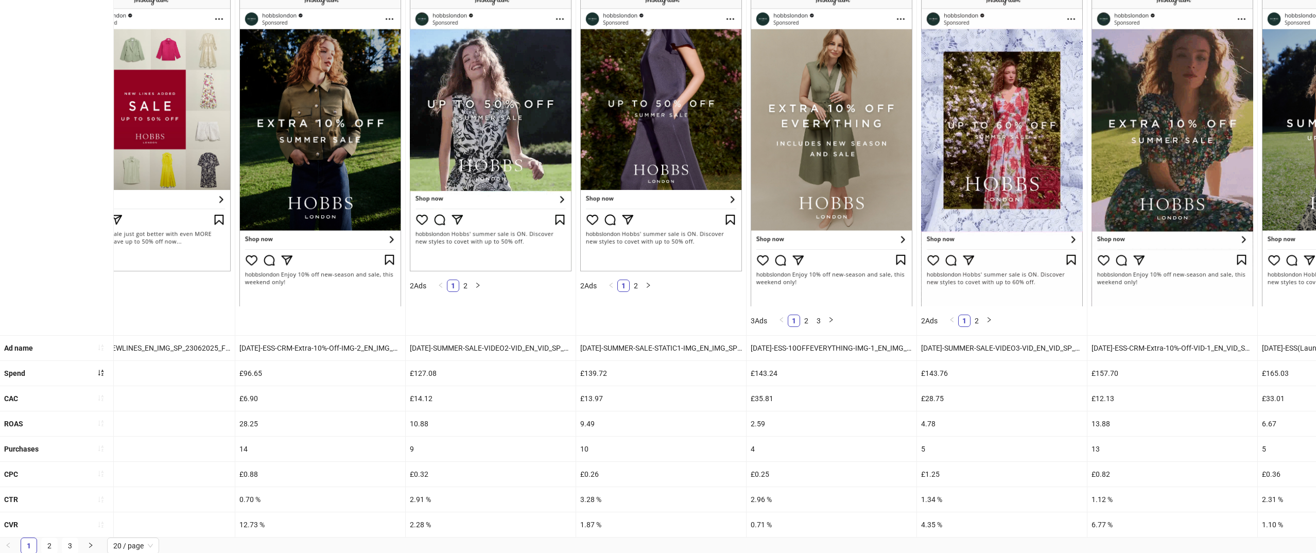
click at [422, 425] on div "10.88" at bounding box center [491, 423] width 170 height 25
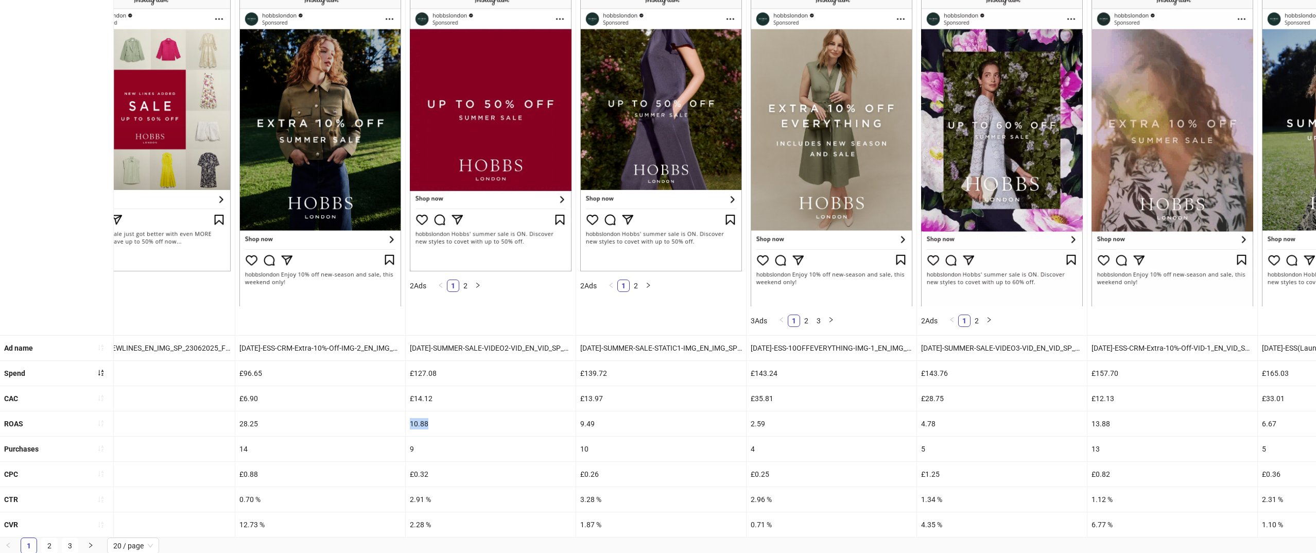
click at [422, 425] on div "10.88" at bounding box center [491, 423] width 170 height 25
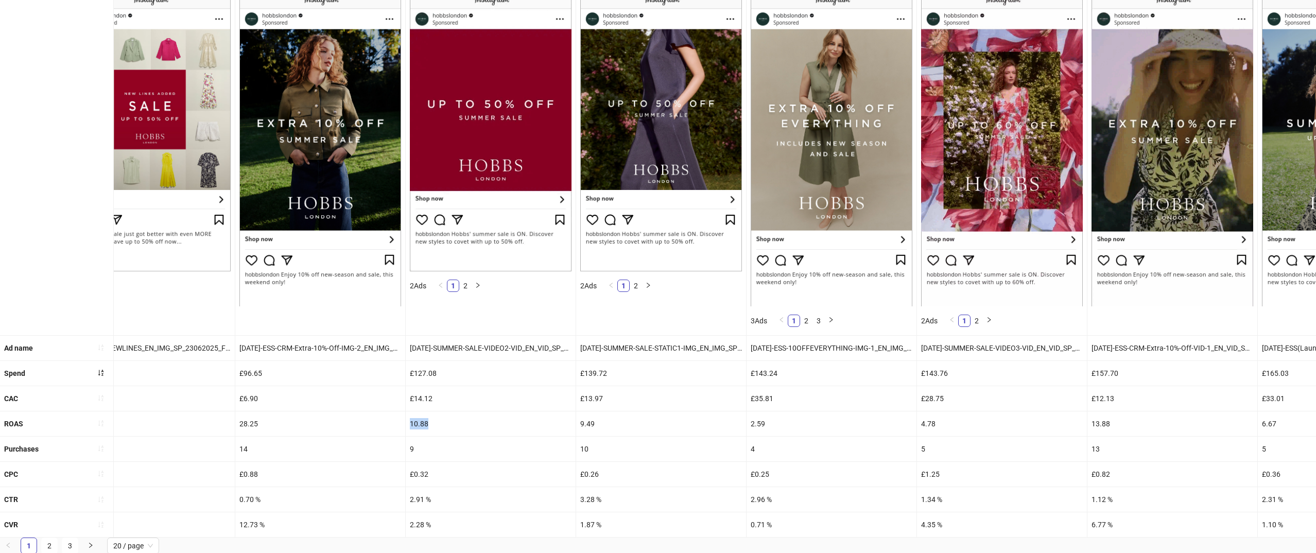
copy div "10.88"
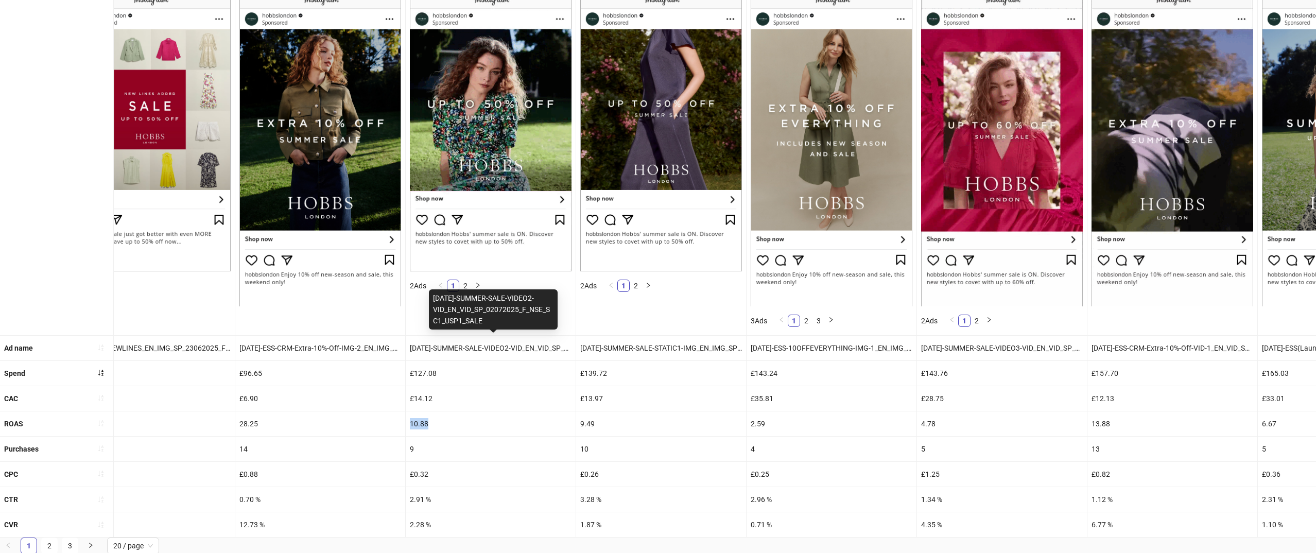
scroll to position [54, 0]
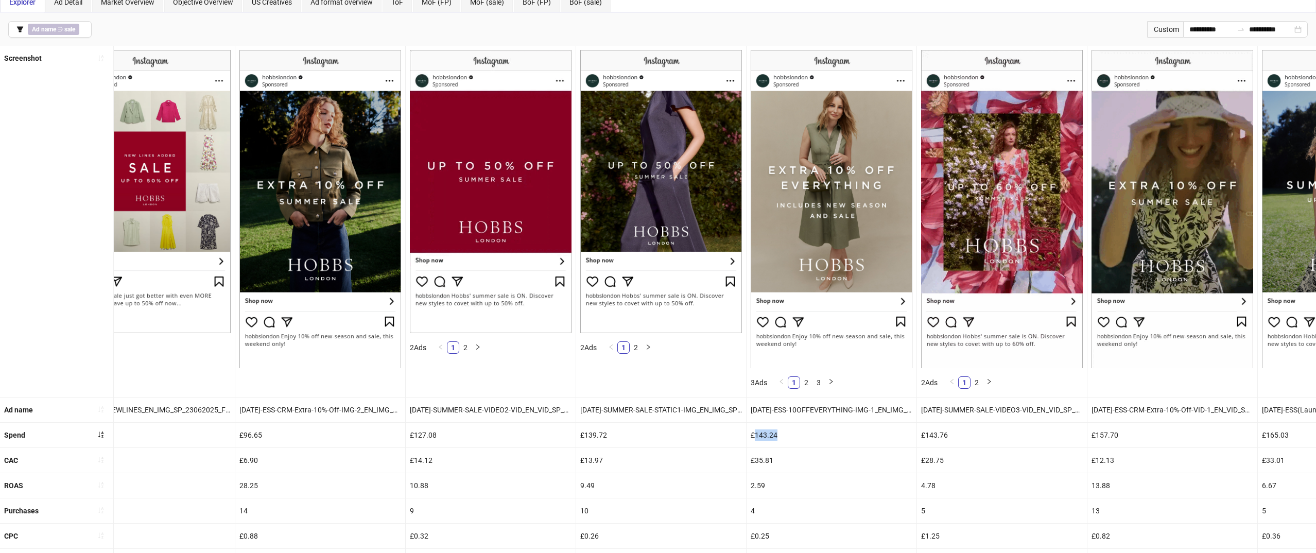
drag, startPoint x: 758, startPoint y: 435, endPoint x: 798, endPoint y: 438, distance: 39.3
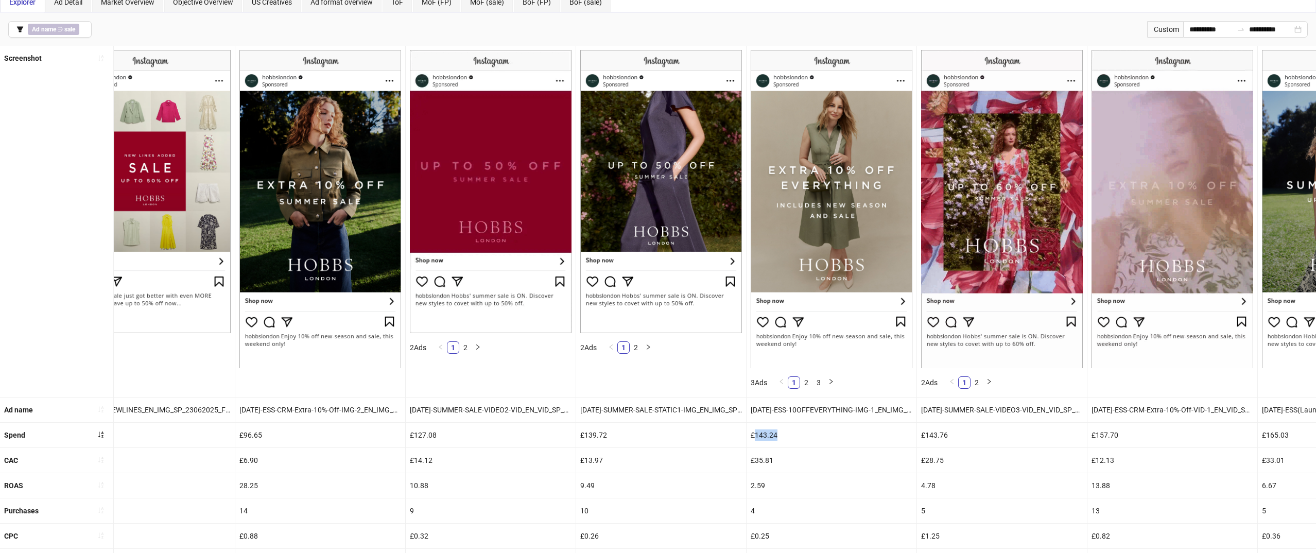
click at [798, 438] on div "£143.24" at bounding box center [832, 435] width 170 height 25
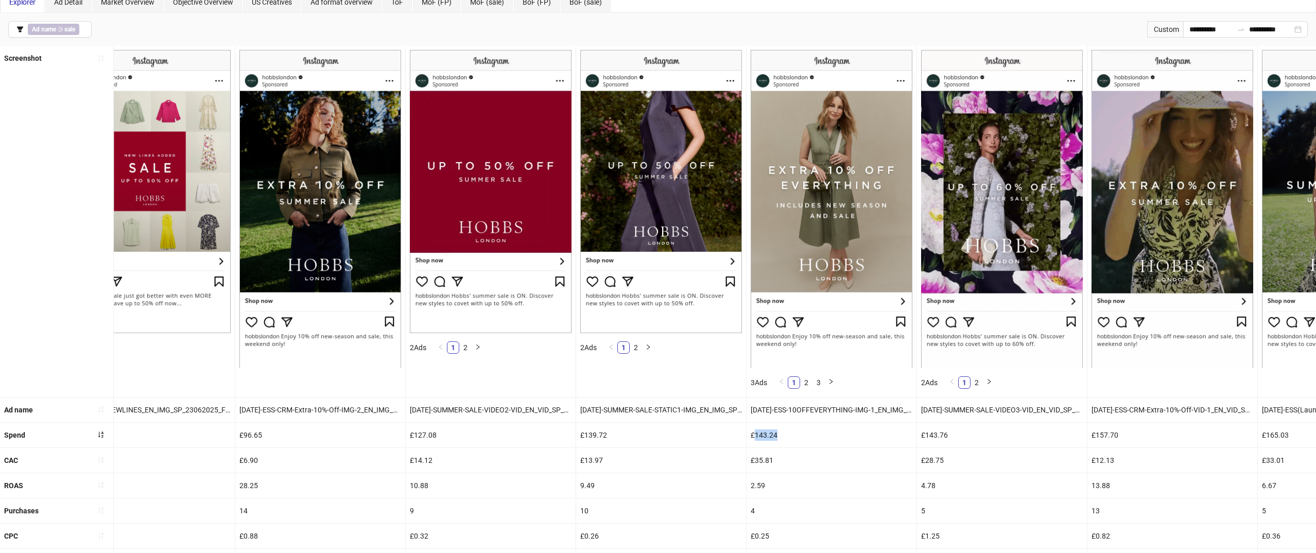
copy div "143.24"
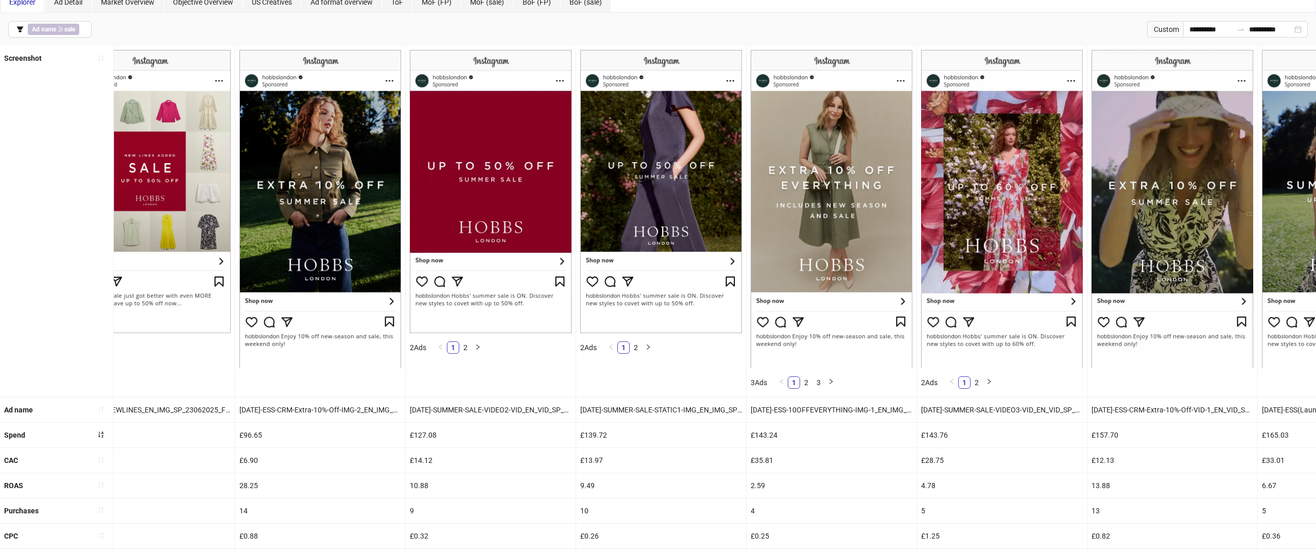
click at [755, 488] on div "2.59" at bounding box center [832, 485] width 170 height 25
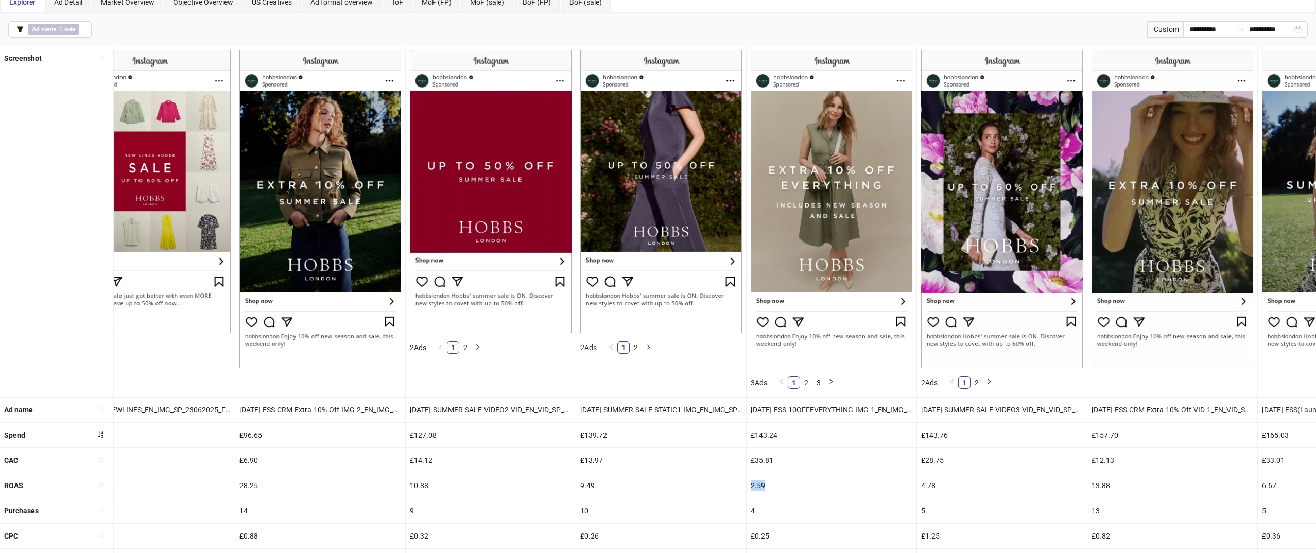
click at [755, 488] on div "2.59" at bounding box center [832, 485] width 170 height 25
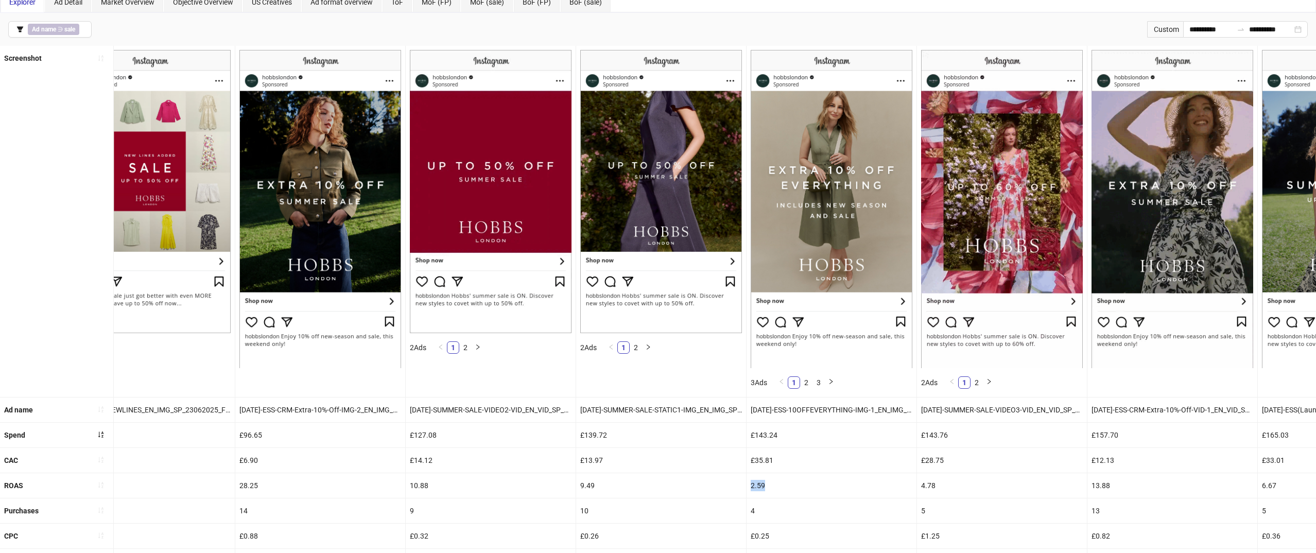
click at [755, 488] on div "2.59" at bounding box center [832, 485] width 170 height 25
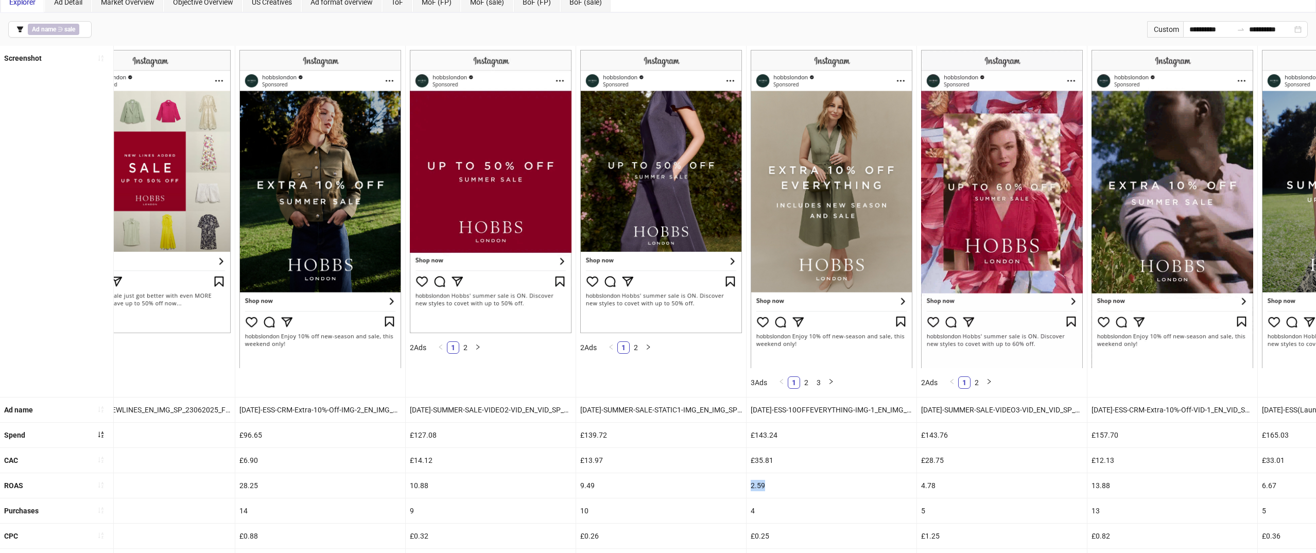
copy div "2.59"
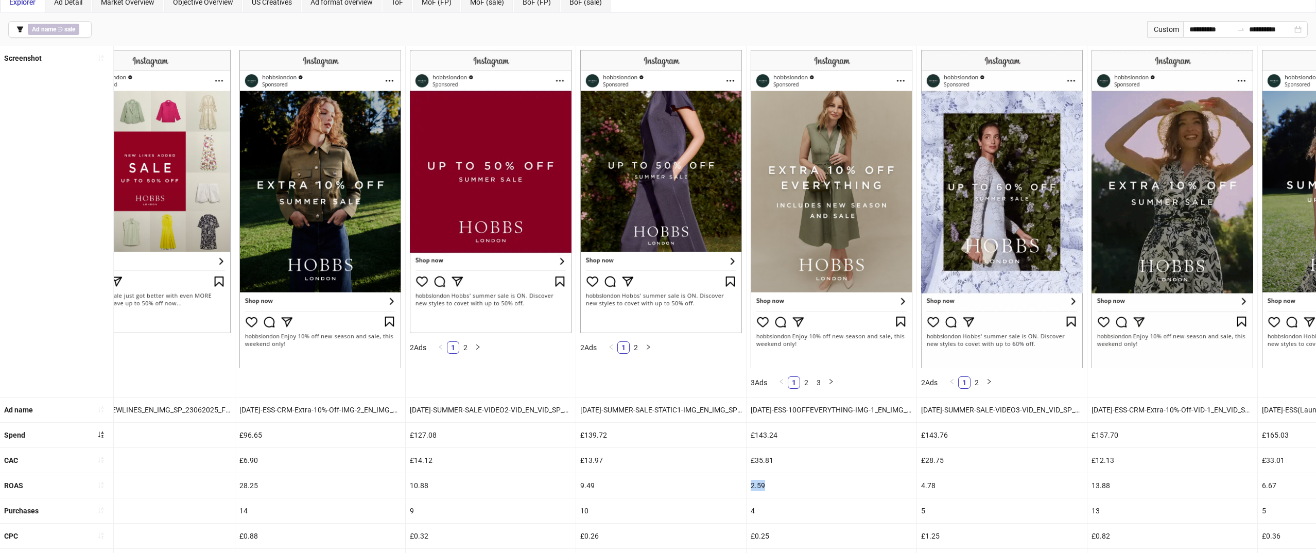
scroll to position [0, 0]
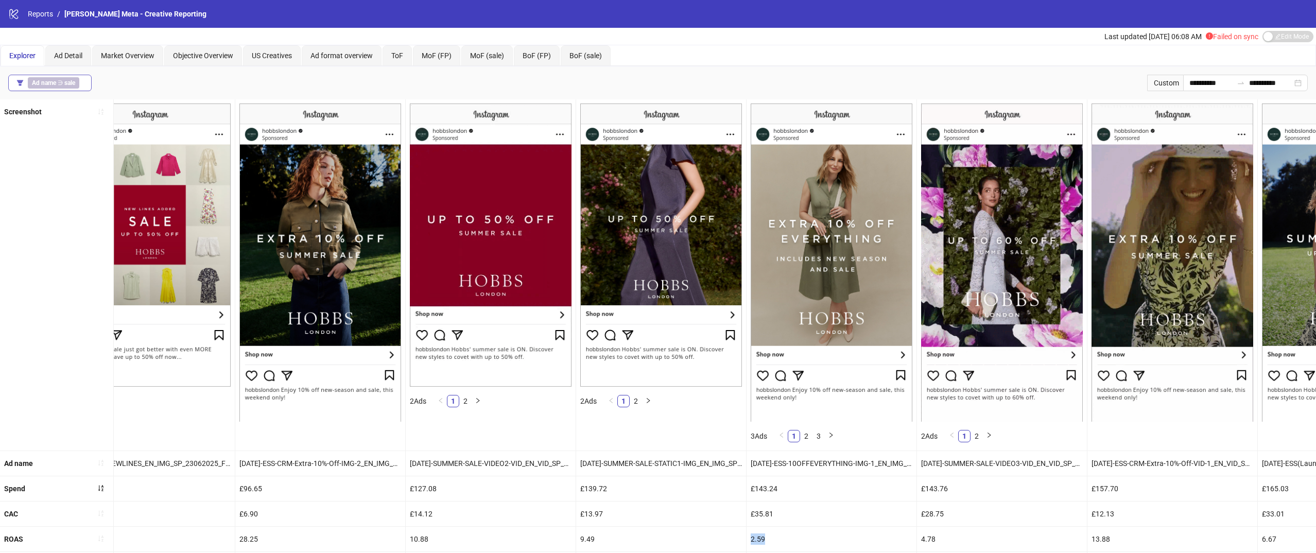
click at [67, 84] on b "sale" at bounding box center [69, 82] width 11 height 7
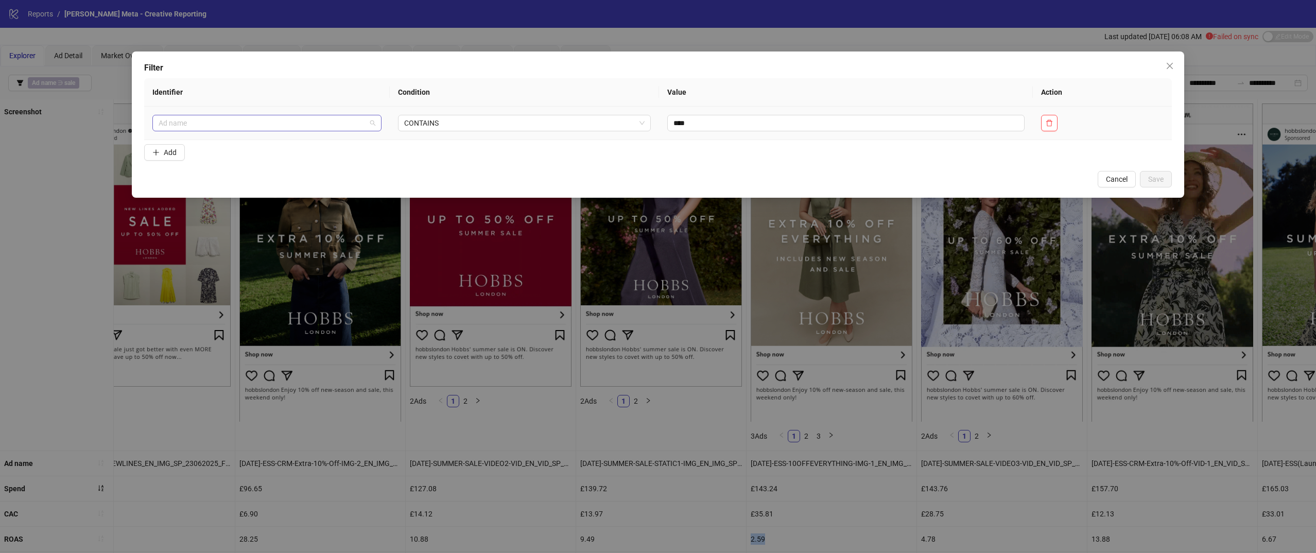
click at [324, 119] on span "Ad name" at bounding box center [267, 122] width 217 height 15
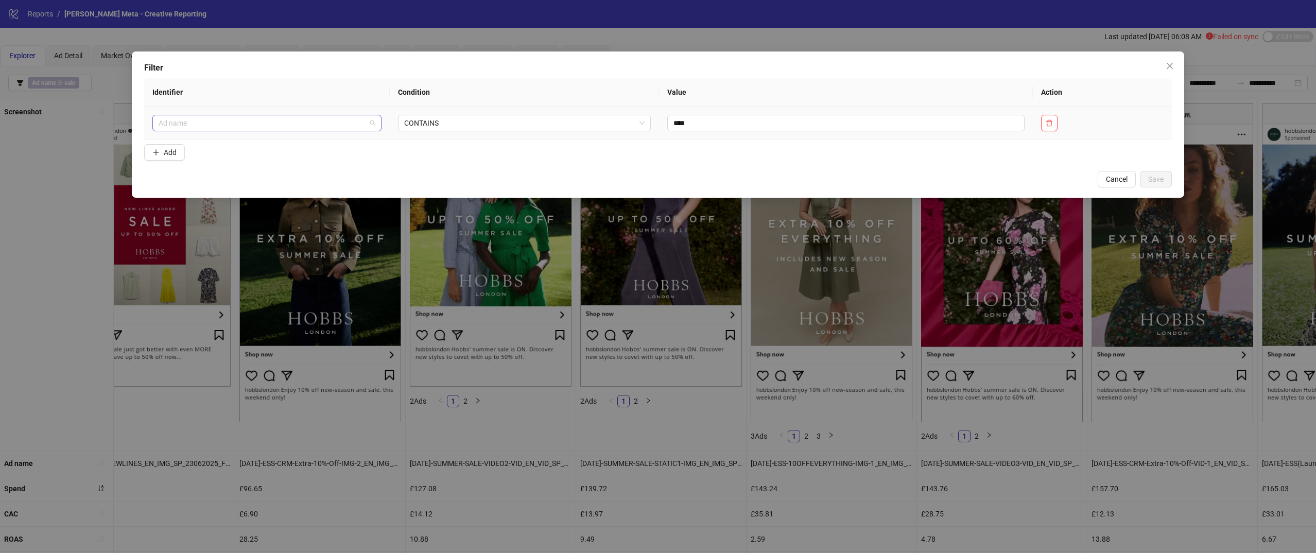
scroll to position [82, 0]
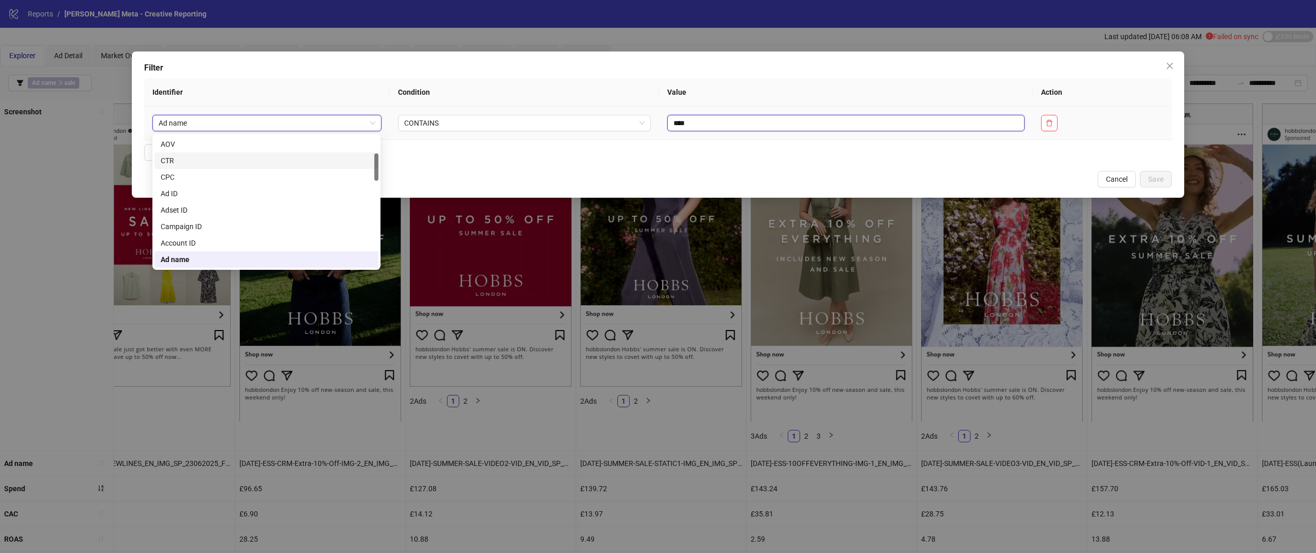
click at [696, 122] on input "****" at bounding box center [845, 123] width 357 height 16
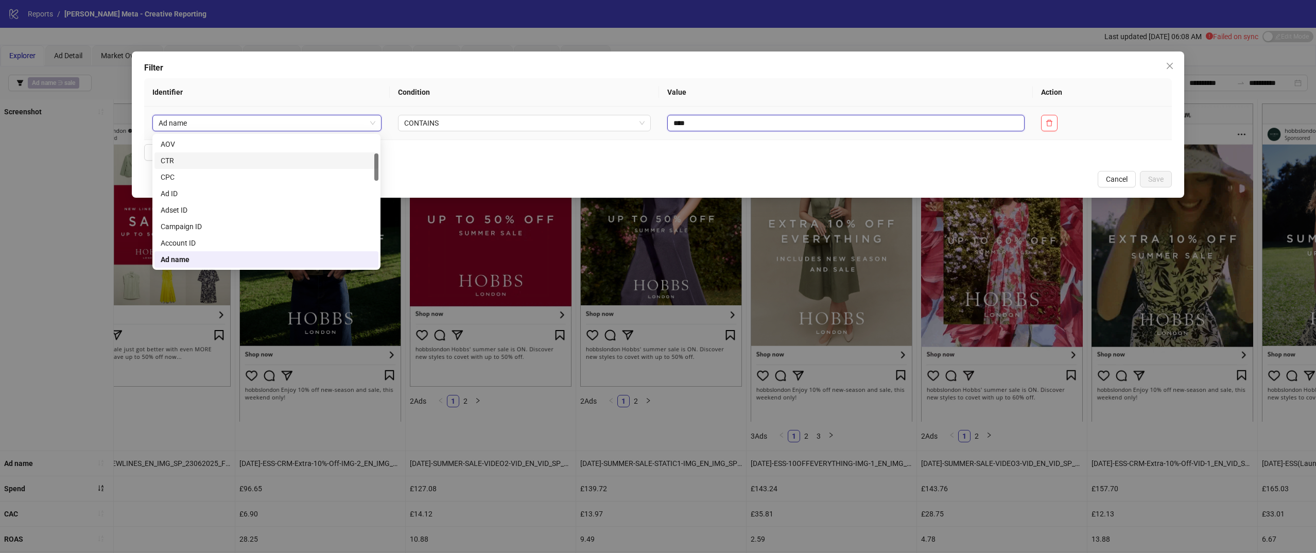
click at [696, 122] on input "****" at bounding box center [845, 123] width 357 height 16
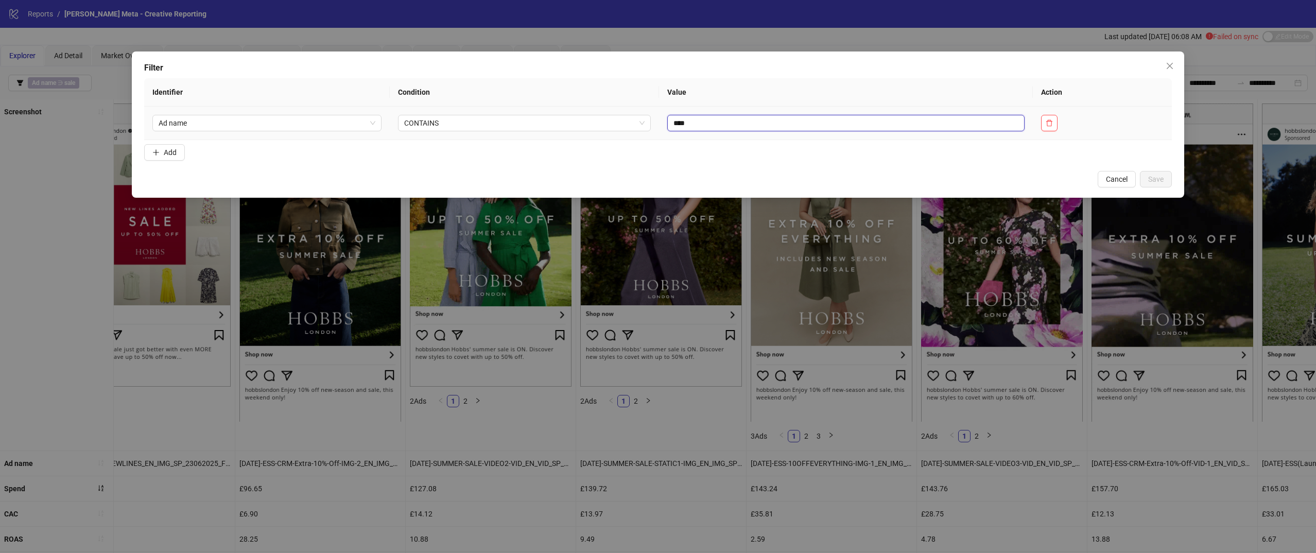
click at [696, 122] on input "****" at bounding box center [845, 123] width 357 height 16
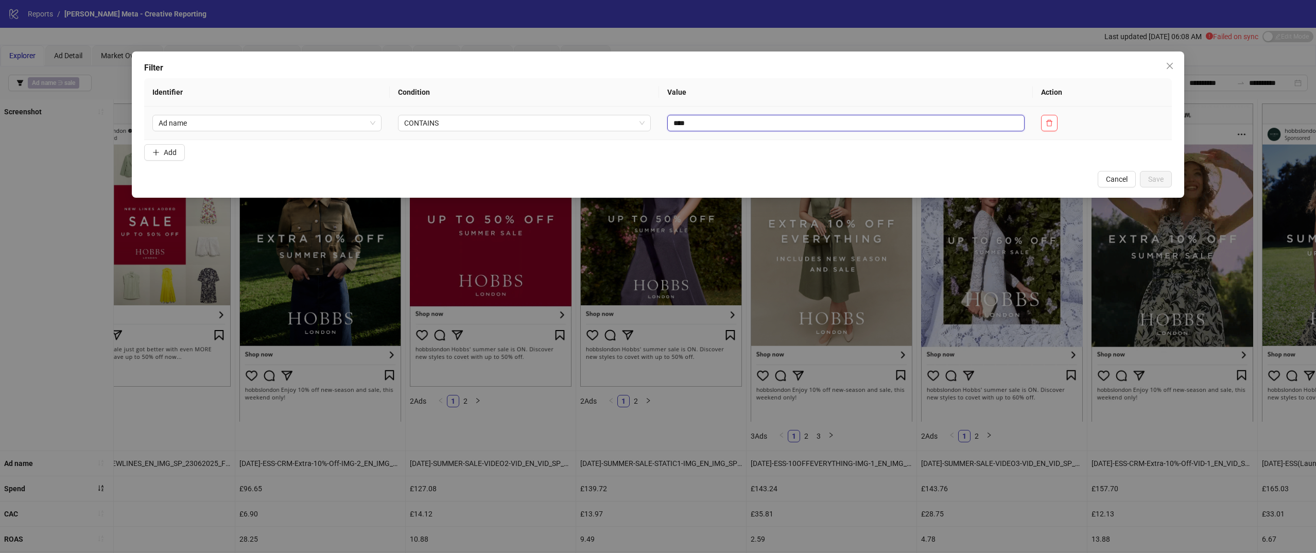
type input "*"
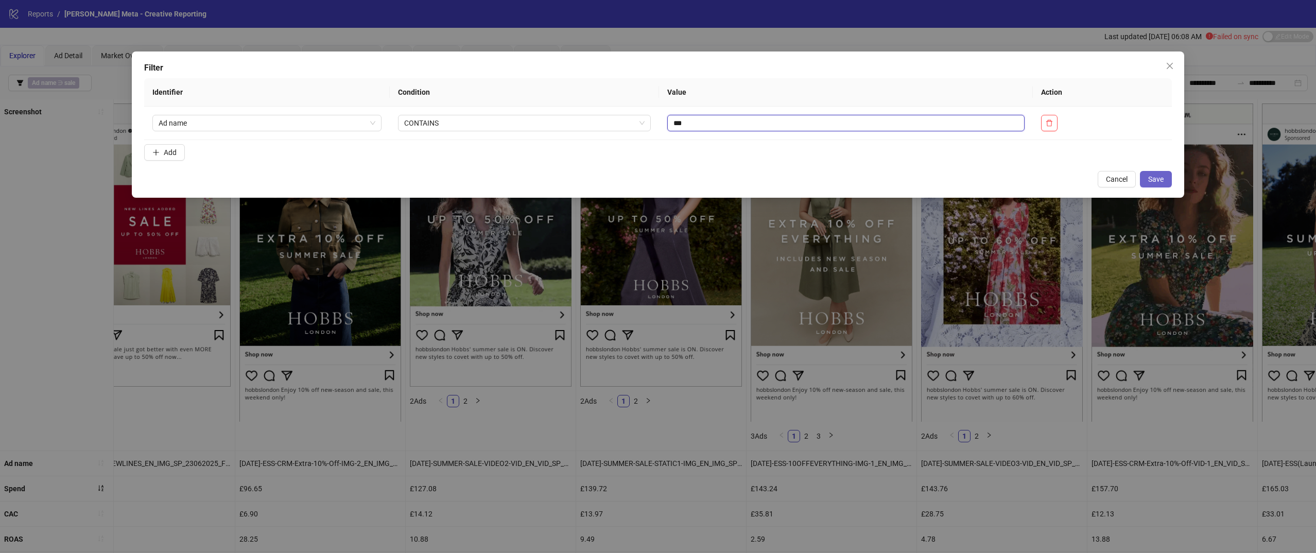
type input "***"
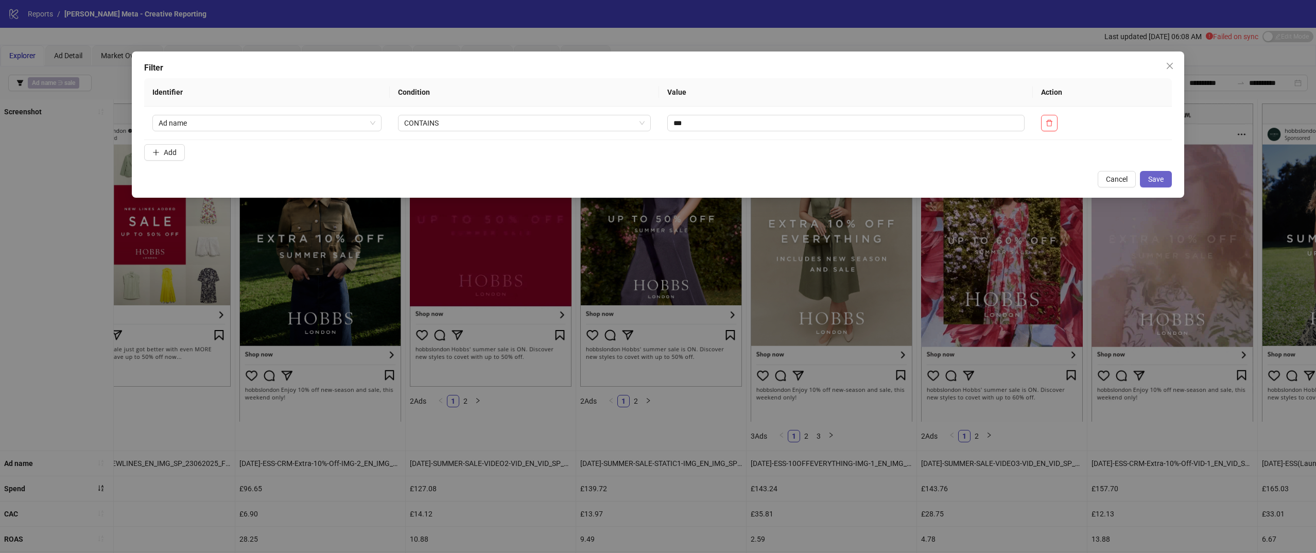
click at [1159, 183] on span "Save" at bounding box center [1155, 179] width 15 height 8
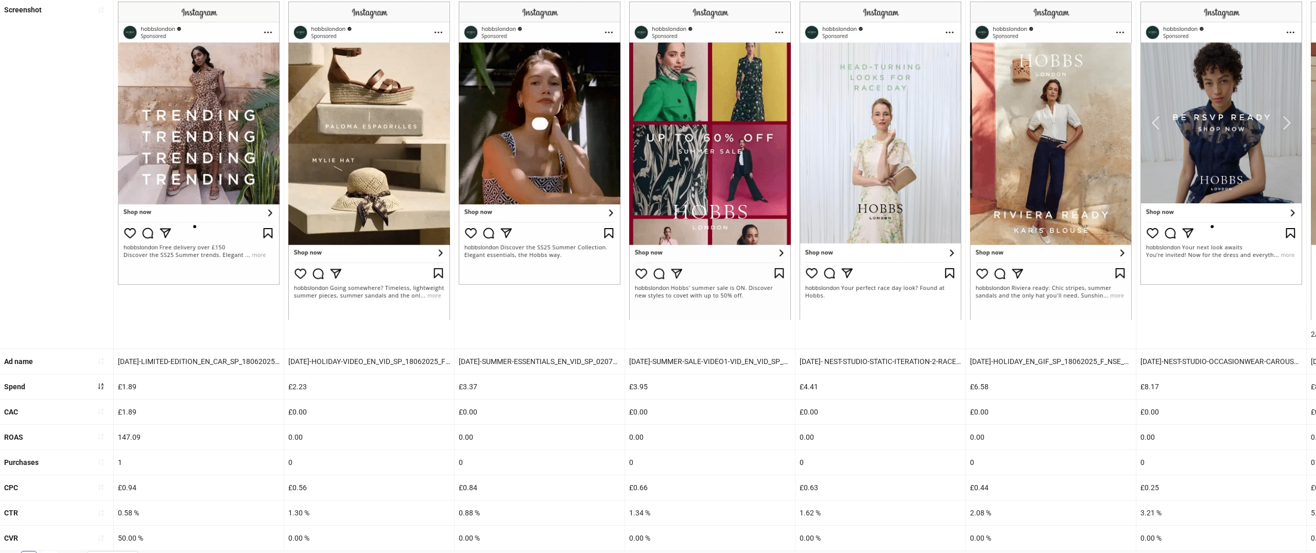
scroll to position [118, 0]
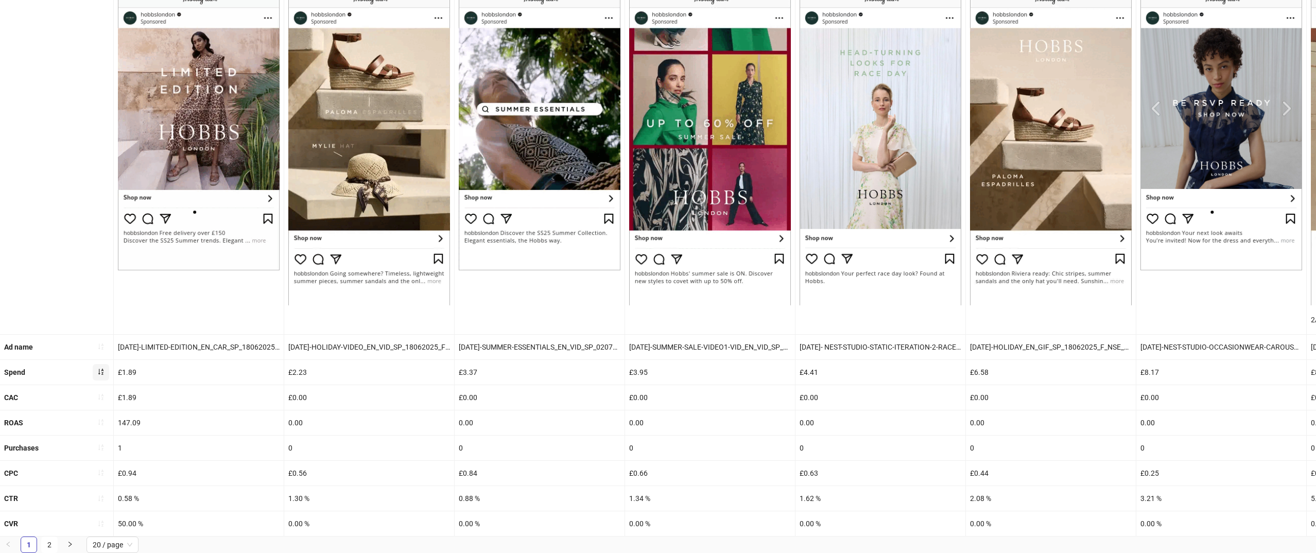
click at [101, 368] on icon "sort-ascending" at bounding box center [100, 371] width 7 height 7
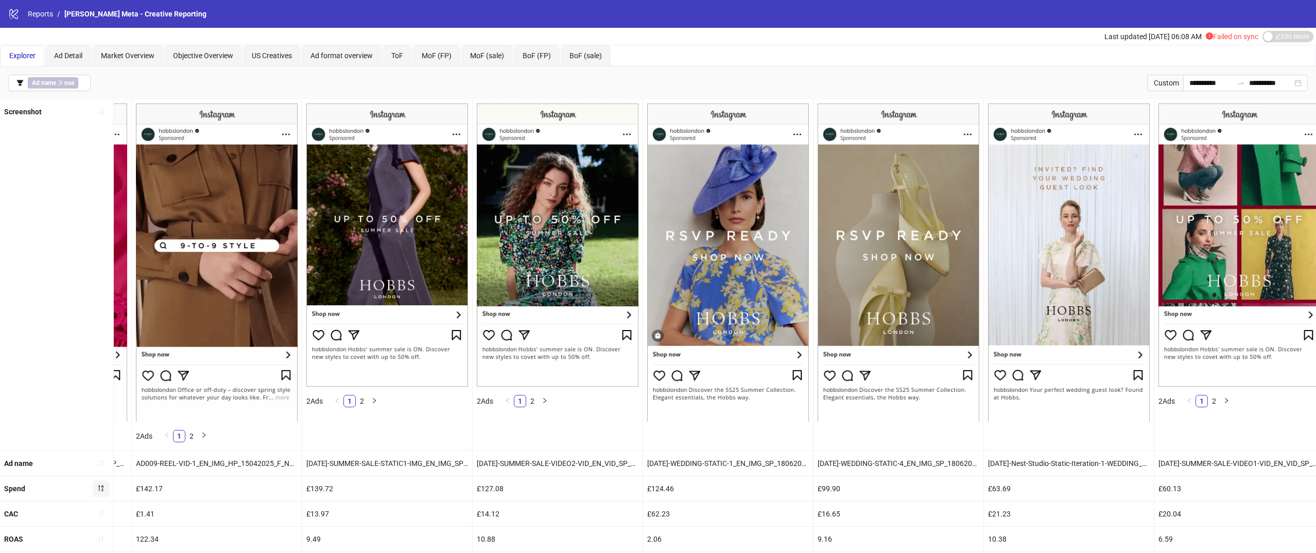
scroll to position [0, 2209]
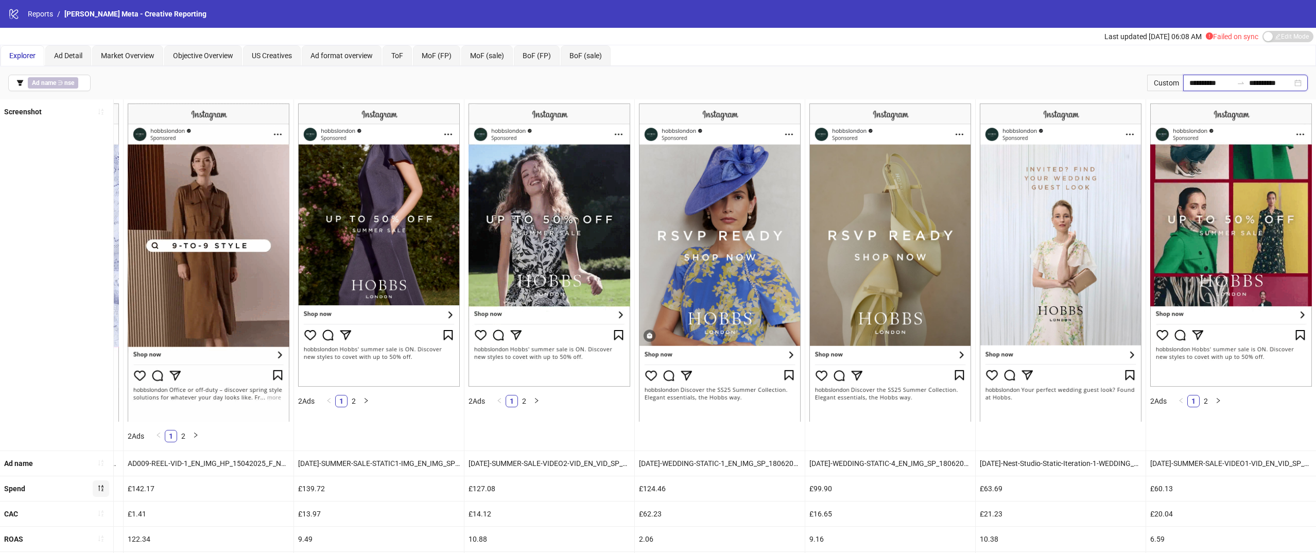
click at [1211, 82] on input "**********" at bounding box center [1210, 82] width 43 height 11
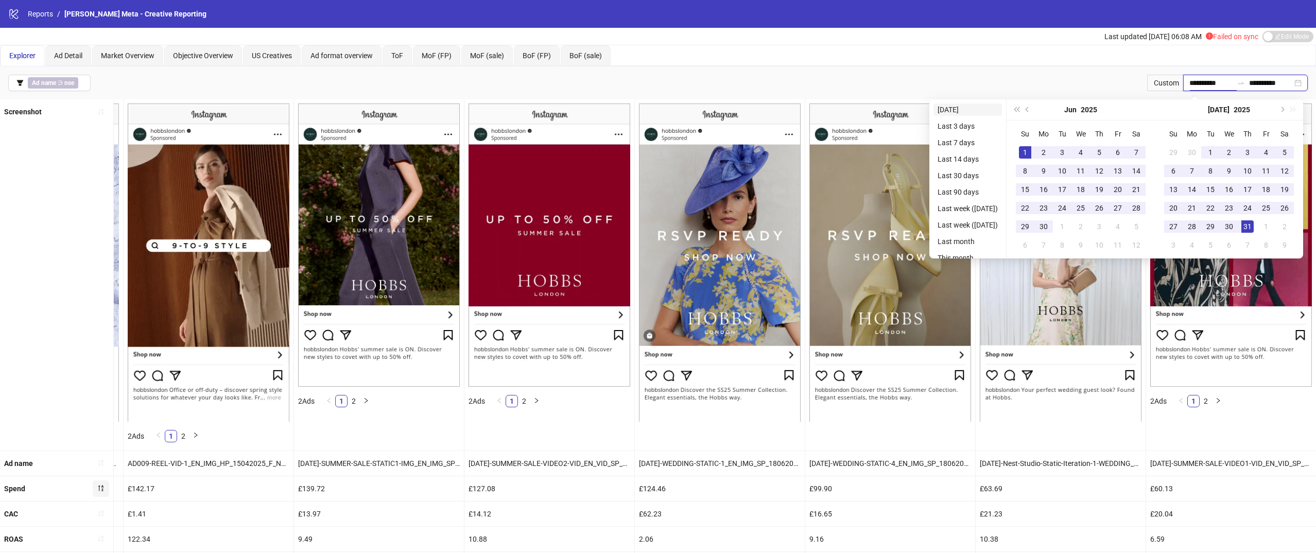
type input "**********"
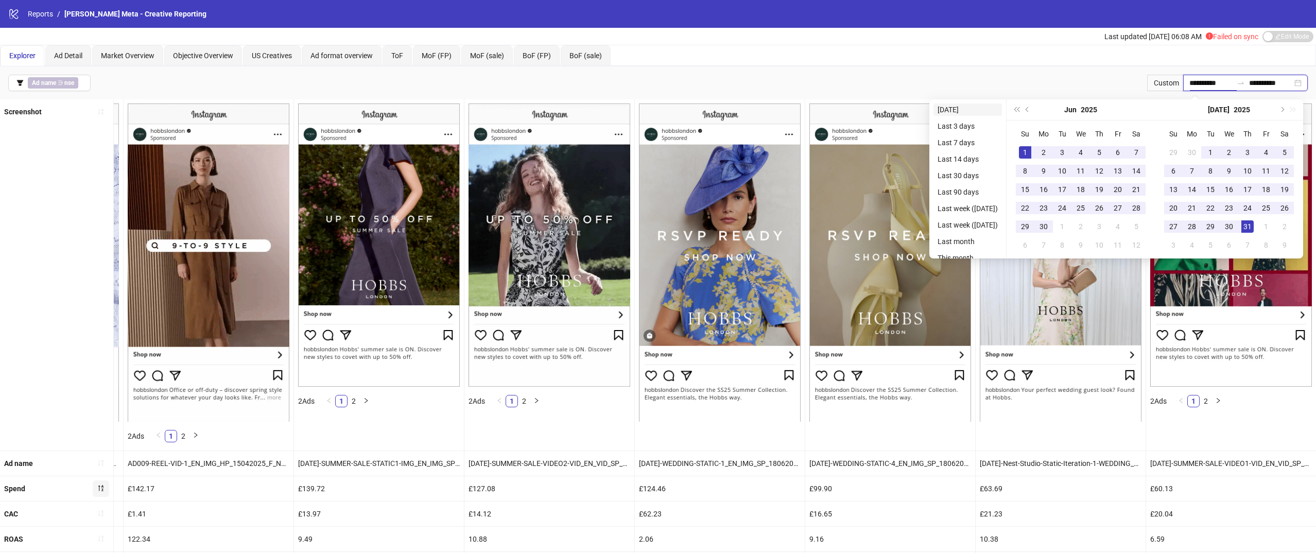
type input "**********"
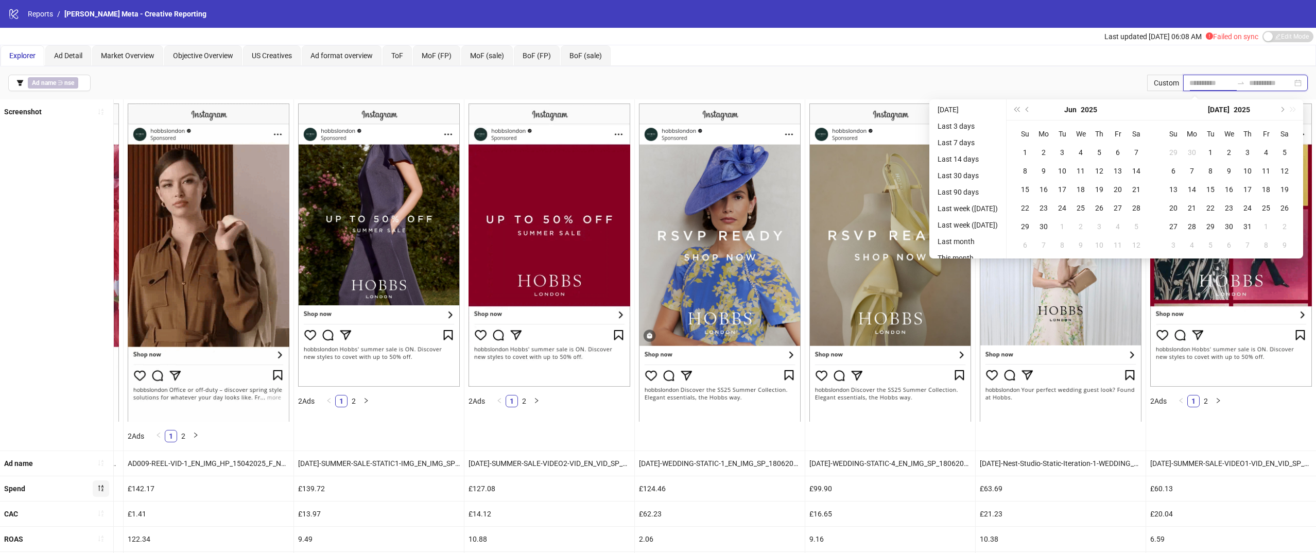
type input "**********"
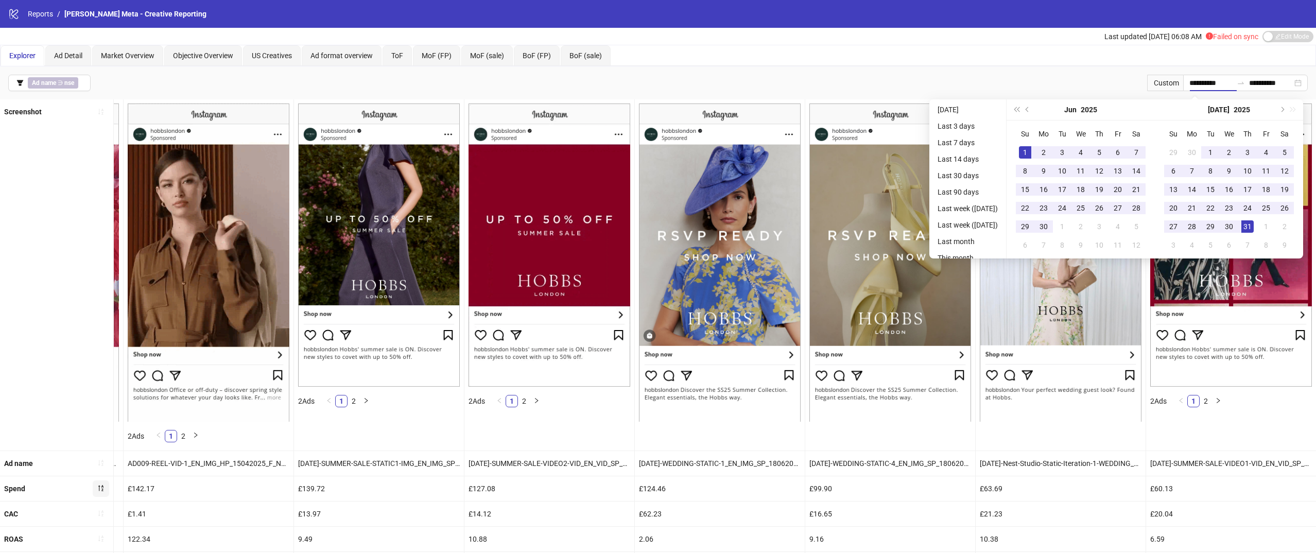
click at [1057, 89] on div "**********" at bounding box center [658, 82] width 1316 height 33
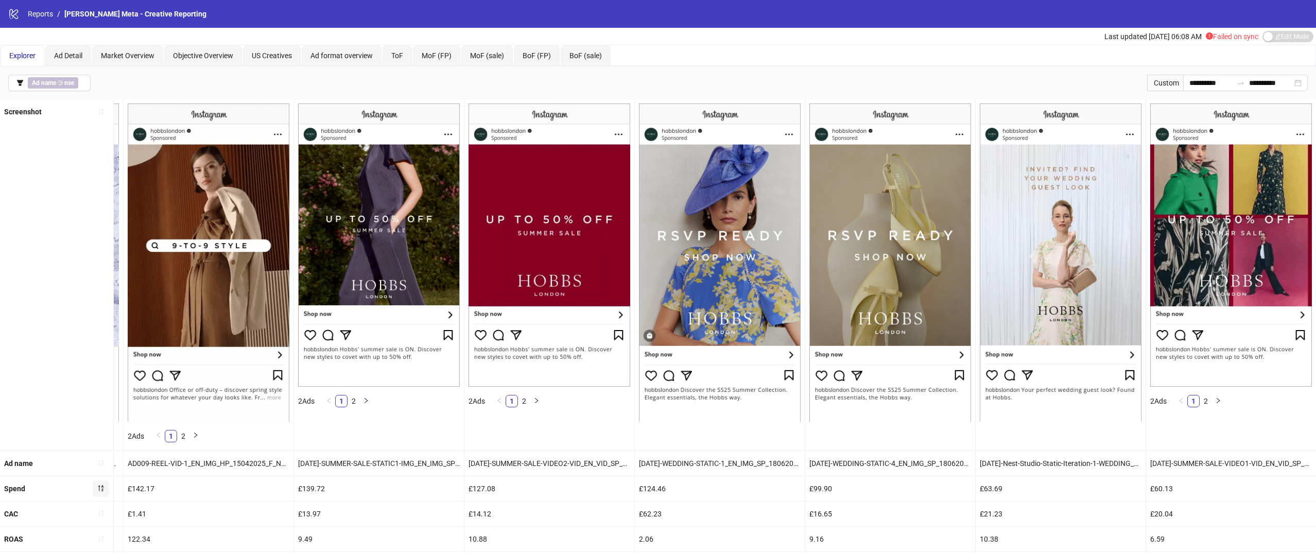
click at [1250, 73] on div "**********" at bounding box center [658, 82] width 1316 height 33
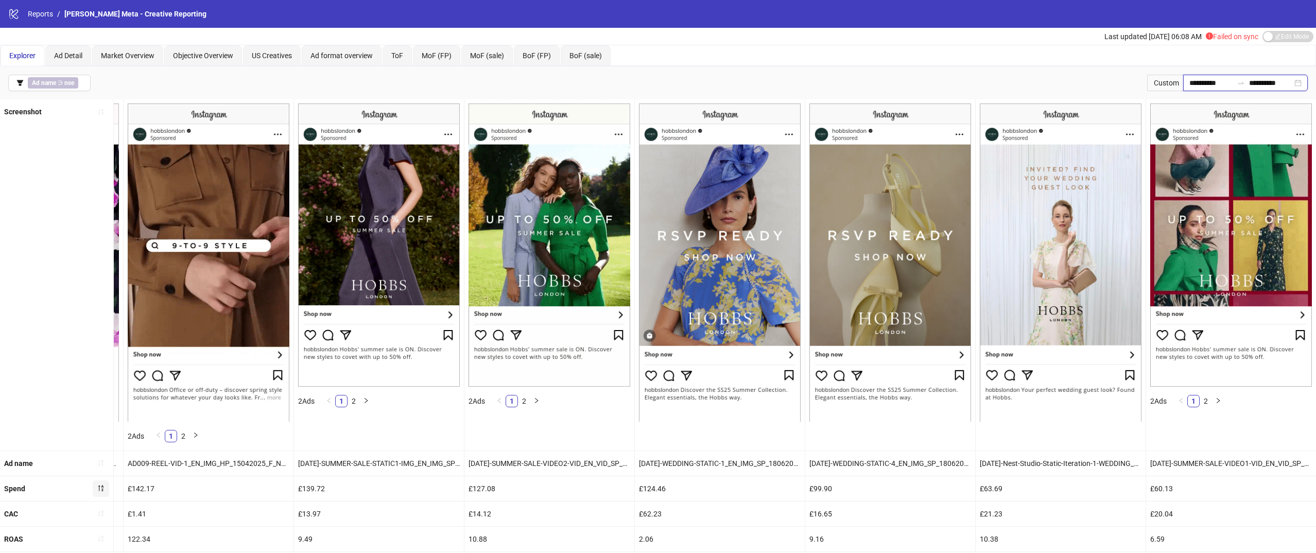
click at [1250, 83] on input "**********" at bounding box center [1270, 82] width 43 height 11
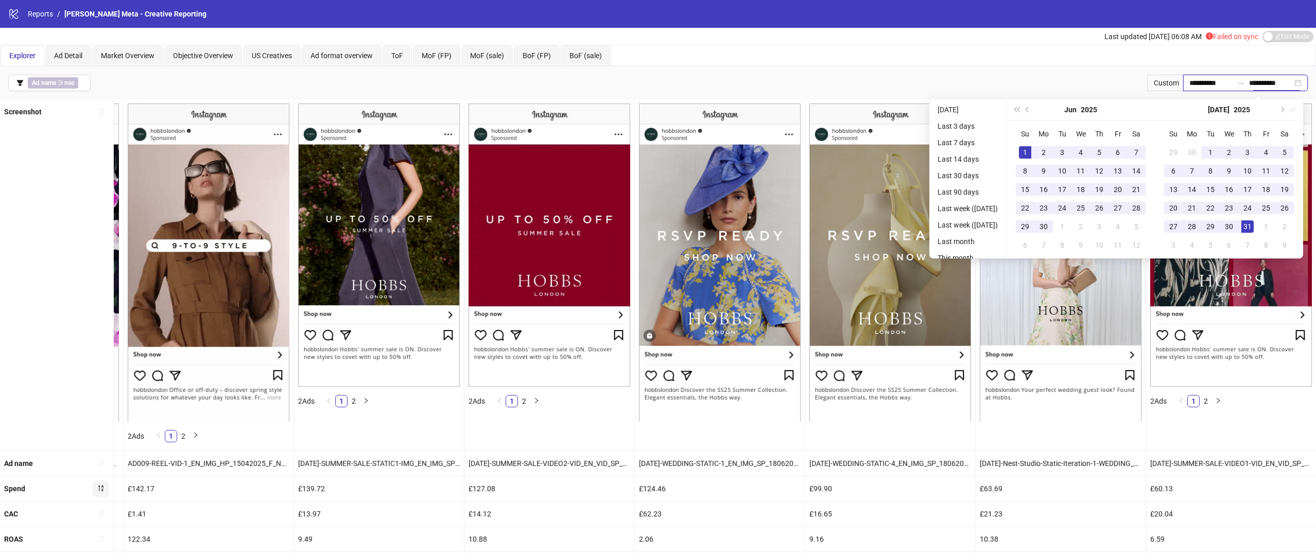
type input "**********"
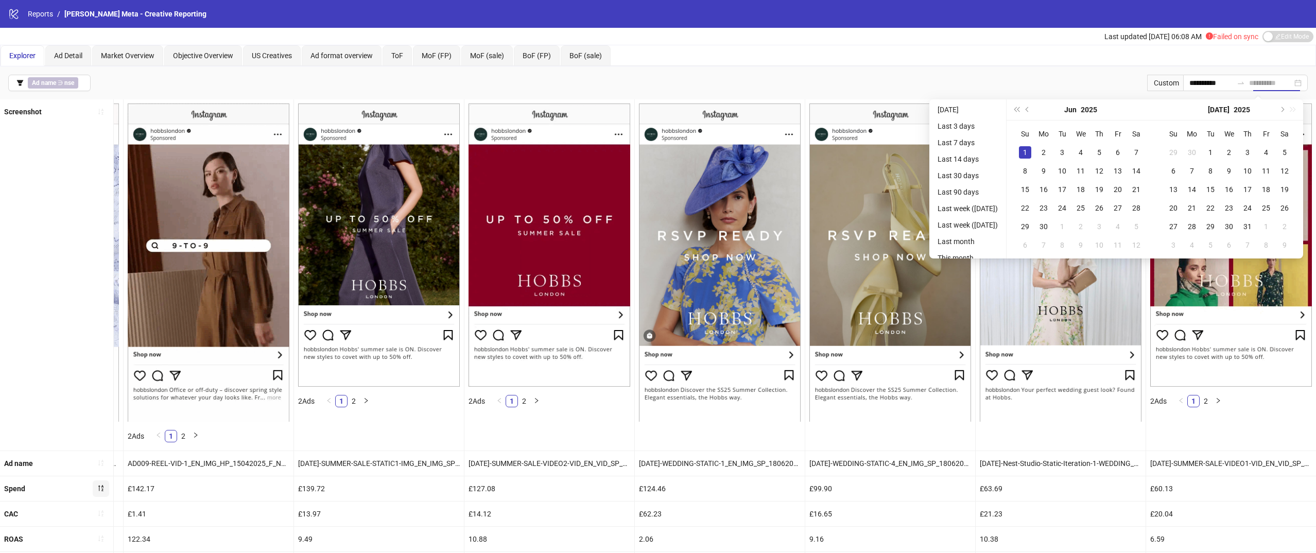
click at [1031, 151] on div "1" at bounding box center [1025, 152] width 12 height 12
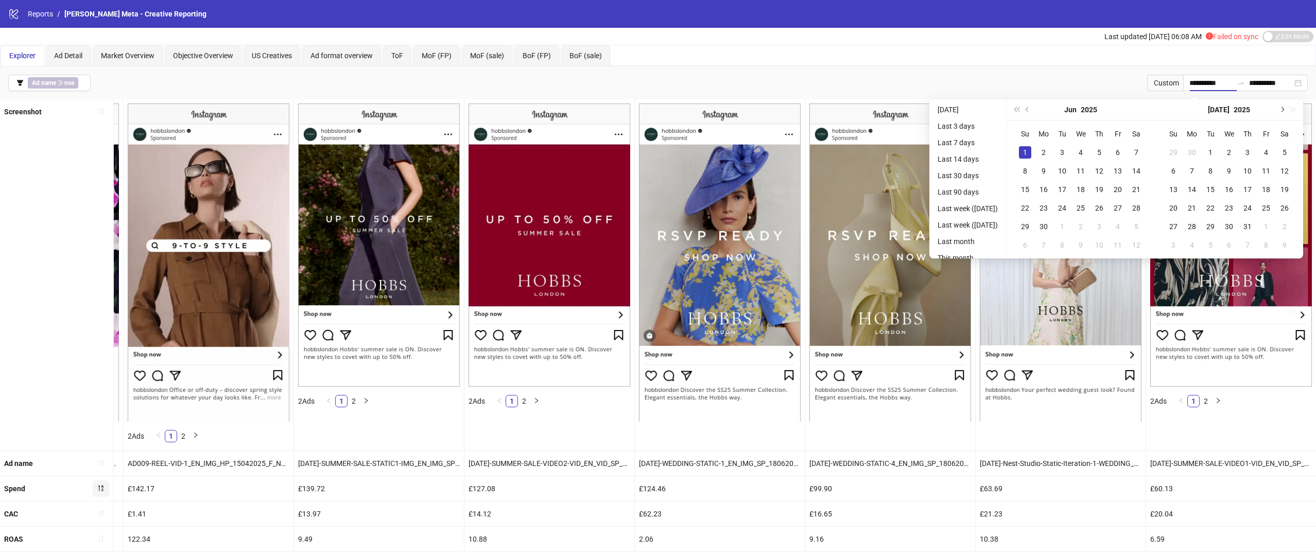
click at [1283, 110] on span "Next month (PageDown)" at bounding box center [1281, 109] width 5 height 5
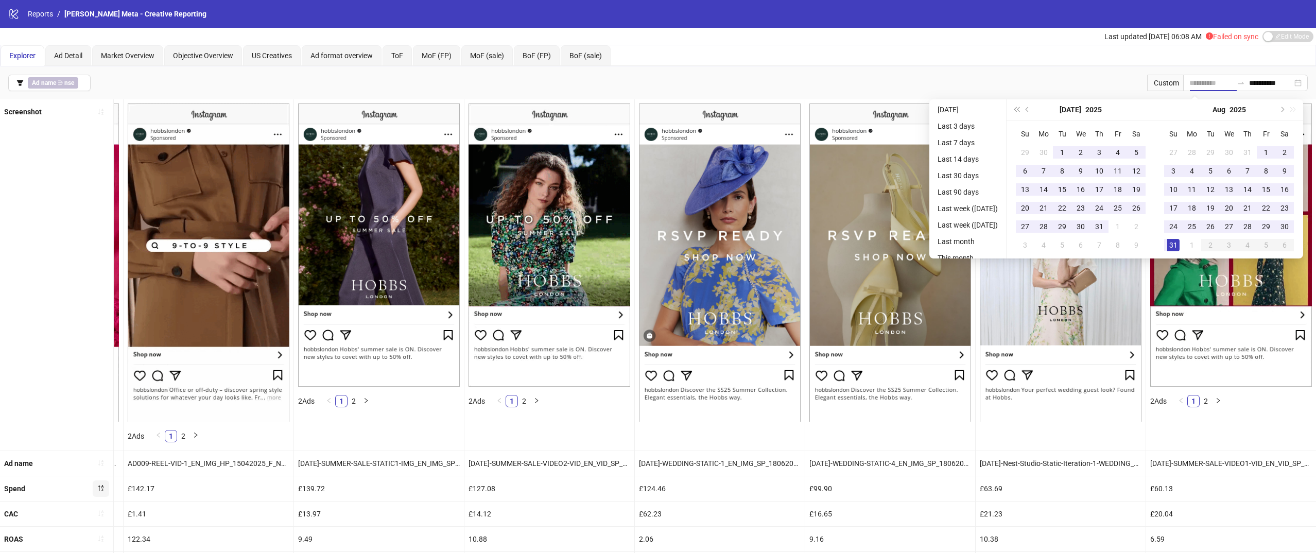
click at [1177, 240] on div "31" at bounding box center [1173, 245] width 12 height 12
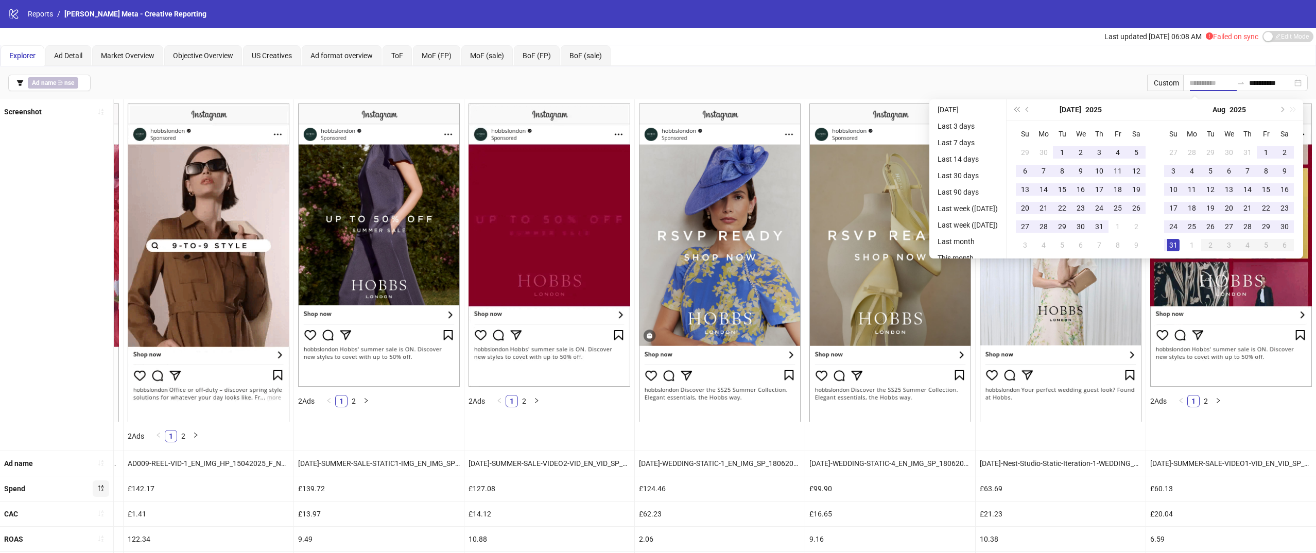
type input "**********"
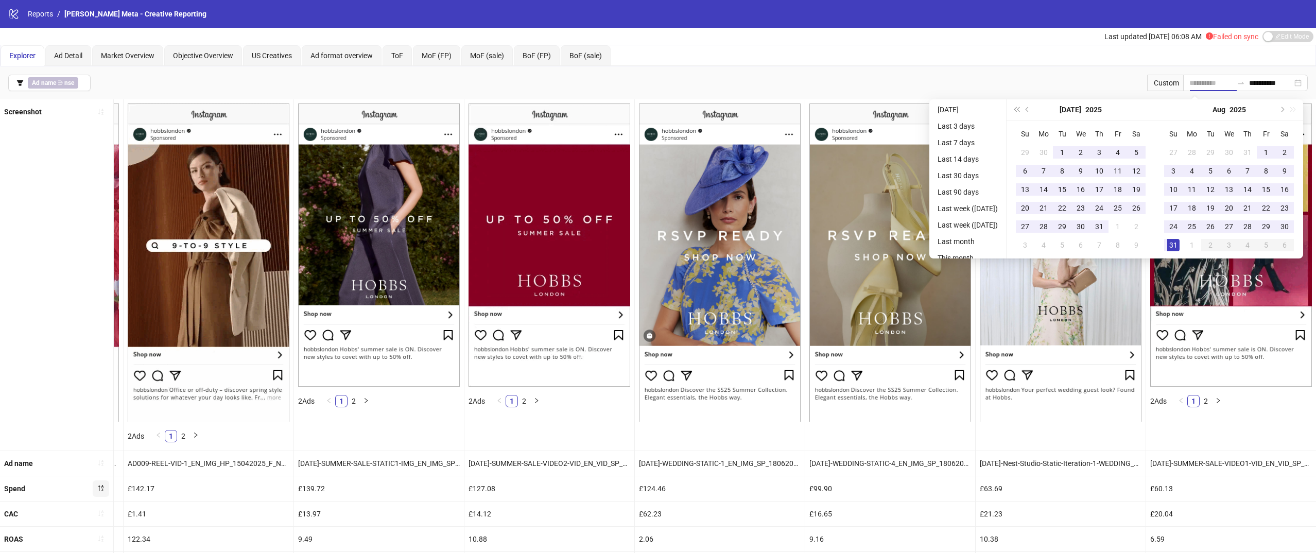
type input "**********"
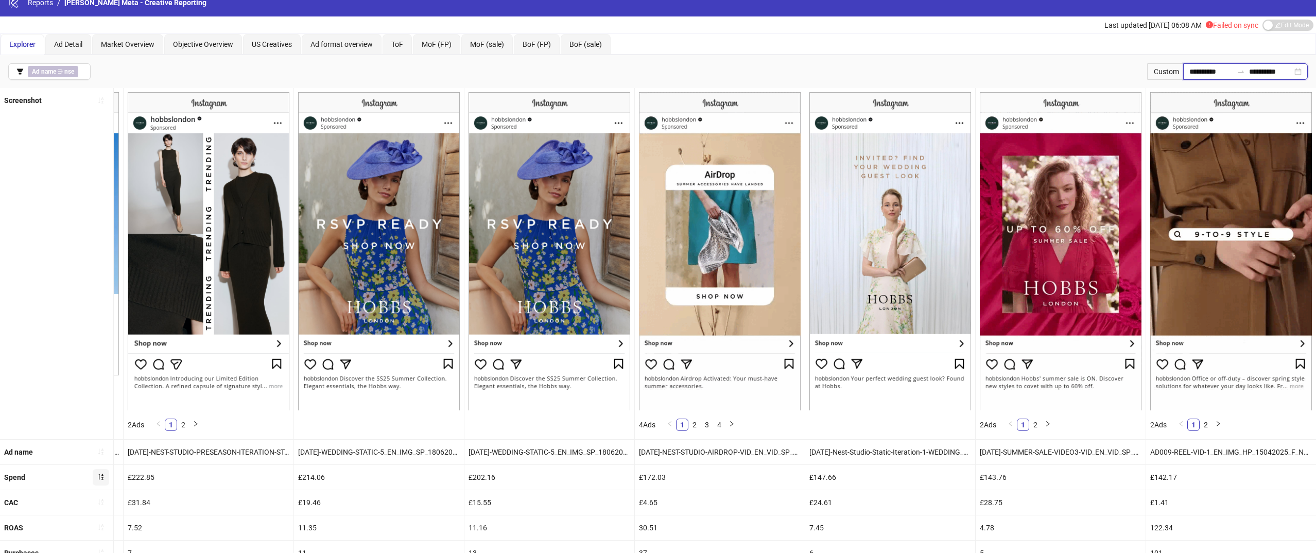
click at [1199, 70] on input "**********" at bounding box center [1210, 71] width 43 height 11
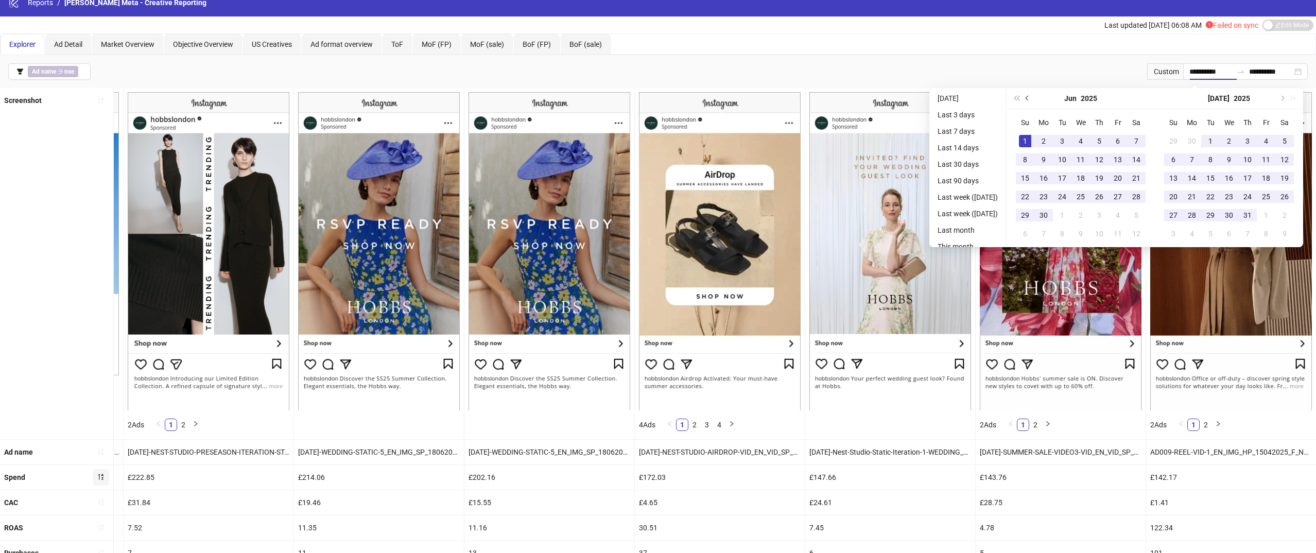
click at [1031, 100] on span "Previous month (PageUp)" at bounding box center [1028, 98] width 5 height 5
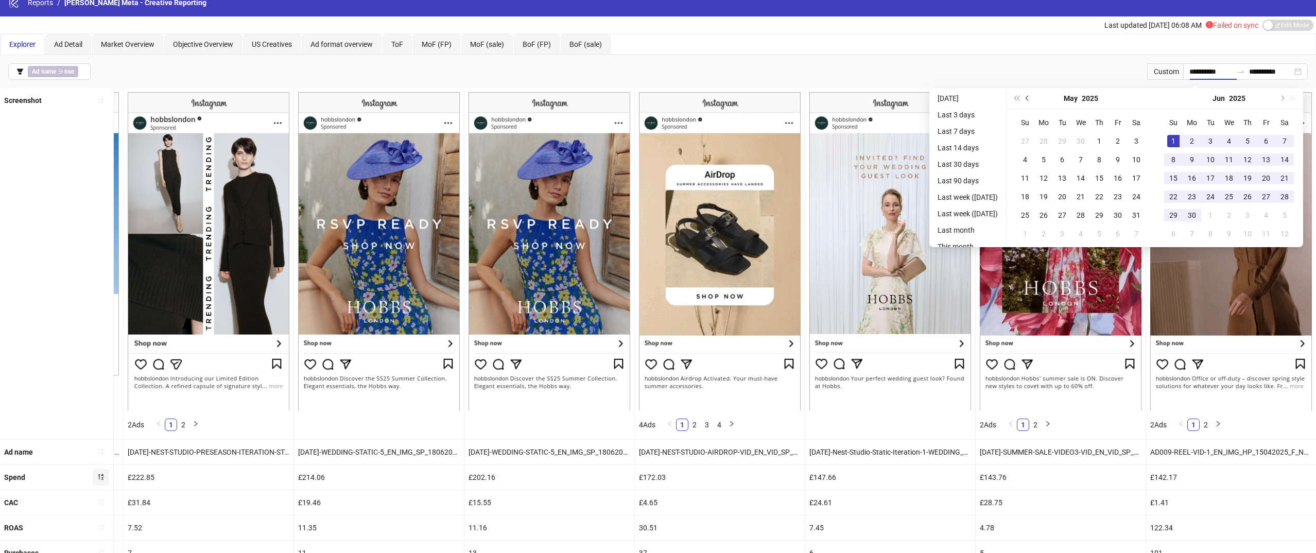
click at [1033, 101] on button "Previous month (PageUp)" at bounding box center [1027, 98] width 11 height 21
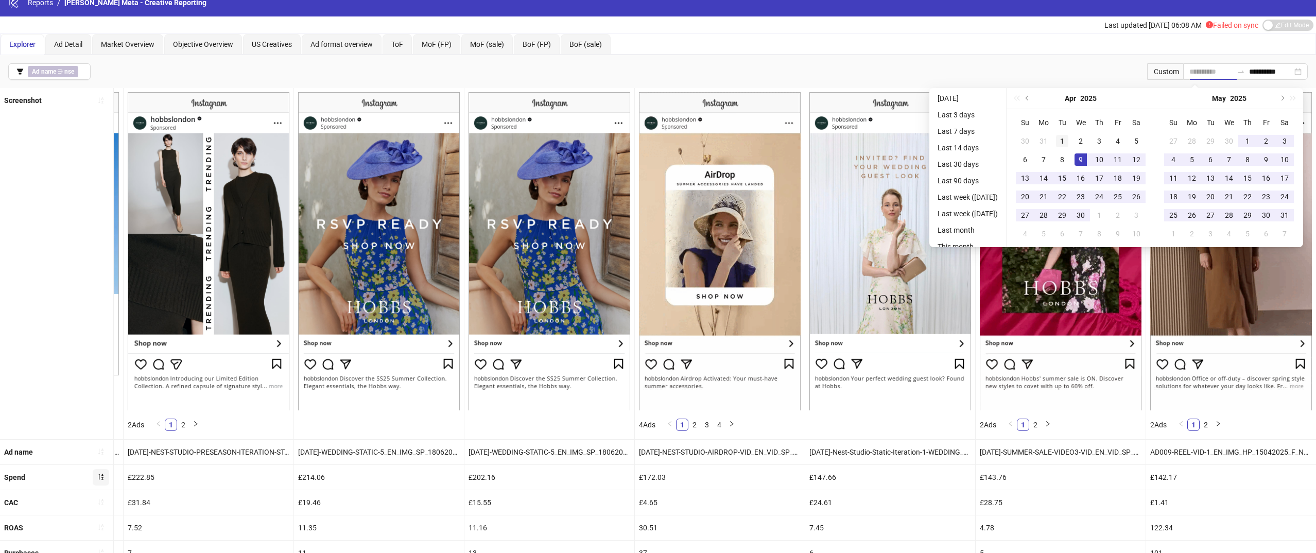
type input "**********"
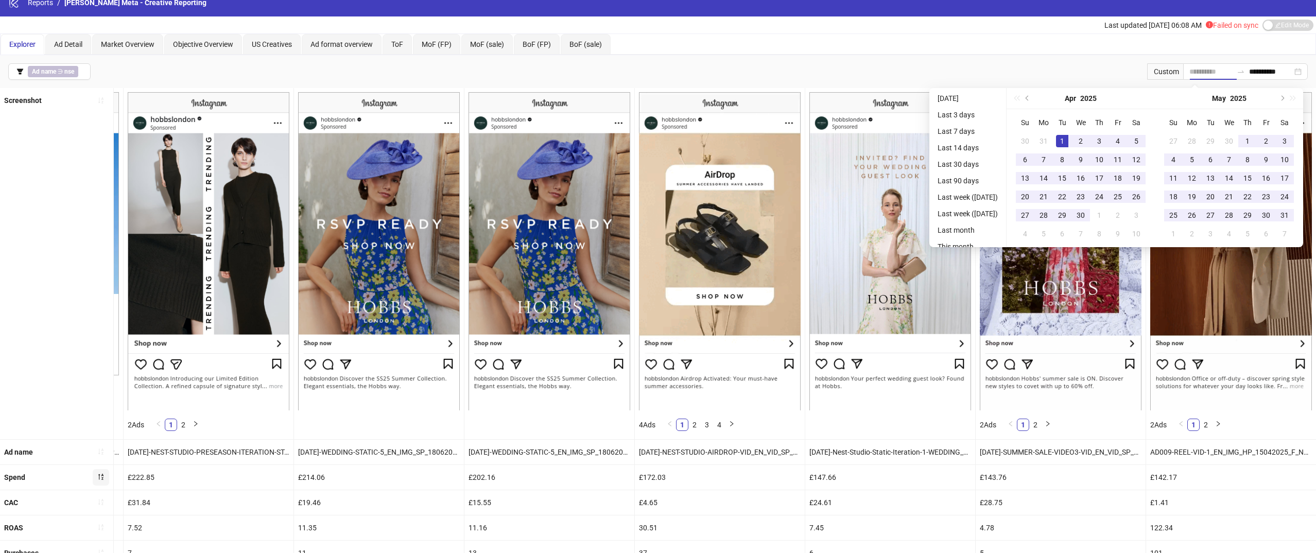
click at [1068, 145] on div "1" at bounding box center [1062, 141] width 12 height 12
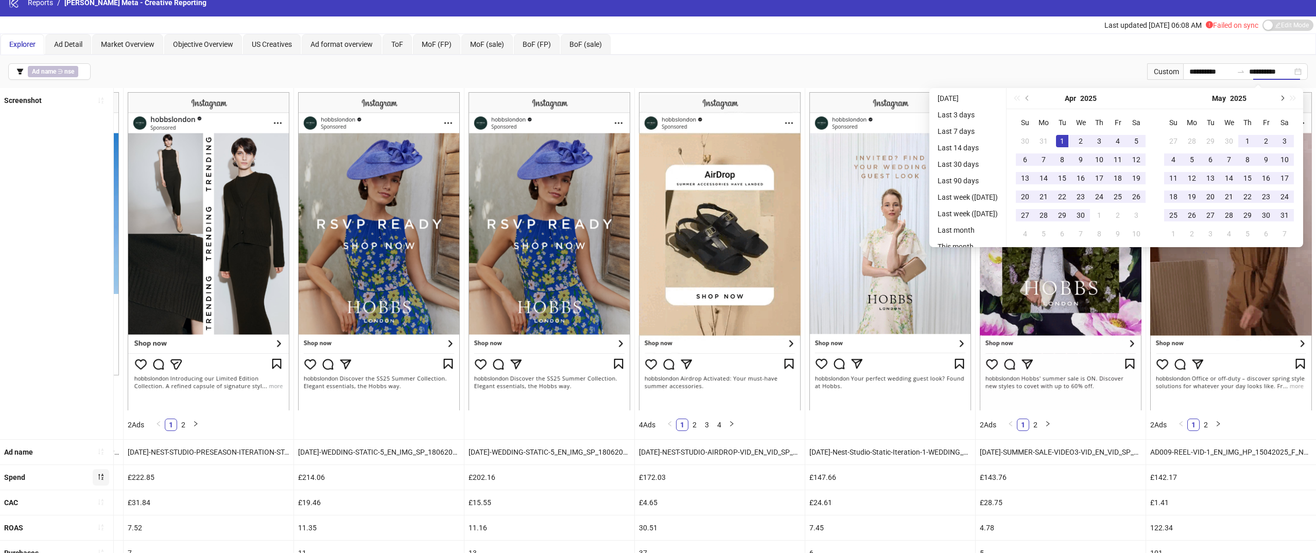
click at [1282, 96] on button "Next month (PageDown)" at bounding box center [1281, 98] width 11 height 21
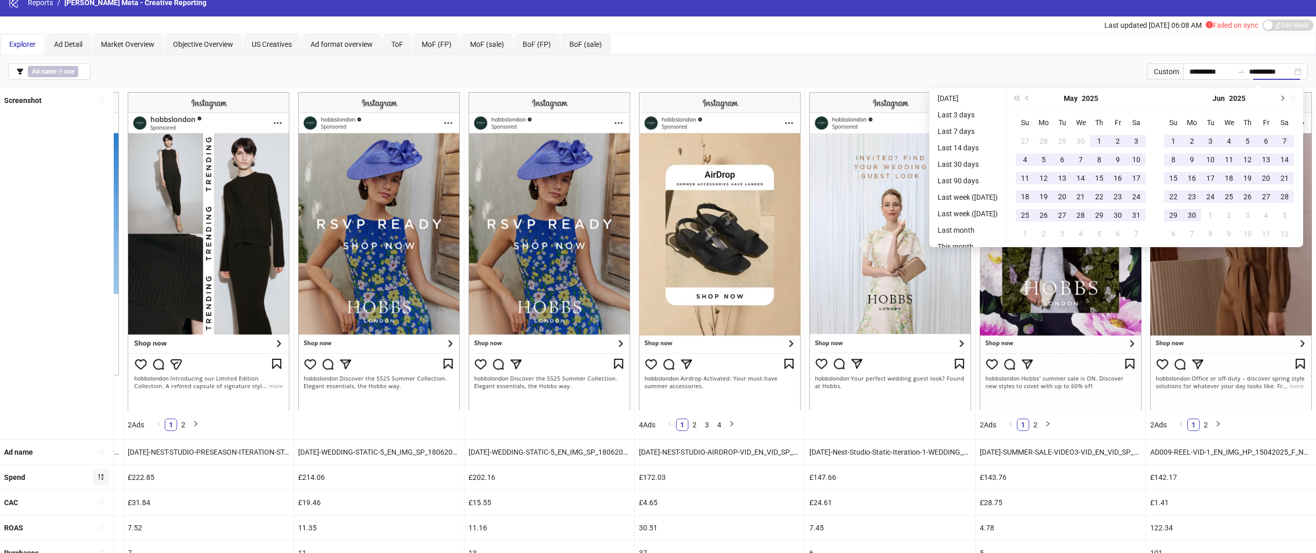
click at [1282, 96] on button "Next month (PageDown)" at bounding box center [1281, 98] width 11 height 21
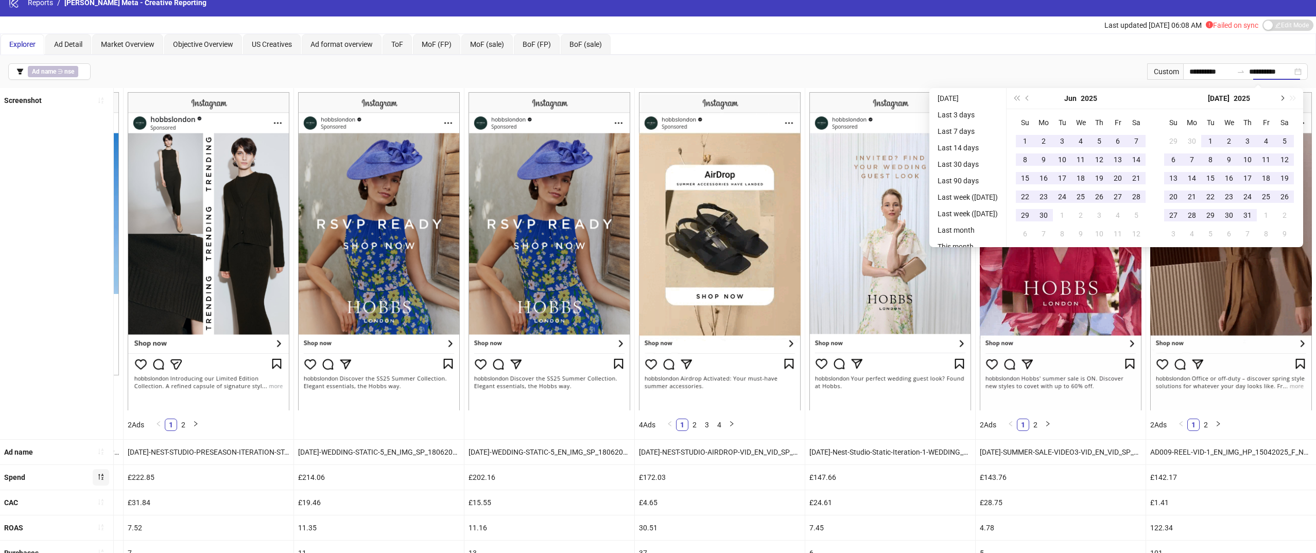
click at [1282, 96] on button "Next month (PageDown)" at bounding box center [1281, 98] width 11 height 21
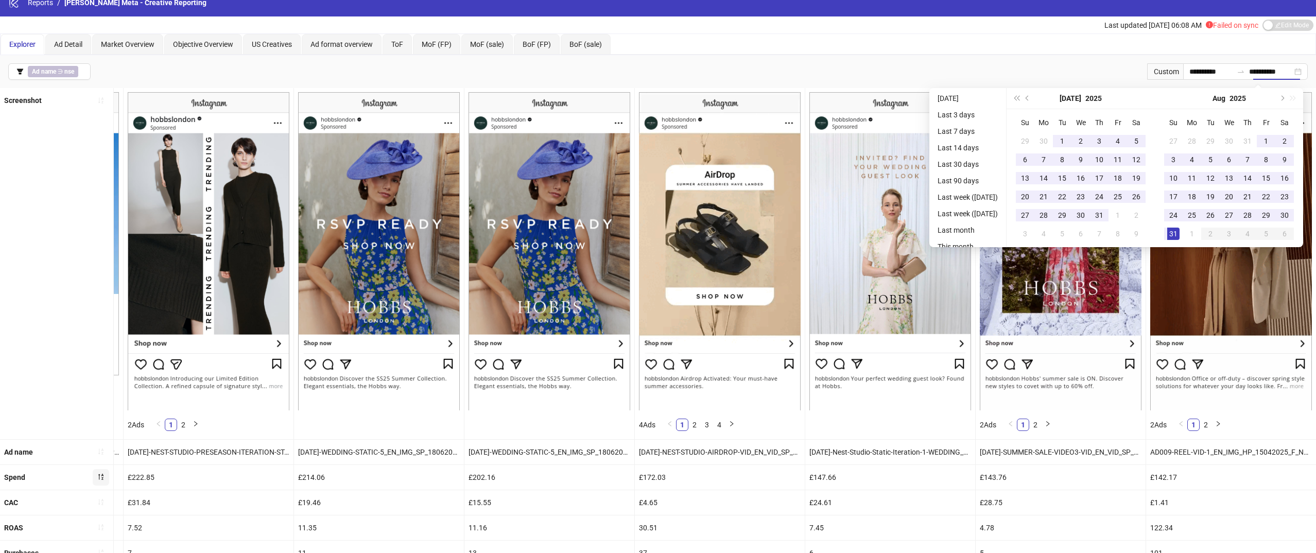
type input "**********"
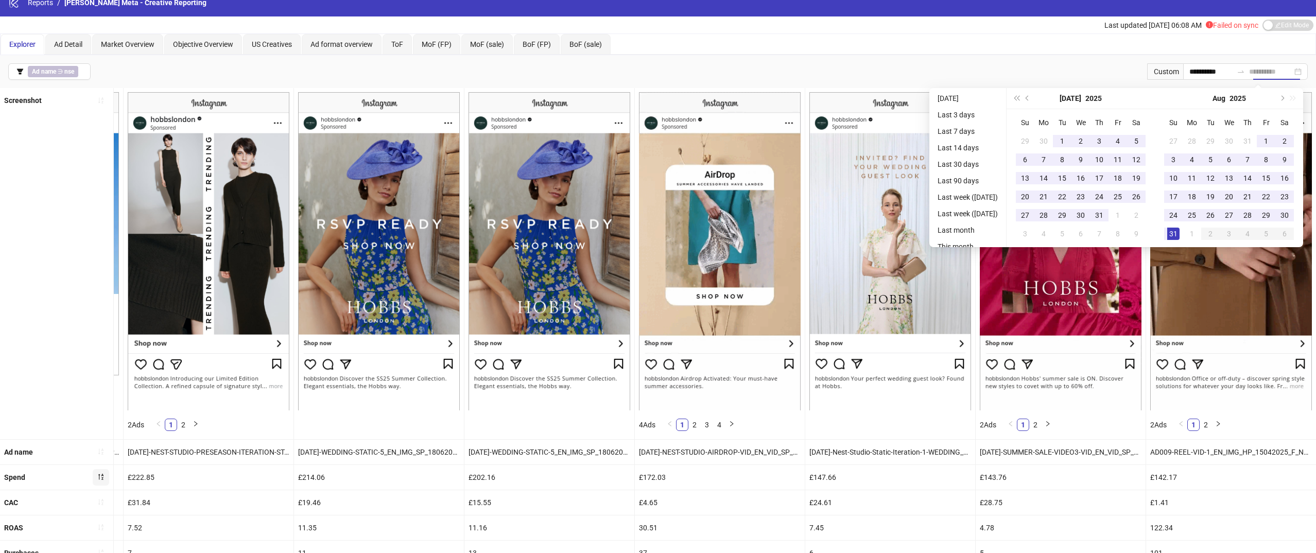
click at [1178, 228] on div "31" at bounding box center [1173, 234] width 12 height 12
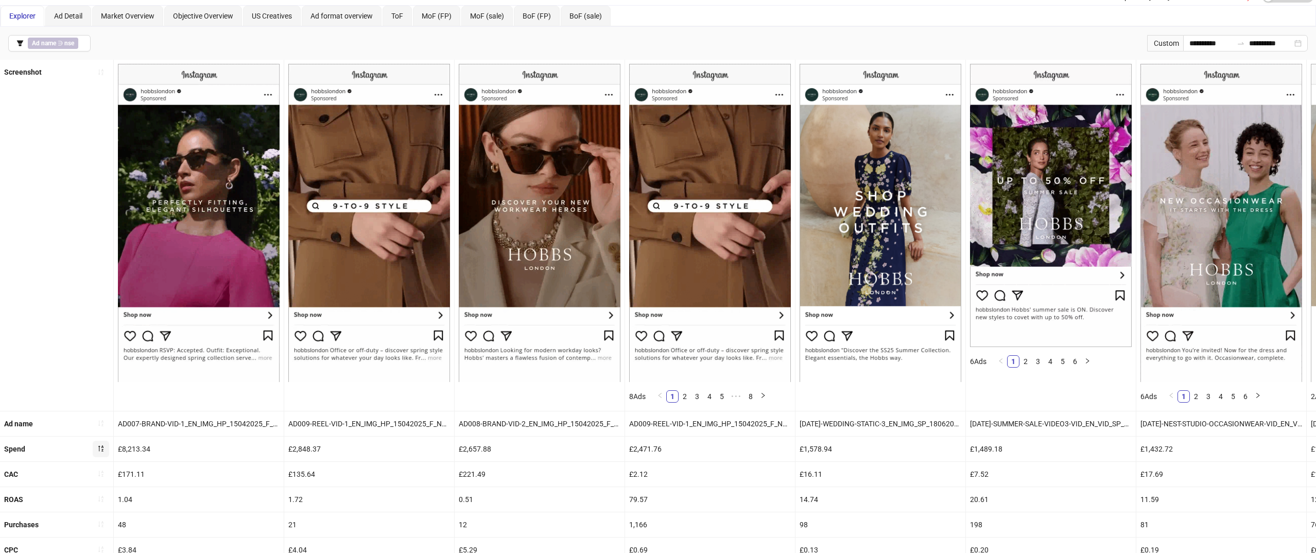
scroll to position [0, 0]
